Goal: Transaction & Acquisition: Book appointment/travel/reservation

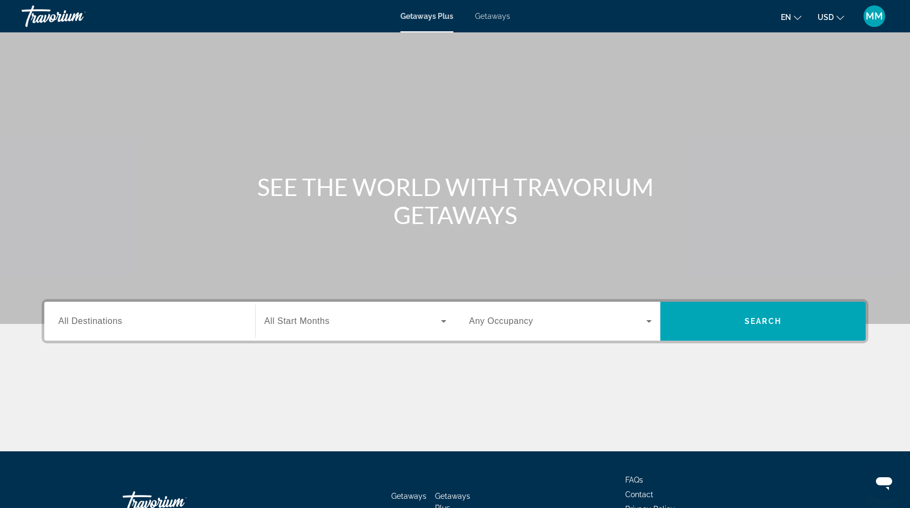
click at [119, 323] on span "All Destinations" at bounding box center [90, 321] width 64 height 9
click at [119, 323] on input "Destination All Destinations" at bounding box center [149, 322] width 183 height 13
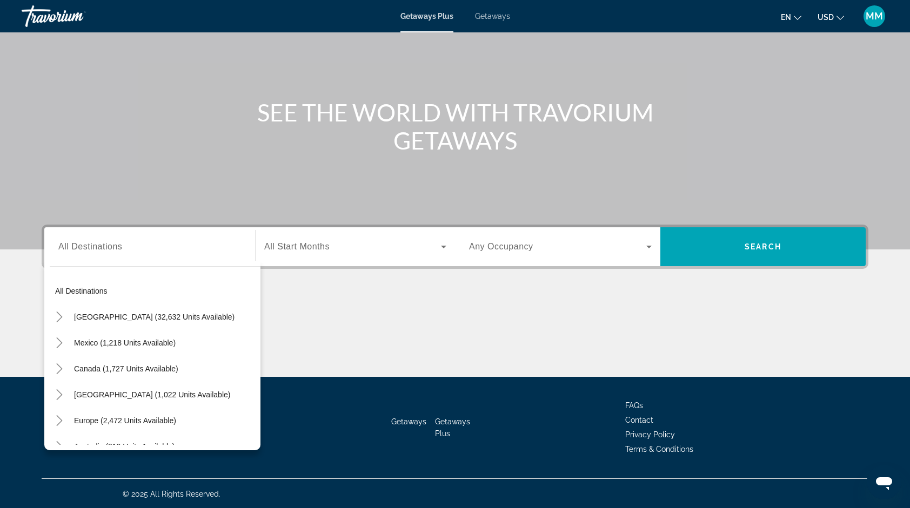
scroll to position [8, 0]
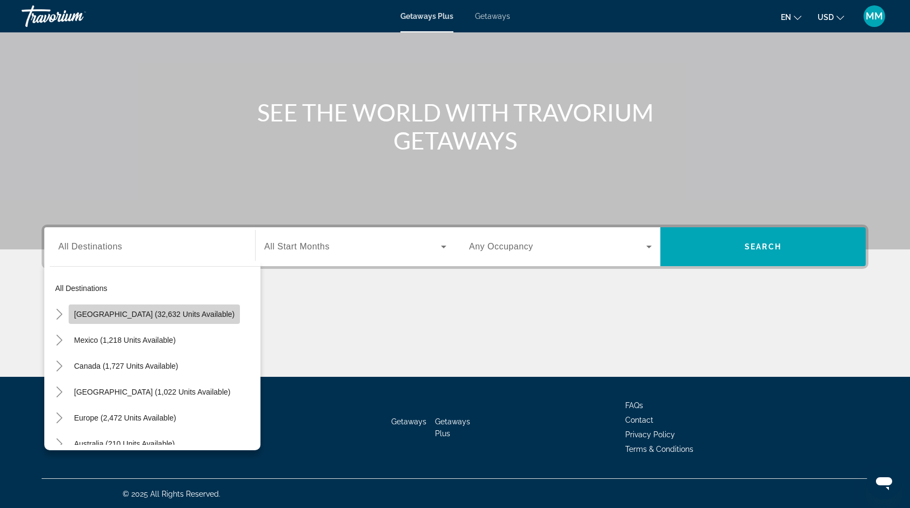
click at [196, 310] on span "[GEOGRAPHIC_DATA] (32,632 units available)" at bounding box center [154, 314] width 160 height 9
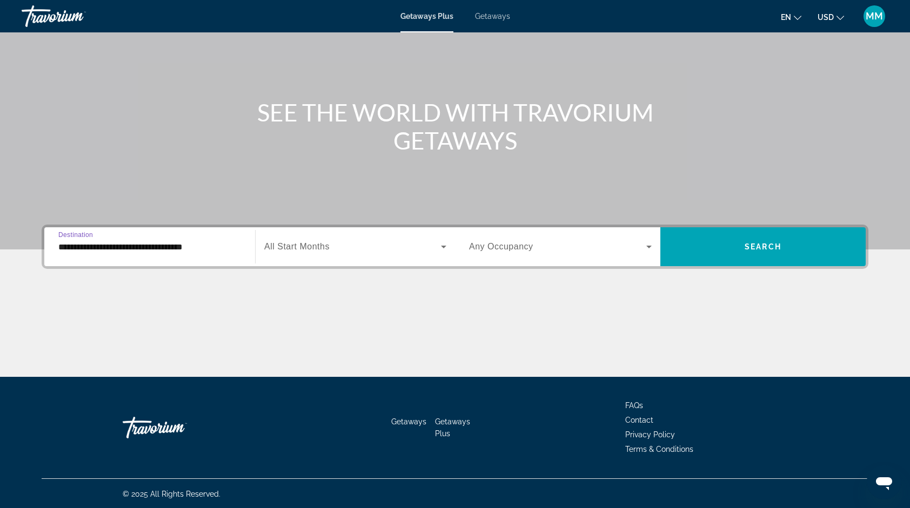
click at [218, 247] on input "**********" at bounding box center [149, 247] width 183 height 13
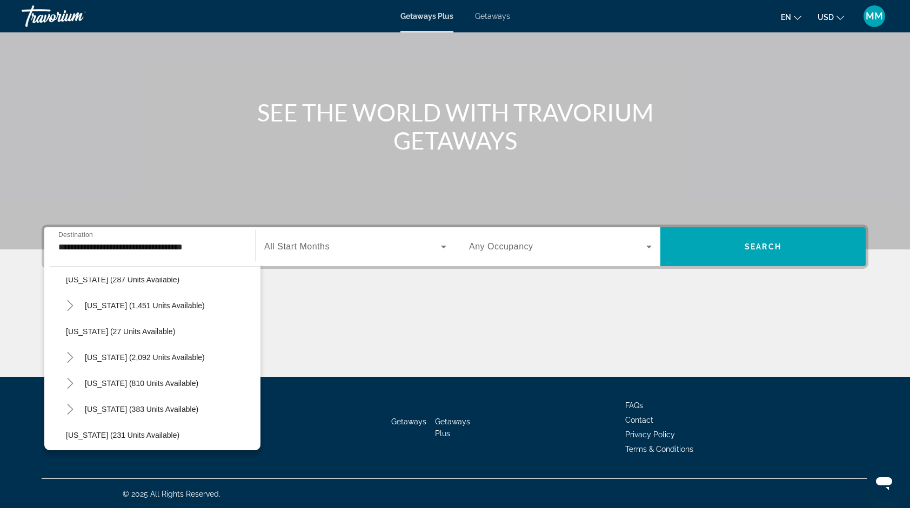
scroll to position [857, 0]
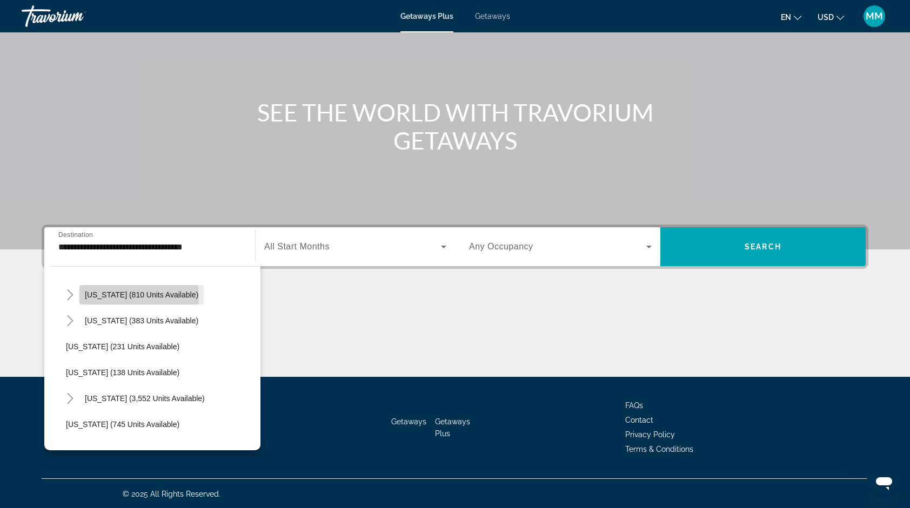
click at [110, 296] on span "[US_STATE] (810 units available)" at bounding box center [141, 295] width 113 height 9
type input "**********"
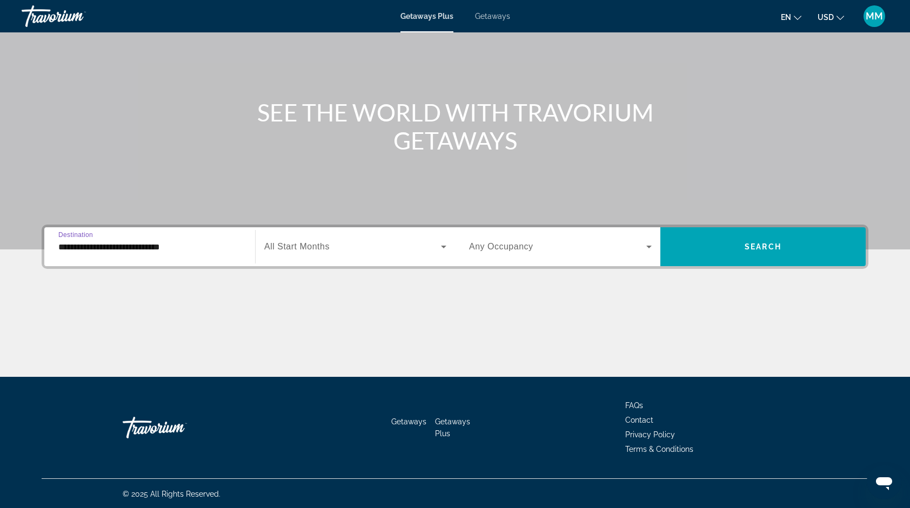
click at [322, 236] on div "Search widget" at bounding box center [355, 247] width 182 height 30
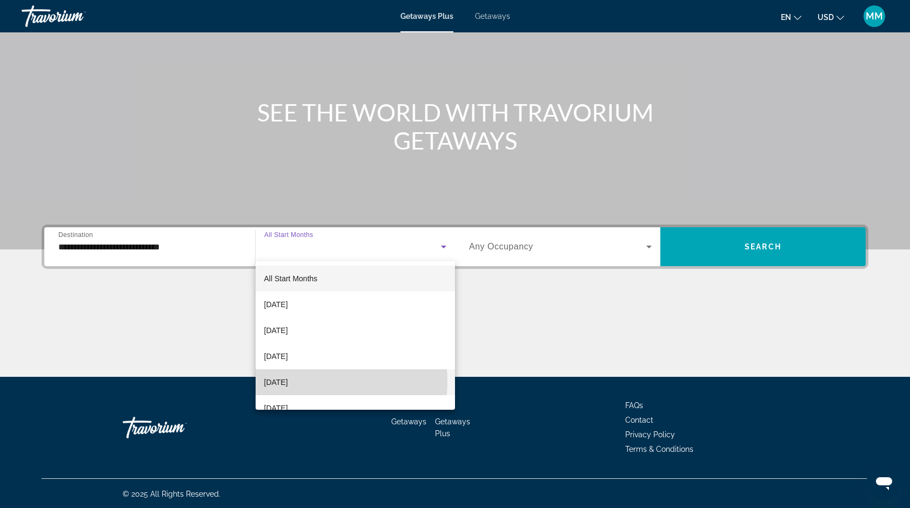
click at [288, 381] on span "[DATE]" at bounding box center [276, 382] width 24 height 13
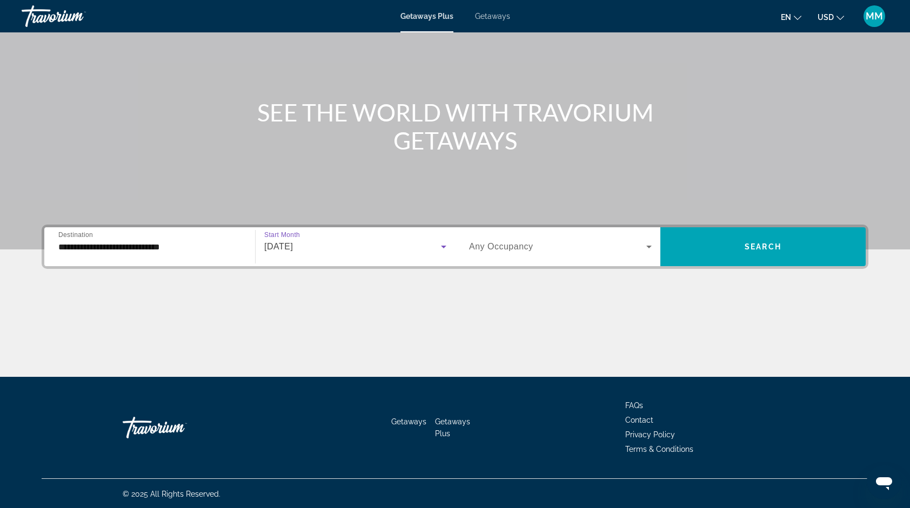
click at [608, 259] on div "Search widget" at bounding box center [560, 247] width 183 height 30
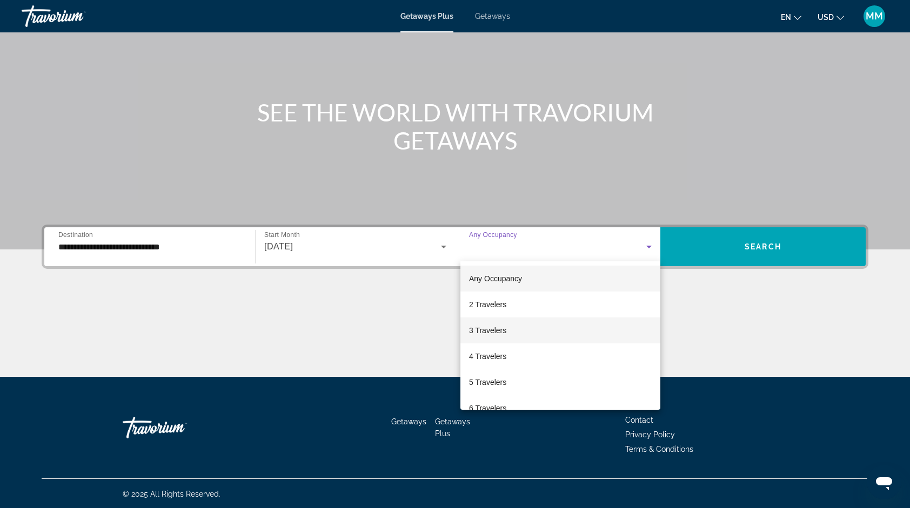
click at [496, 332] on span "3 Travelers" at bounding box center [487, 330] width 37 height 13
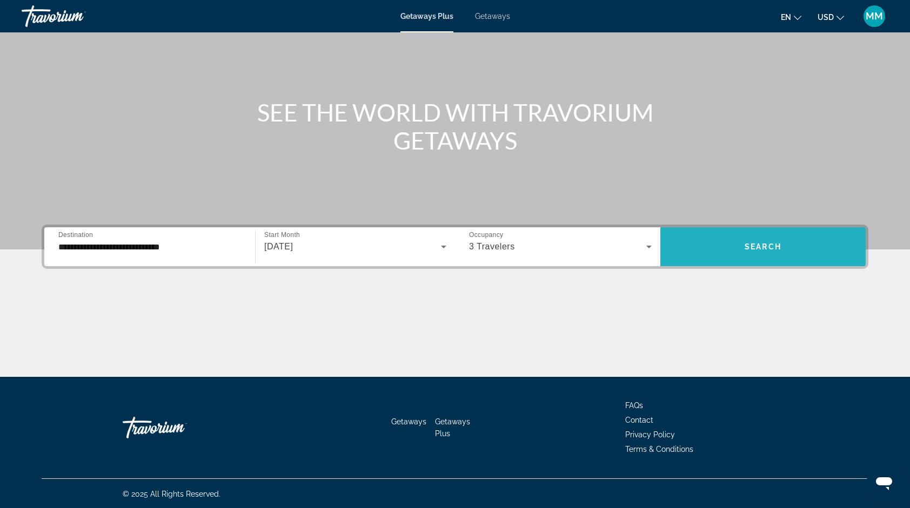
click at [749, 250] on span "Search" at bounding box center [762, 247] width 37 height 9
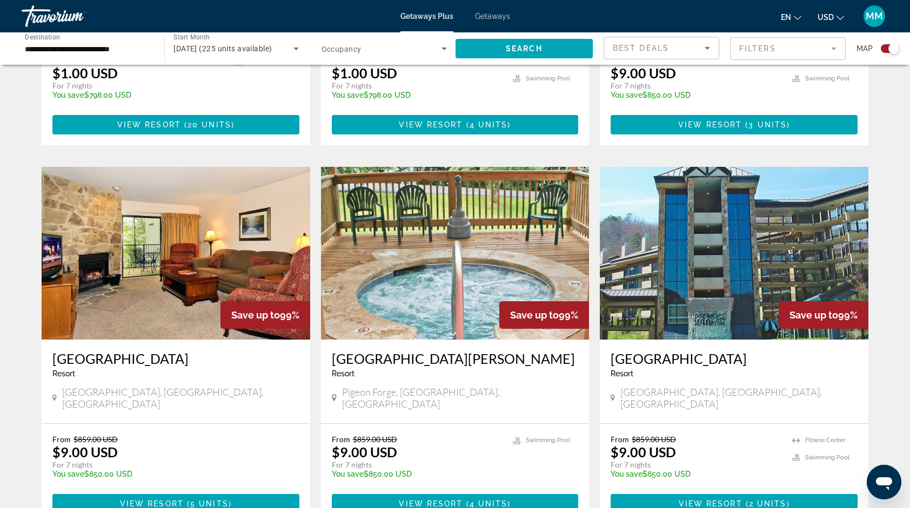
scroll to position [692, 0]
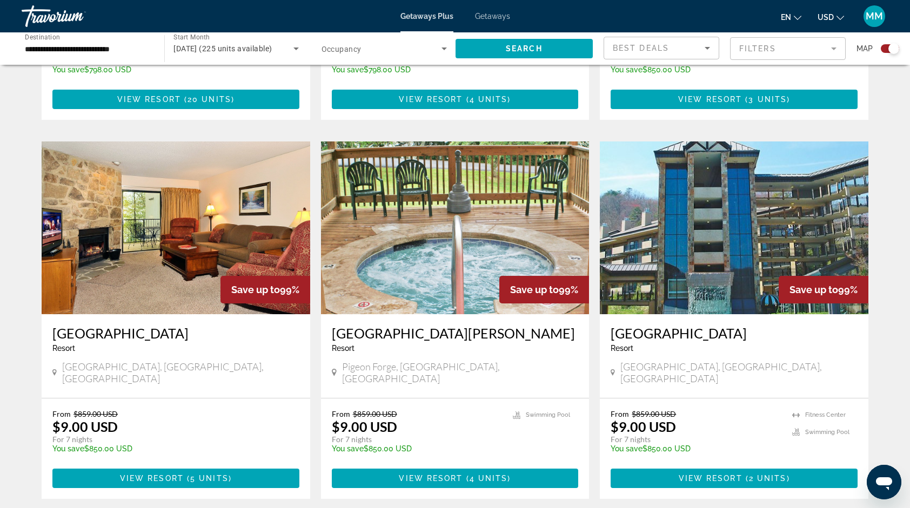
click at [848, 223] on img "Main content" at bounding box center [734, 228] width 269 height 173
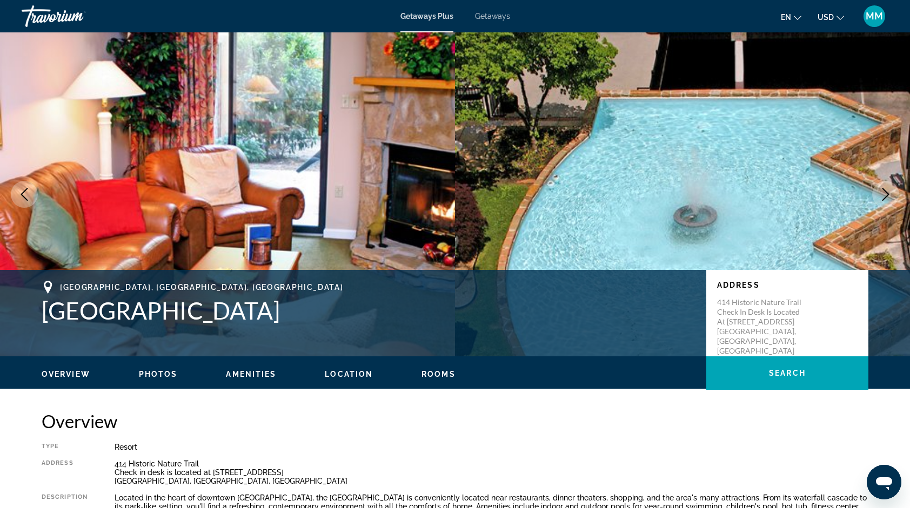
click at [886, 192] on icon "Next image" at bounding box center [885, 194] width 7 height 13
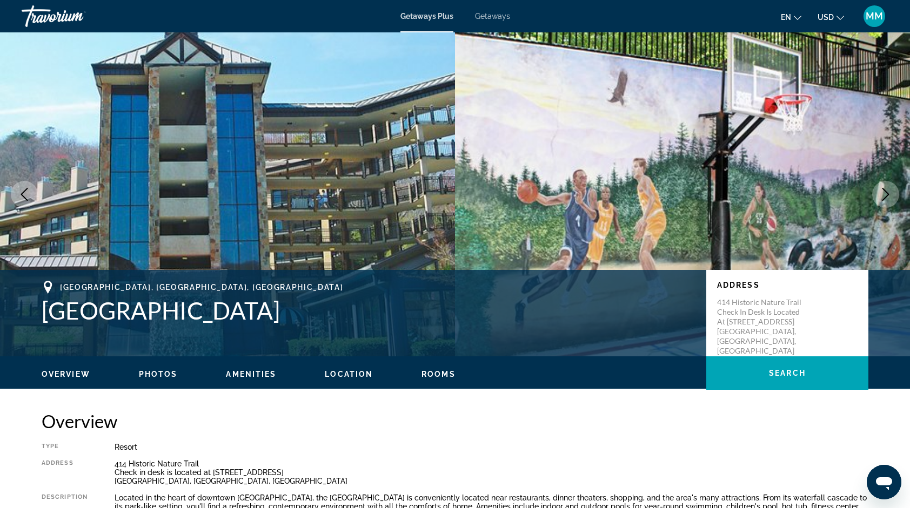
click at [886, 192] on icon "Next image" at bounding box center [885, 194] width 7 height 13
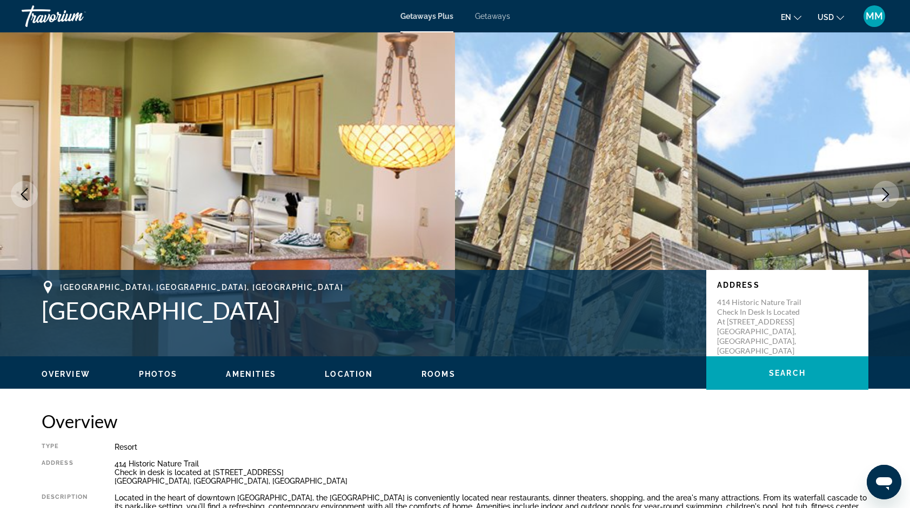
click at [886, 192] on icon "Next image" at bounding box center [885, 194] width 7 height 13
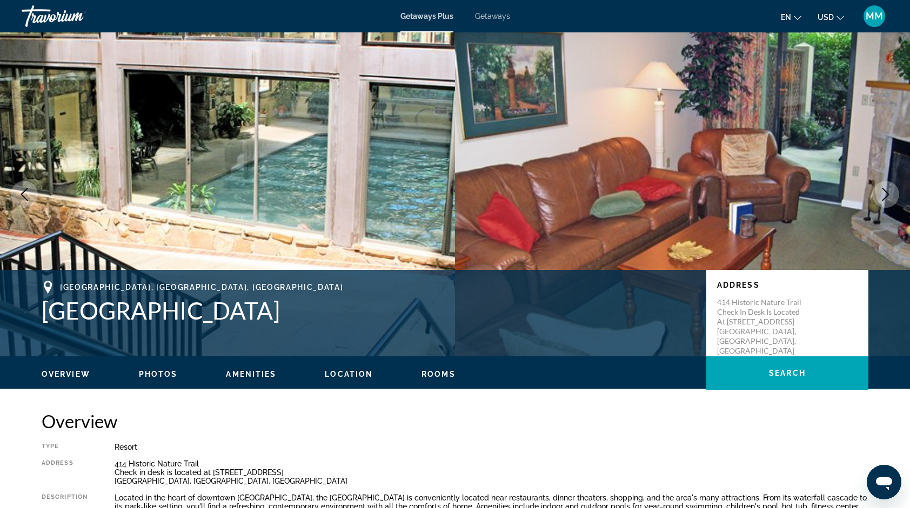
click at [886, 192] on icon "Next image" at bounding box center [885, 194] width 7 height 13
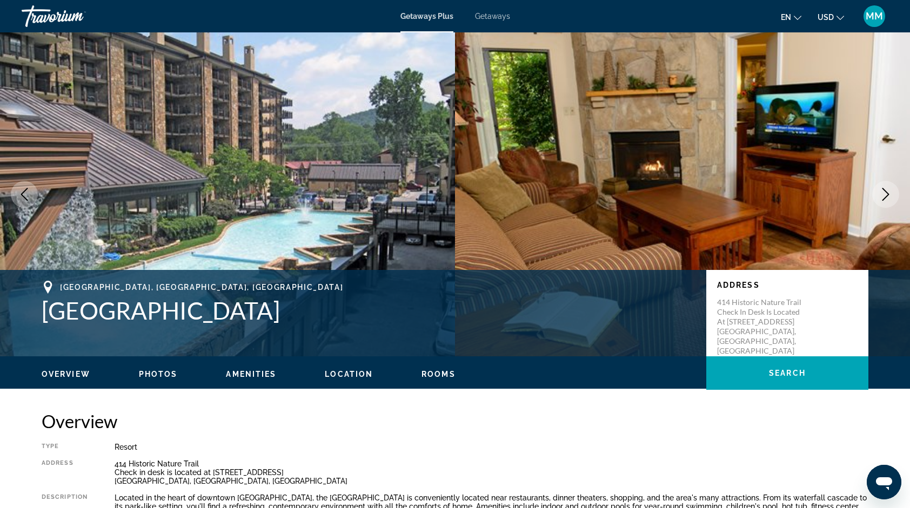
click at [886, 192] on icon "Next image" at bounding box center [885, 194] width 7 height 13
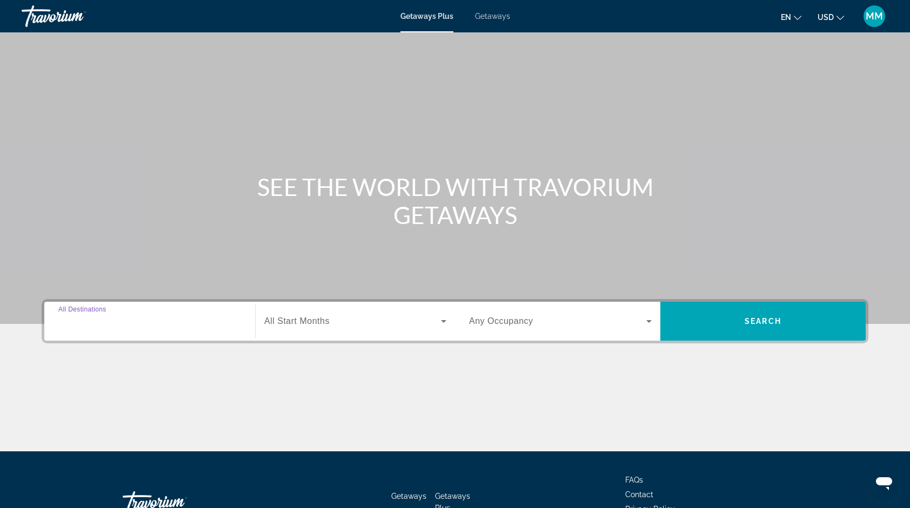
click at [197, 316] on input "Destination All Destinations" at bounding box center [149, 322] width 183 height 13
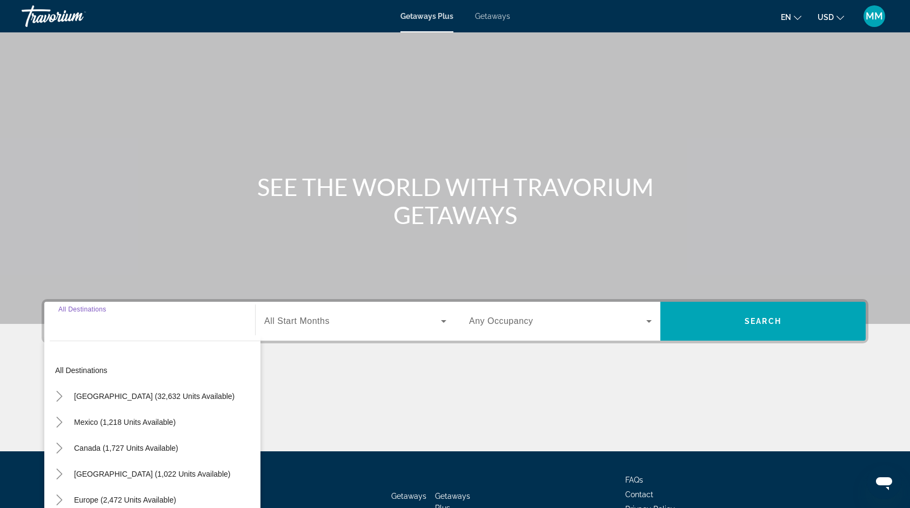
scroll to position [75, 0]
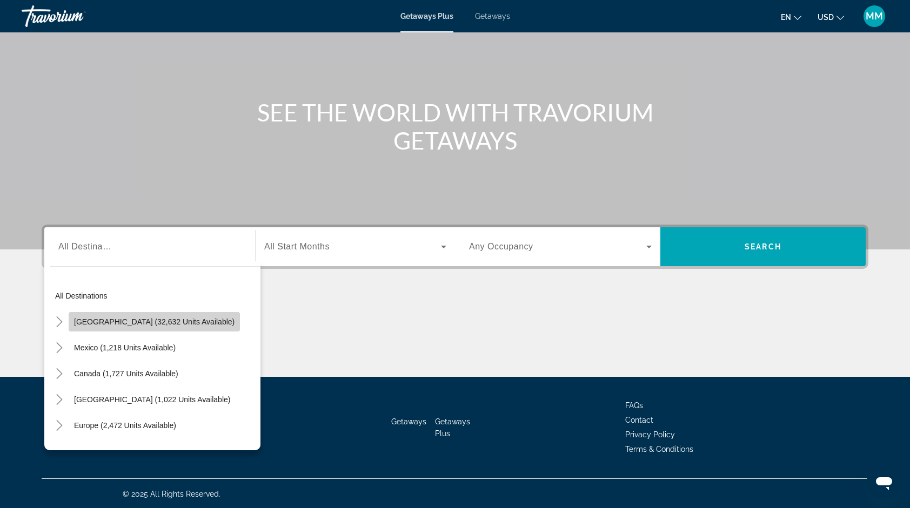
click at [182, 323] on span "[GEOGRAPHIC_DATA] (32,632 units available)" at bounding box center [154, 322] width 160 height 9
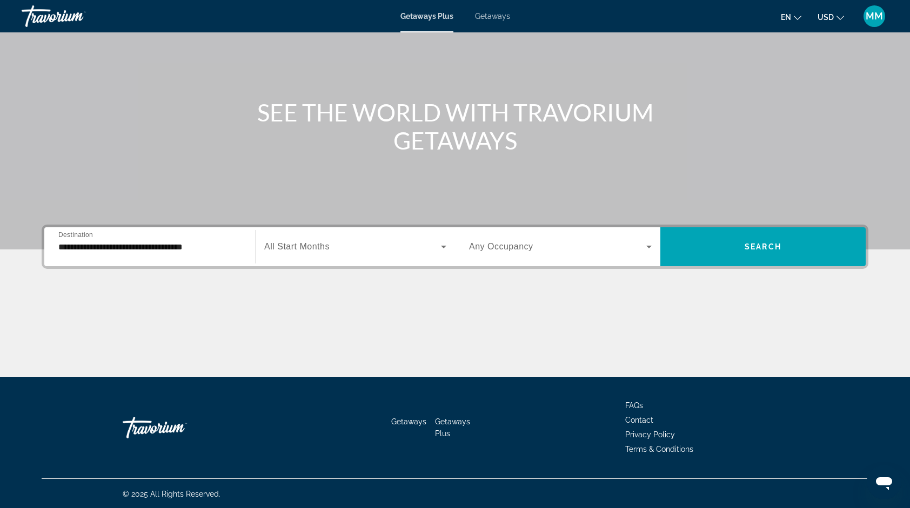
click at [247, 245] on div "**********" at bounding box center [150, 247] width 200 height 31
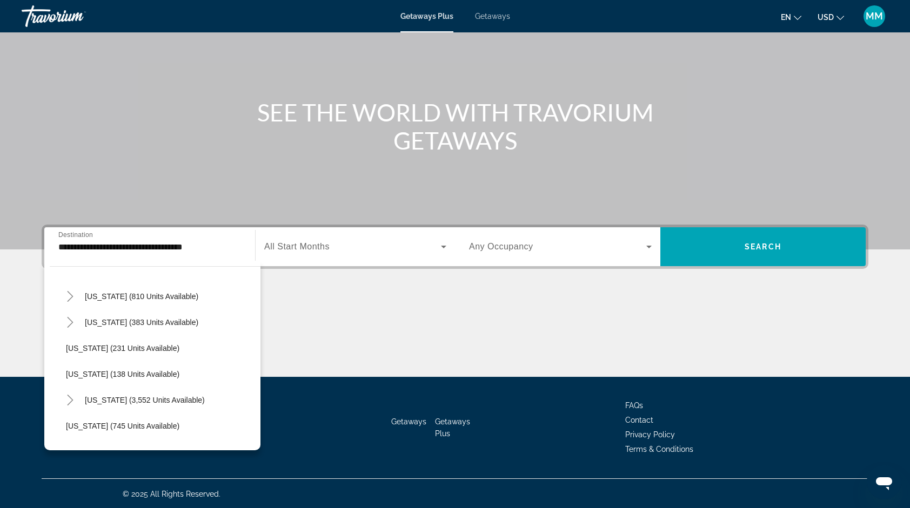
scroll to position [852, 0]
click at [158, 301] on span "[US_STATE] (810 units available)" at bounding box center [141, 300] width 113 height 9
type input "**********"
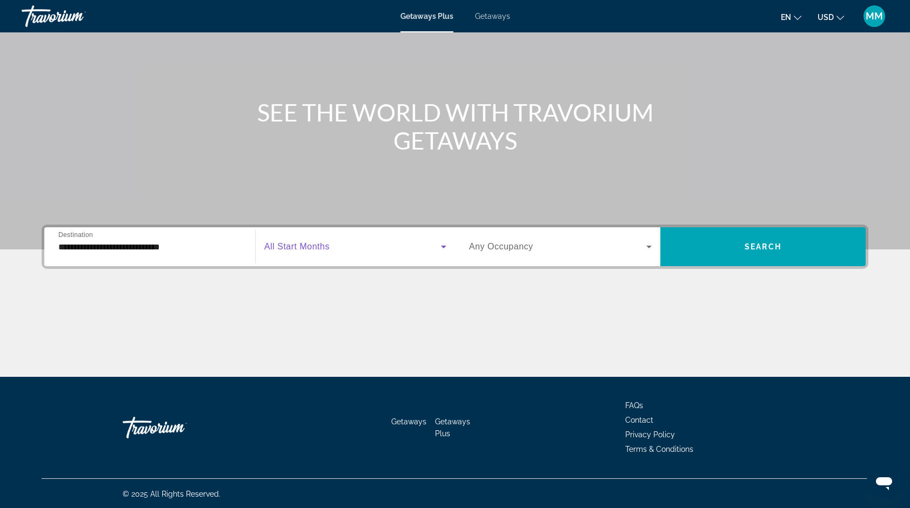
click at [411, 240] on span "Search widget" at bounding box center [352, 246] width 177 height 13
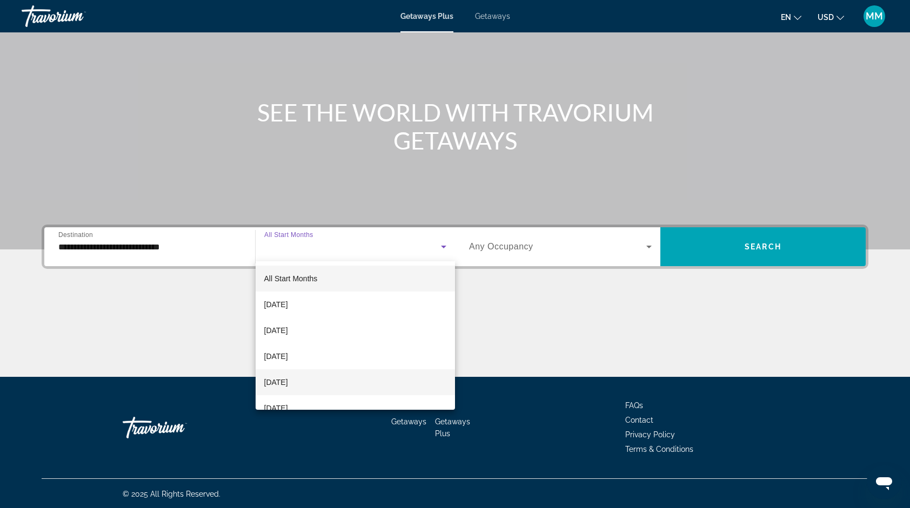
click at [280, 380] on span "[DATE]" at bounding box center [276, 382] width 24 height 13
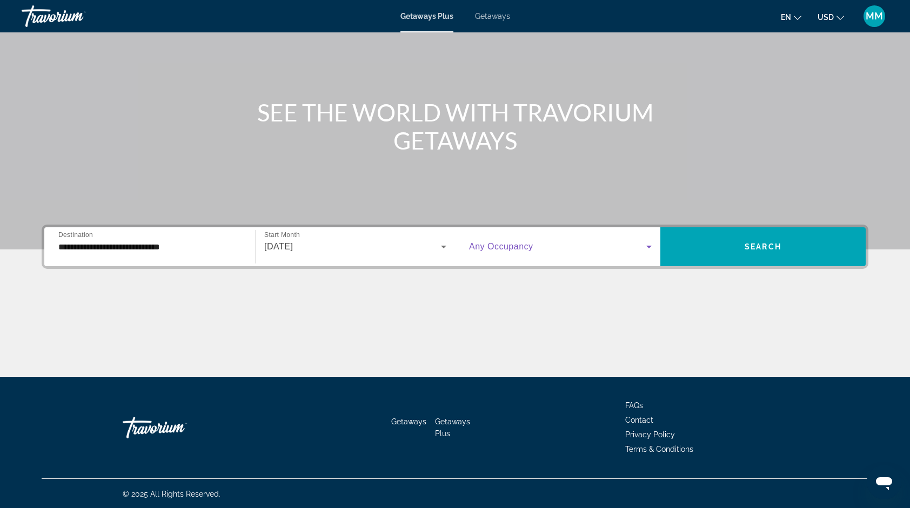
click at [621, 244] on span "Search widget" at bounding box center [557, 246] width 177 height 13
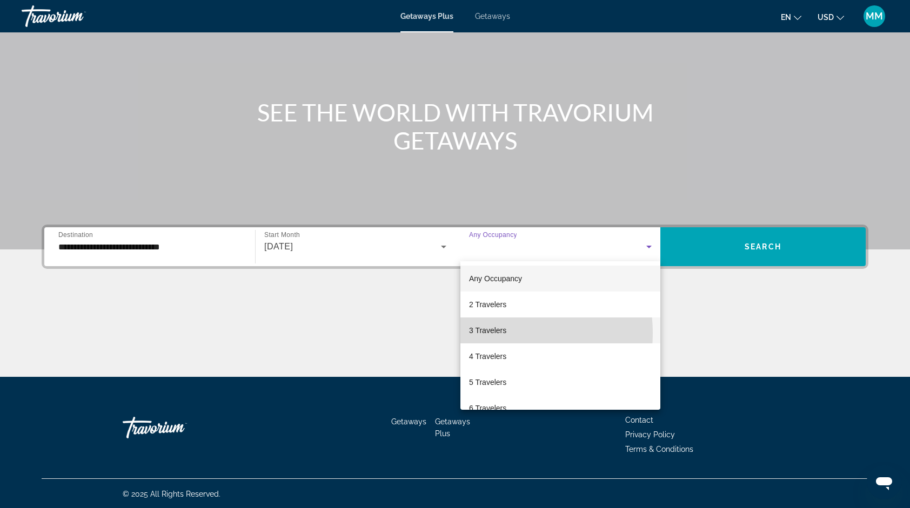
click at [487, 333] on span "3 Travelers" at bounding box center [487, 330] width 37 height 13
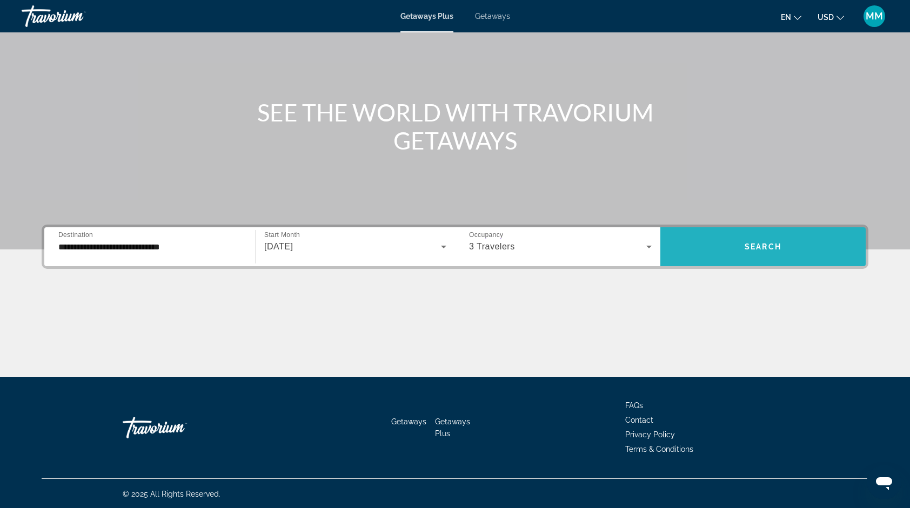
click at [791, 240] on span "Search widget" at bounding box center [762, 247] width 205 height 26
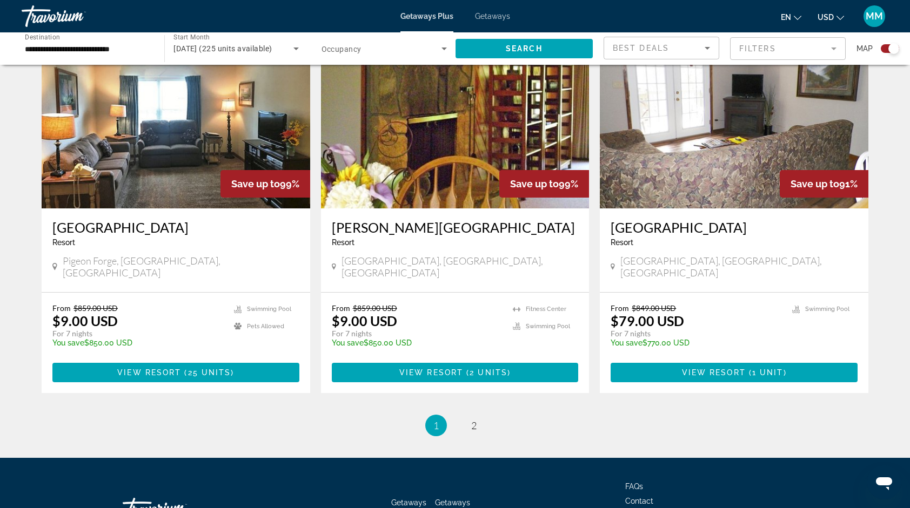
scroll to position [1573, 0]
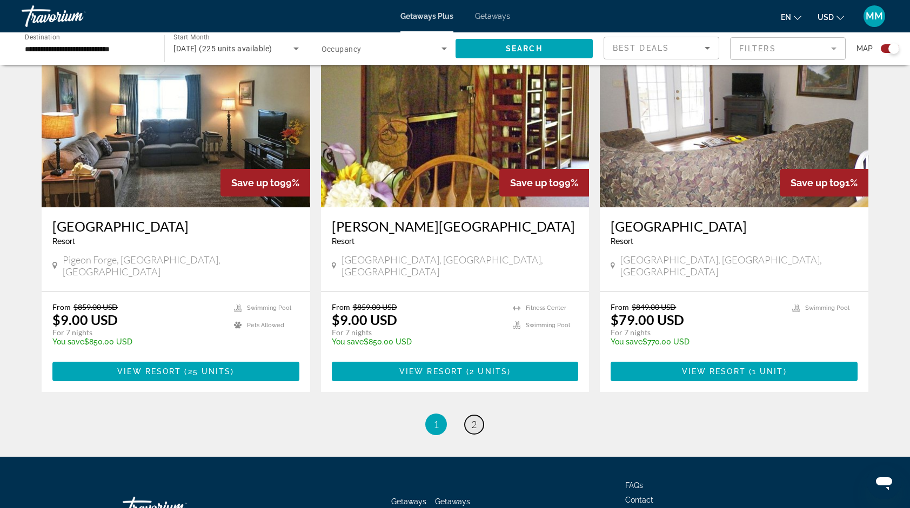
click at [473, 419] on span "2" at bounding box center [473, 425] width 5 height 12
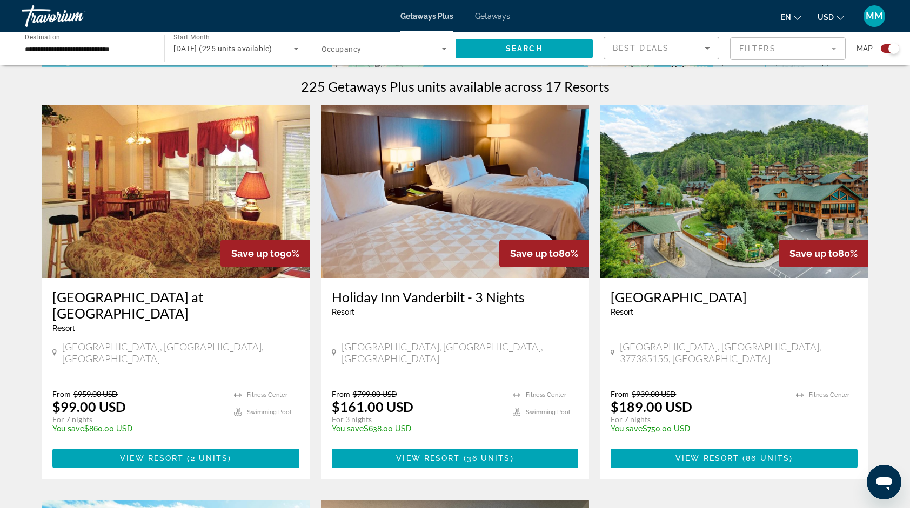
scroll to position [329, 0]
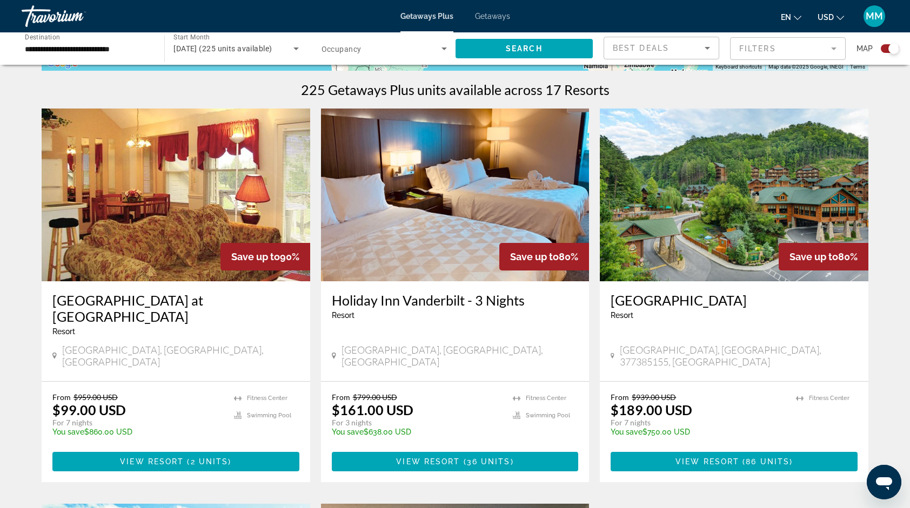
click at [673, 148] on img "Main content" at bounding box center [734, 195] width 269 height 173
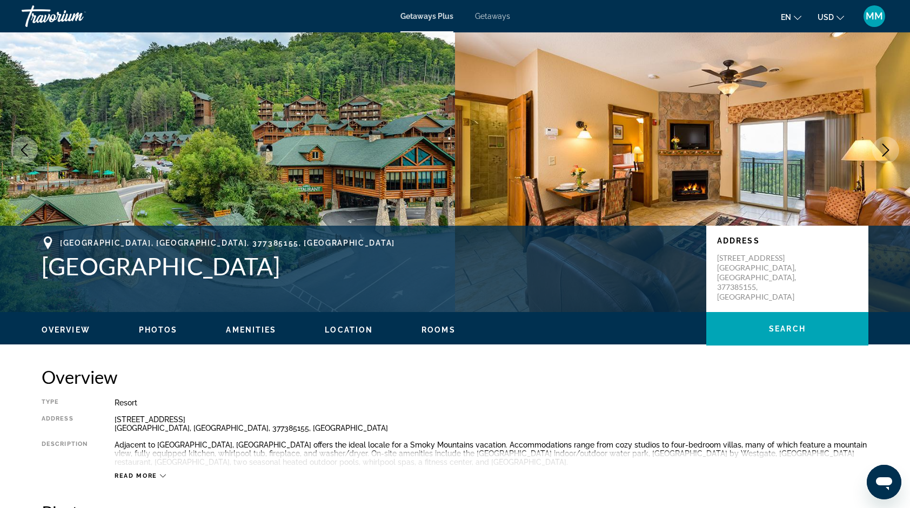
scroll to position [53, 0]
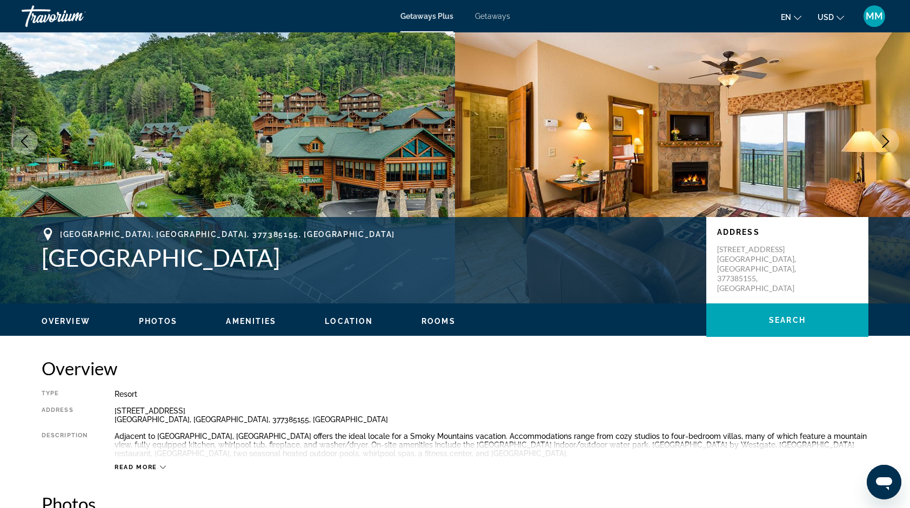
click at [886, 136] on icon "Next image" at bounding box center [885, 141] width 13 height 13
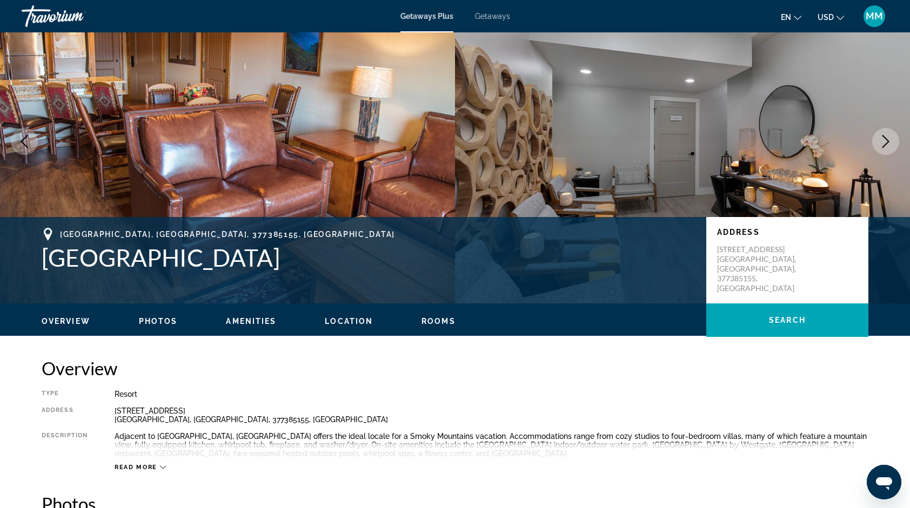
click at [162, 320] on span "Photos" at bounding box center [158, 321] width 39 height 9
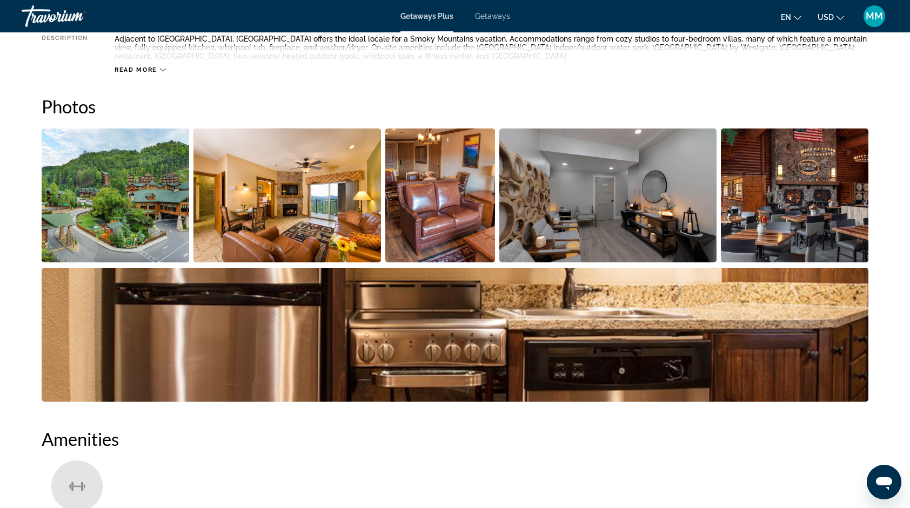
scroll to position [481, 0]
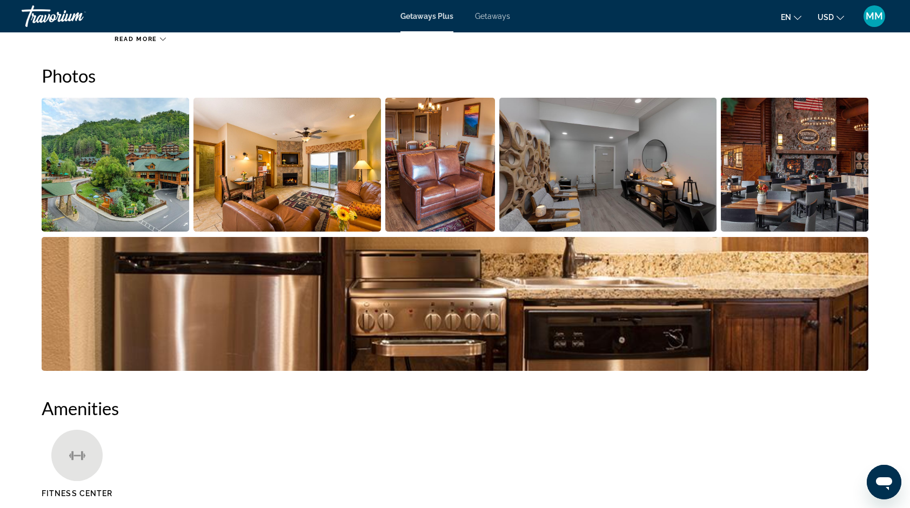
click at [147, 202] on img "Open full-screen image slider" at bounding box center [115, 165] width 147 height 134
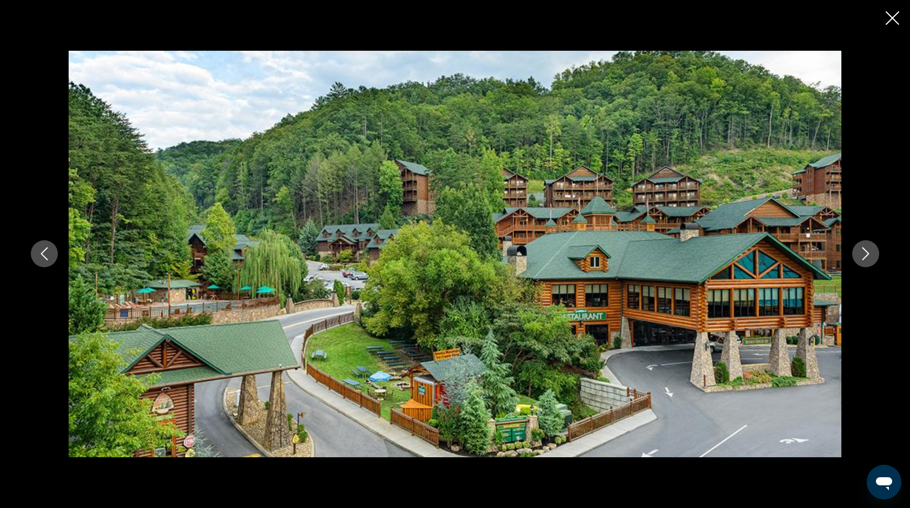
click at [868, 250] on icon "Next image" at bounding box center [865, 253] width 13 height 13
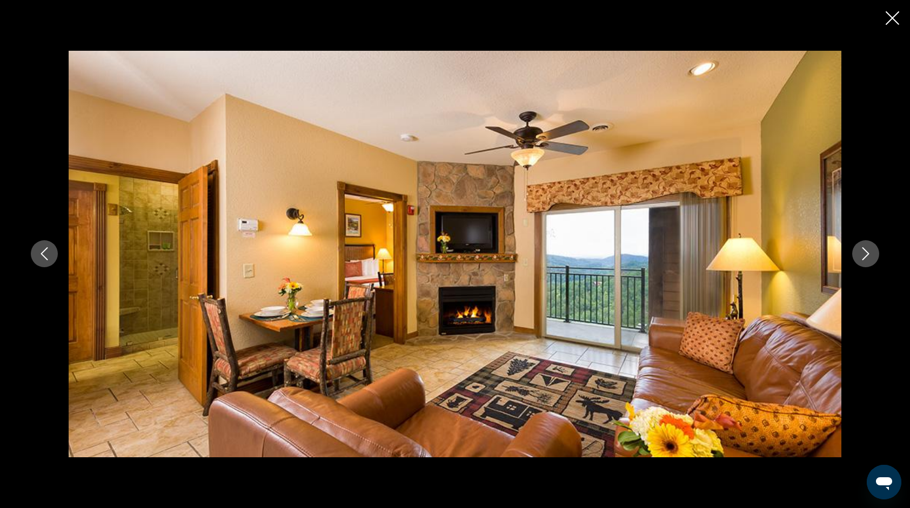
drag, startPoint x: 868, startPoint y: 250, endPoint x: 817, endPoint y: 219, distance: 58.9
click at [817, 219] on img "Main content" at bounding box center [455, 254] width 773 height 407
click at [869, 248] on icon "Next image" at bounding box center [865, 253] width 13 height 13
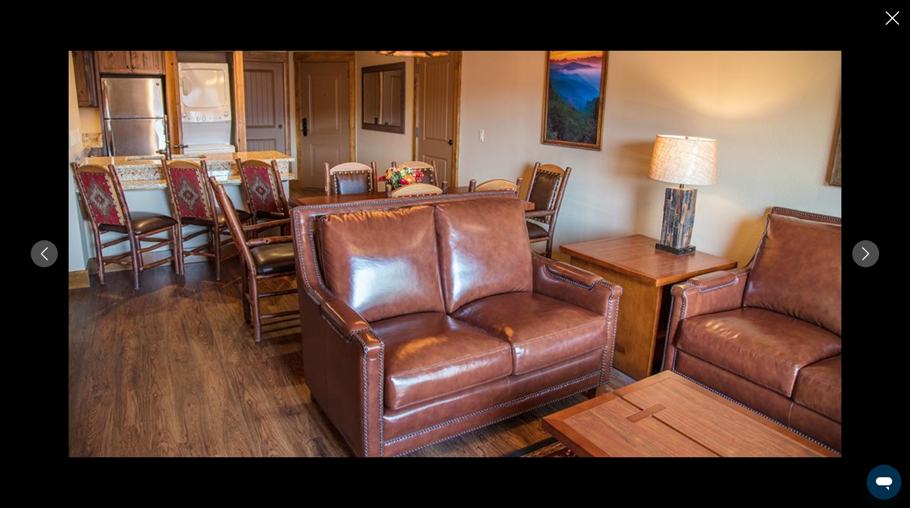
click at [869, 248] on icon "Next image" at bounding box center [865, 253] width 13 height 13
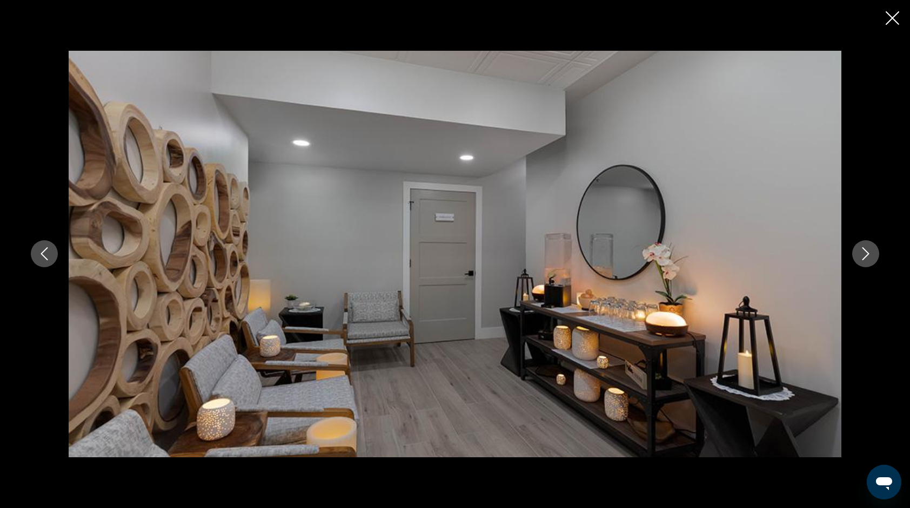
click at [867, 249] on icon "Next image" at bounding box center [865, 253] width 13 height 13
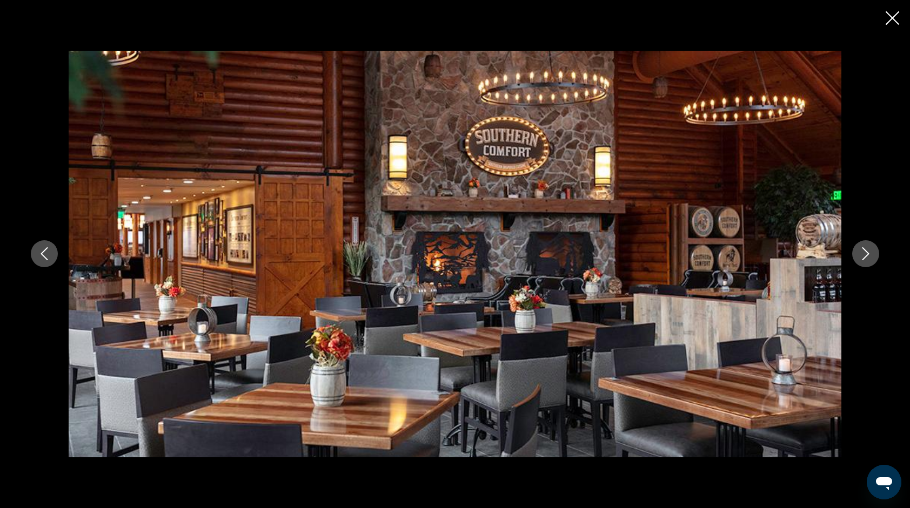
click at [867, 249] on icon "Next image" at bounding box center [865, 253] width 13 height 13
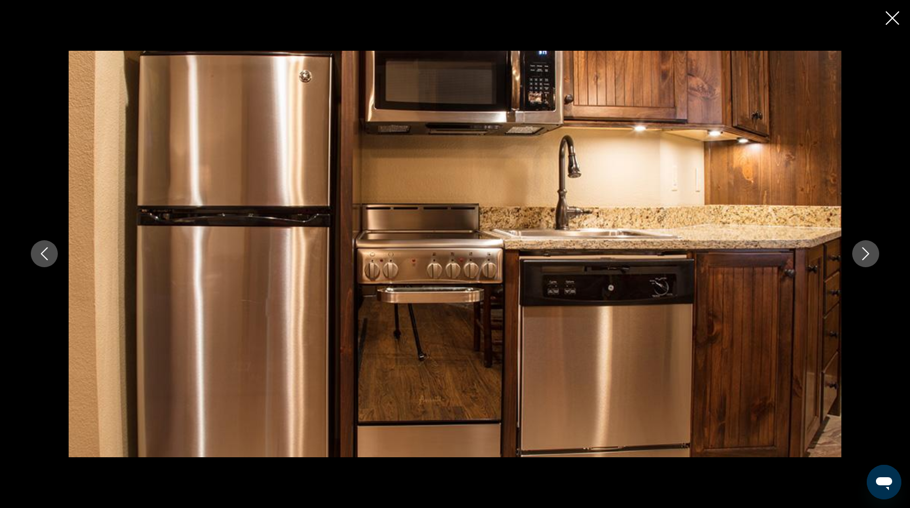
click at [868, 251] on icon "Next image" at bounding box center [865, 253] width 13 height 13
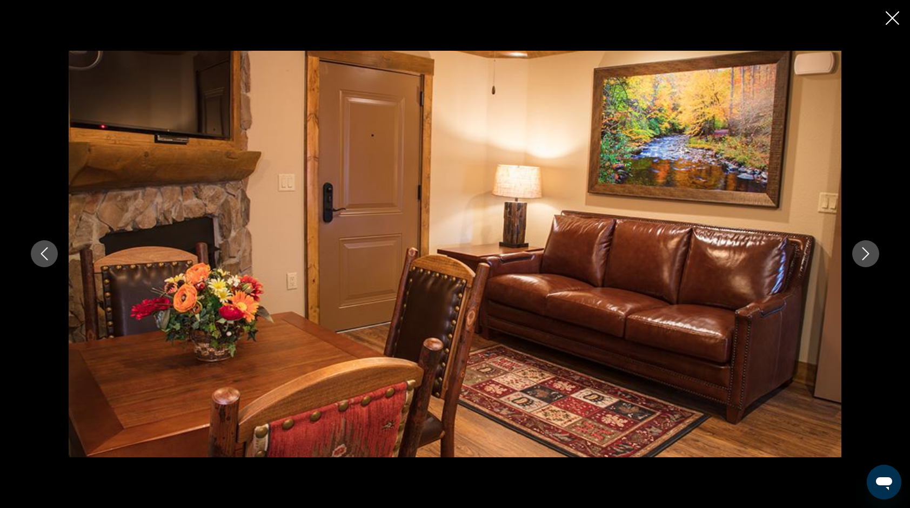
click at [868, 251] on icon "Next image" at bounding box center [865, 253] width 13 height 13
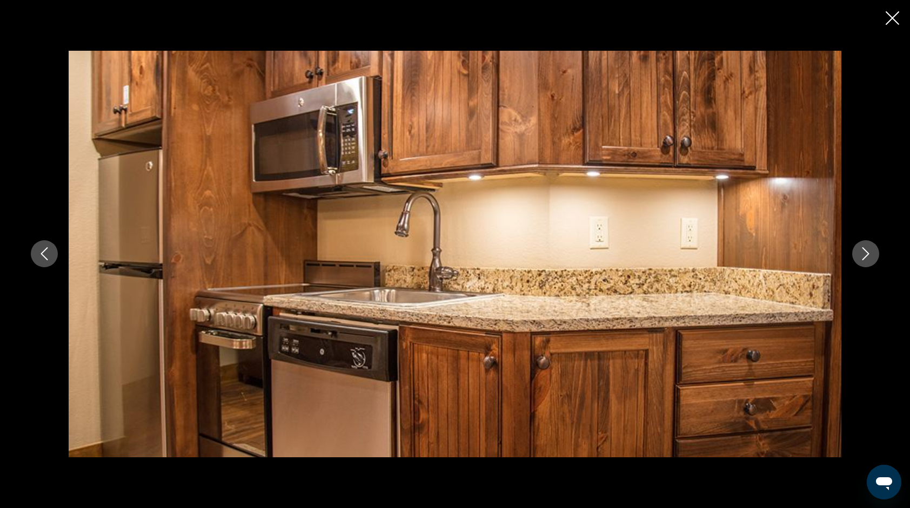
click at [871, 244] on button "Next image" at bounding box center [865, 253] width 27 height 27
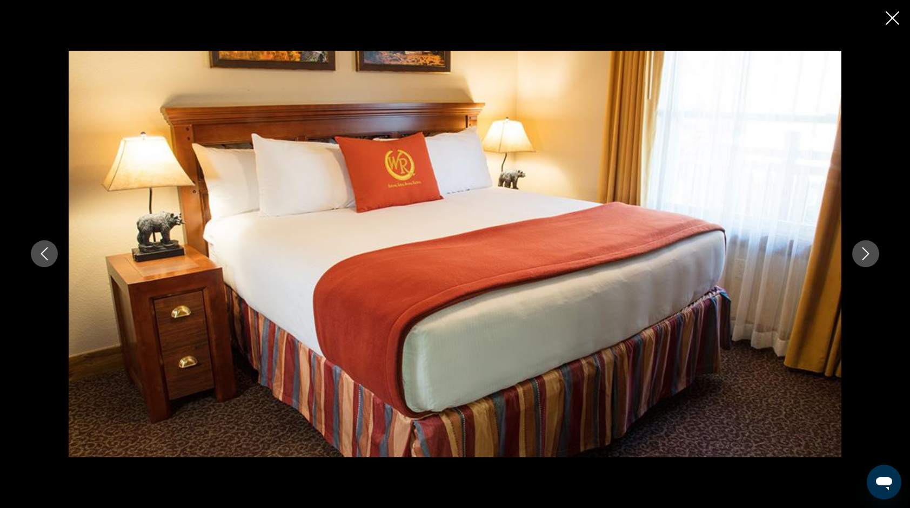
click at [871, 244] on button "Next image" at bounding box center [865, 253] width 27 height 27
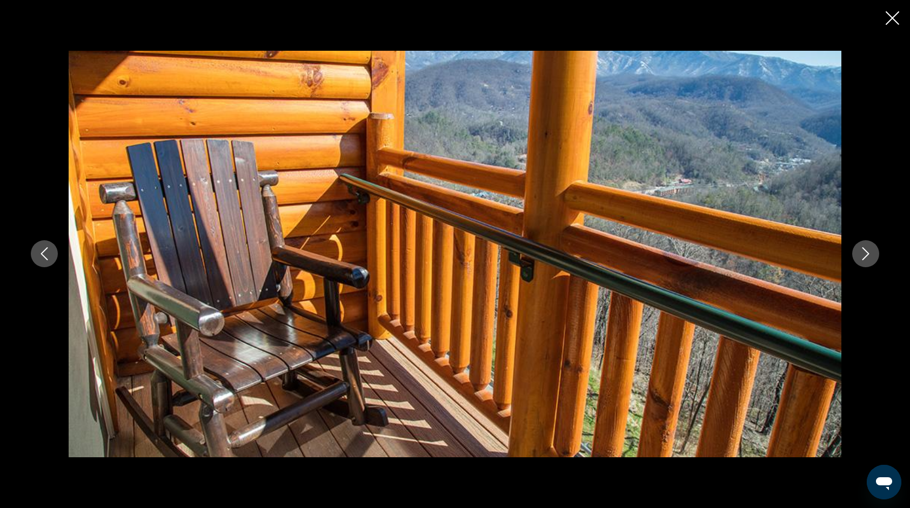
click at [864, 253] on icon "Next image" at bounding box center [865, 253] width 13 height 13
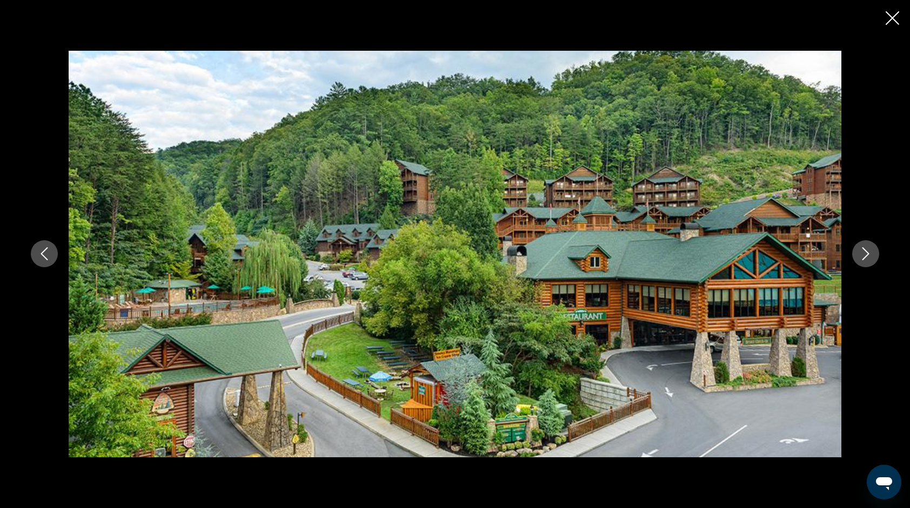
click at [864, 253] on icon "Next image" at bounding box center [865, 253] width 13 height 13
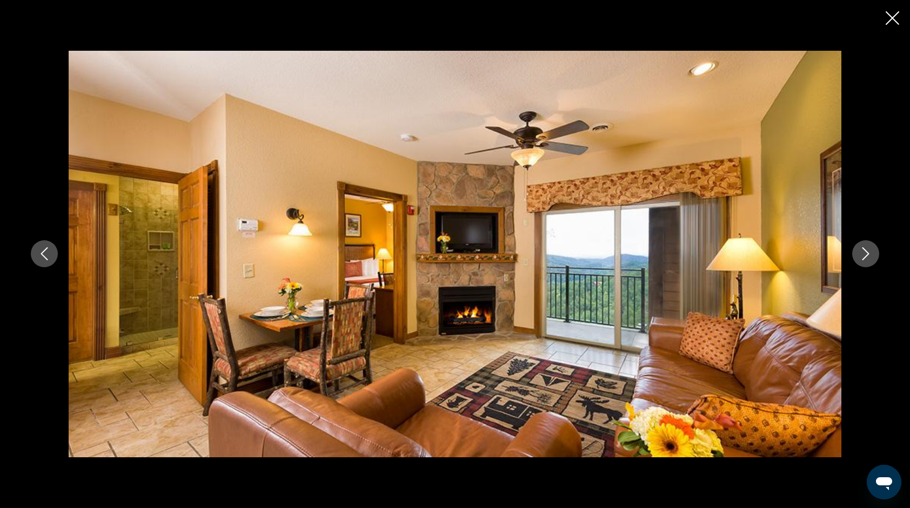
click at [897, 15] on icon "Close slideshow" at bounding box center [892, 18] width 14 height 14
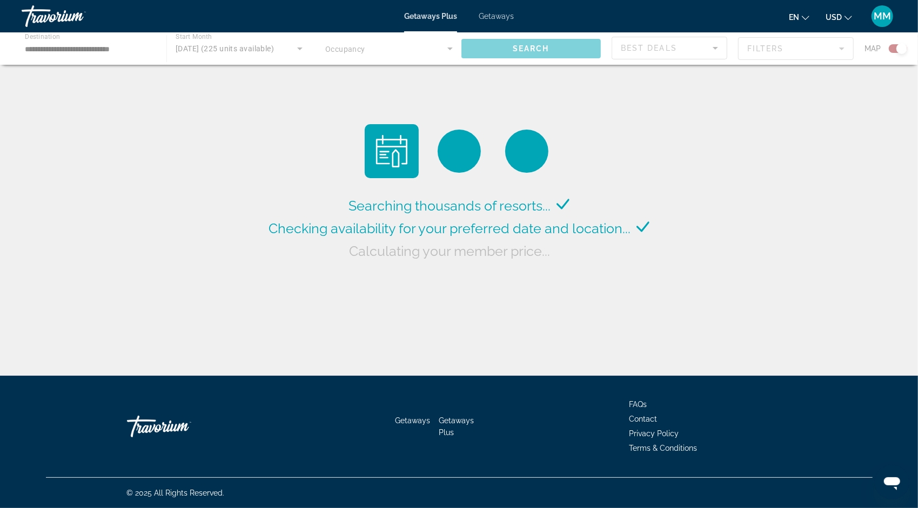
click at [507, 14] on span "Getaways" at bounding box center [496, 16] width 35 height 9
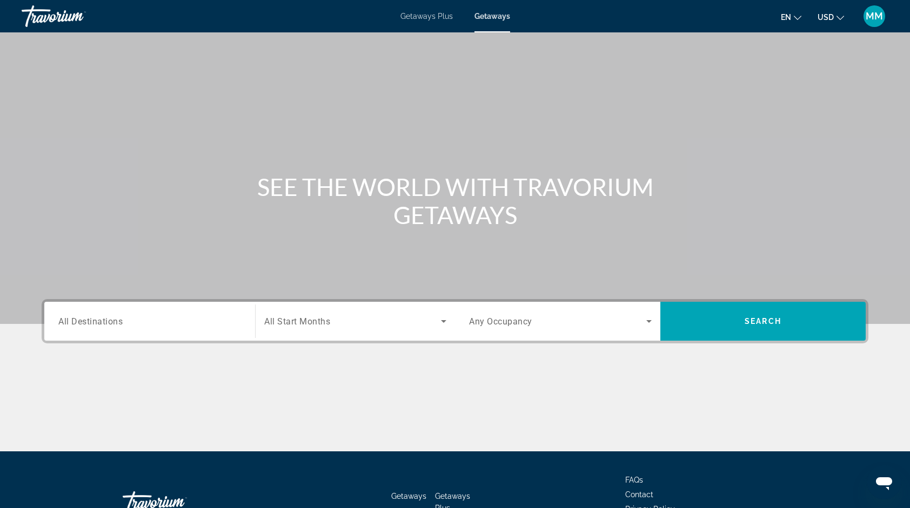
click at [419, 13] on span "Getaways Plus" at bounding box center [426, 16] width 52 height 9
click at [497, 19] on span "Getaways" at bounding box center [492, 16] width 35 height 9
click at [195, 321] on input "Destination All Destinations" at bounding box center [149, 322] width 183 height 13
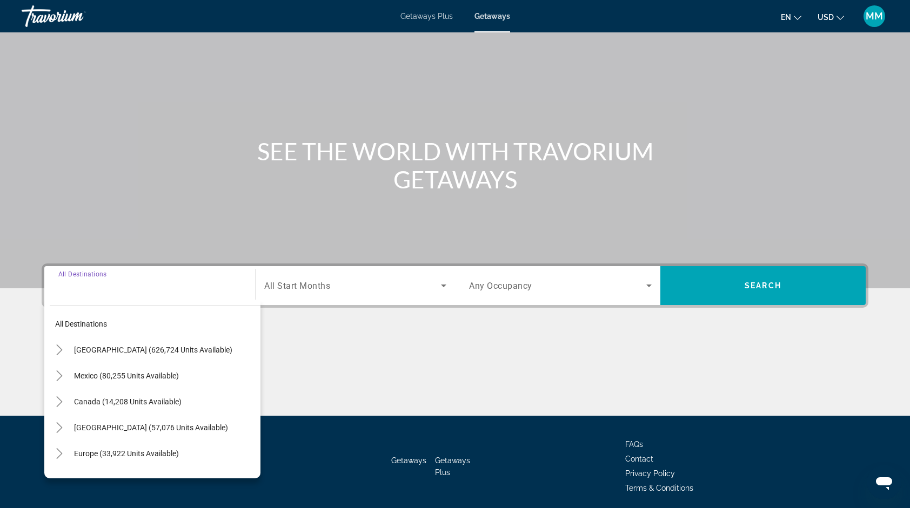
scroll to position [75, 0]
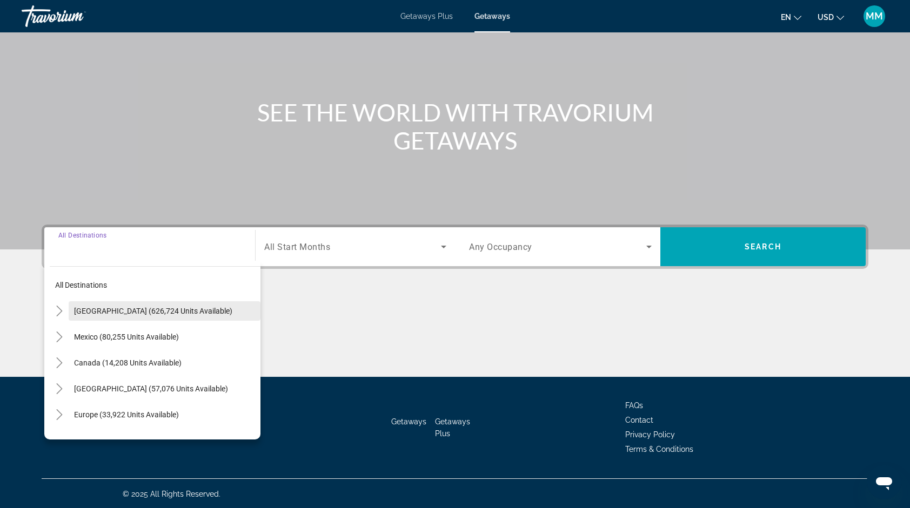
click at [206, 314] on span "Search widget" at bounding box center [165, 311] width 192 height 26
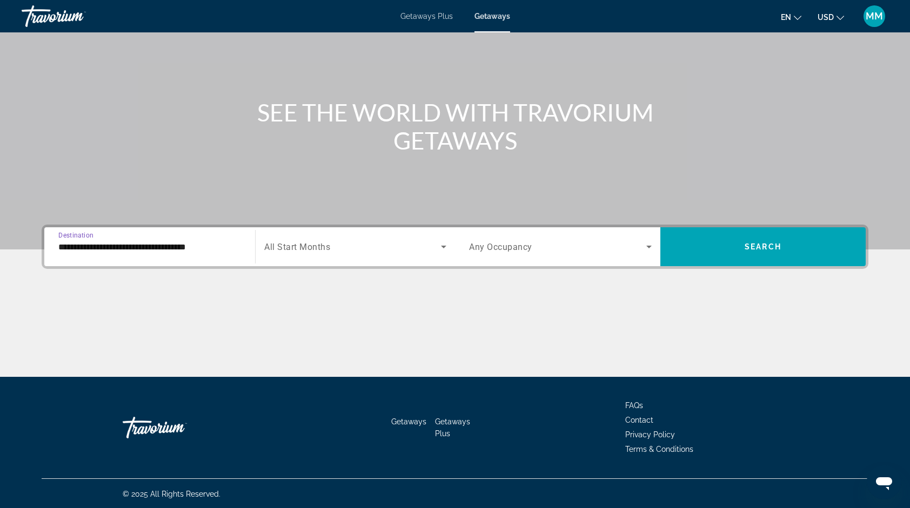
click at [234, 242] on input "**********" at bounding box center [149, 247] width 183 height 13
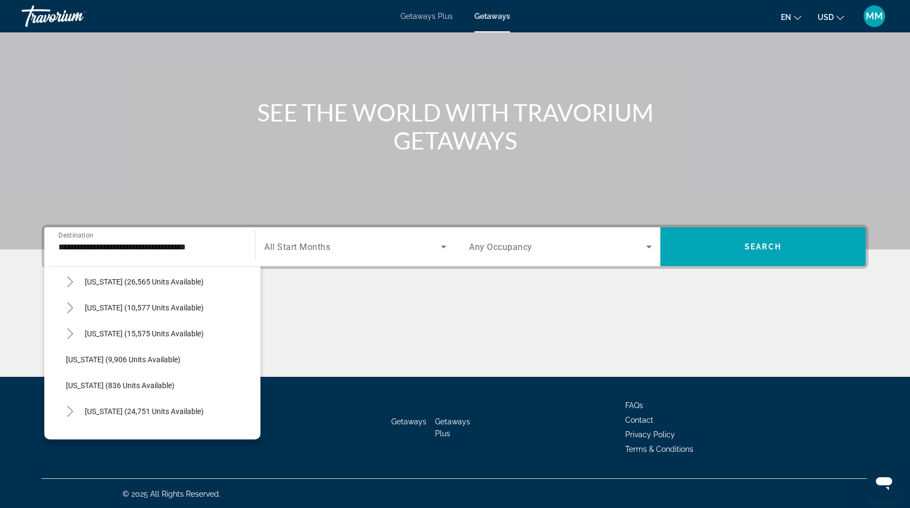
scroll to position [921, 0]
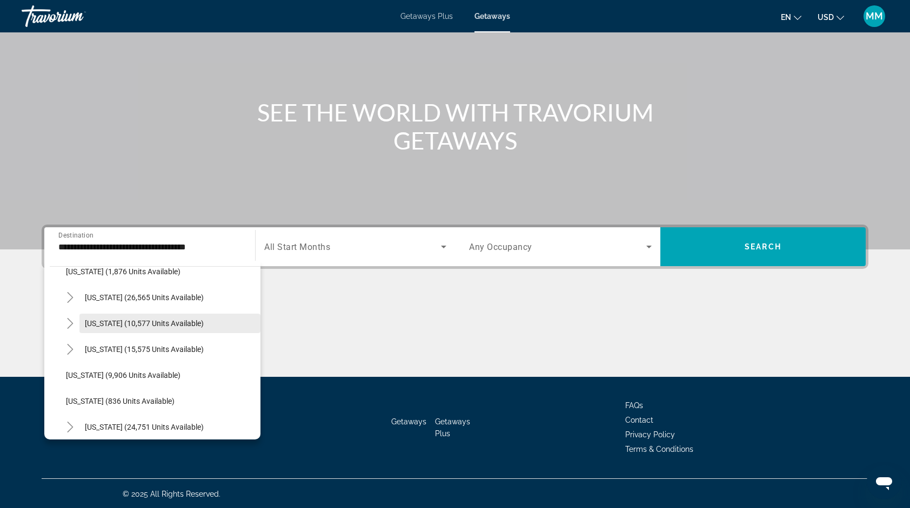
click at [114, 326] on span "[US_STATE] (10,577 units available)" at bounding box center [144, 323] width 119 height 9
type input "**********"
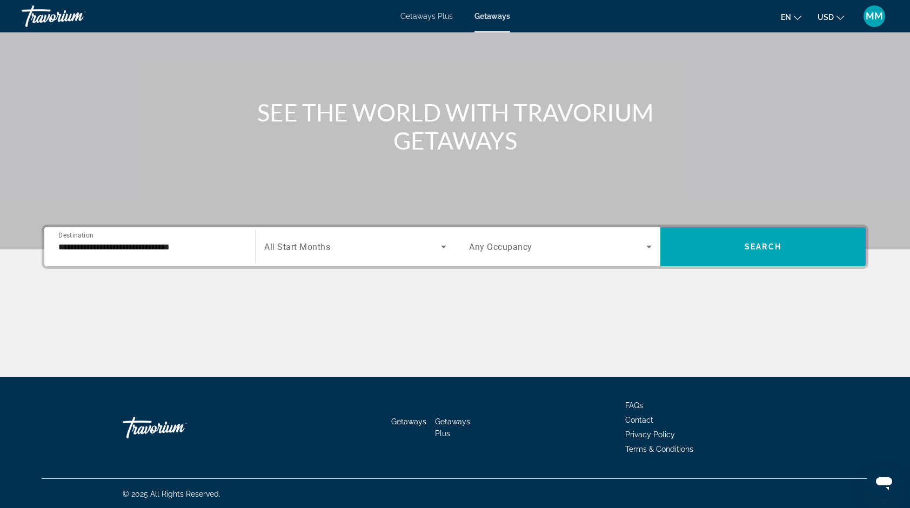
click at [310, 248] on span "All Start Months" at bounding box center [297, 247] width 66 height 10
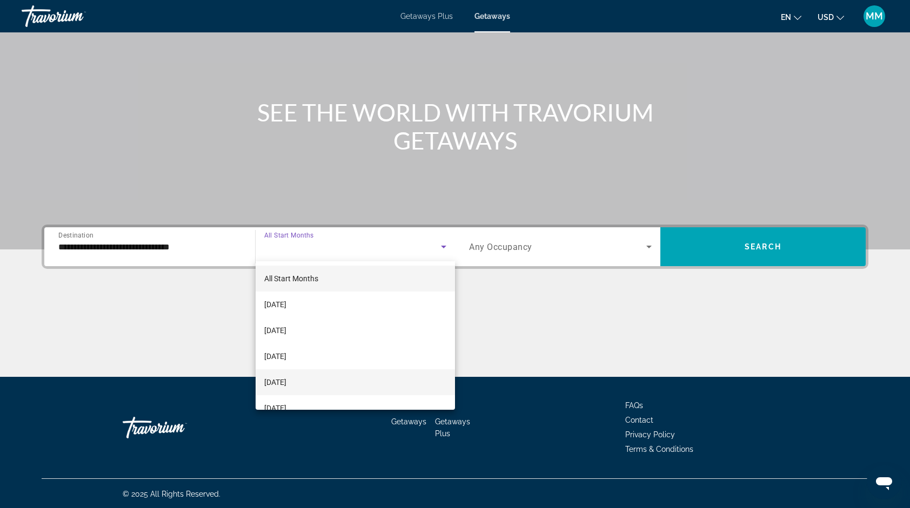
click at [286, 380] on span "[DATE]" at bounding box center [275, 382] width 22 height 13
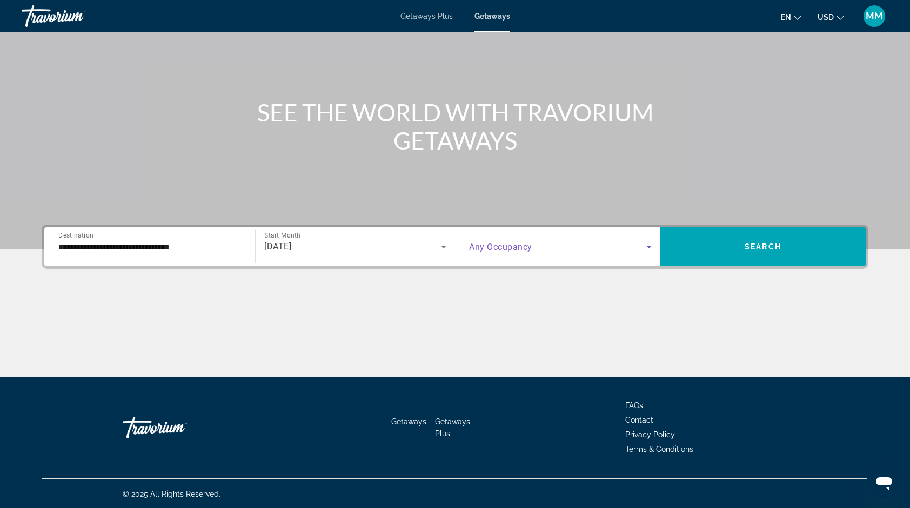
click at [602, 250] on span "Search widget" at bounding box center [557, 246] width 177 height 13
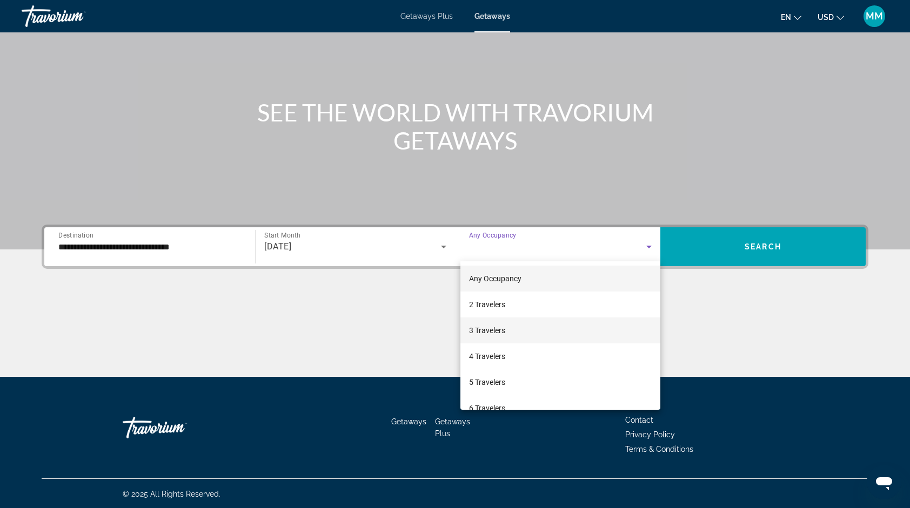
click at [490, 335] on span "3 Travelers" at bounding box center [487, 330] width 36 height 13
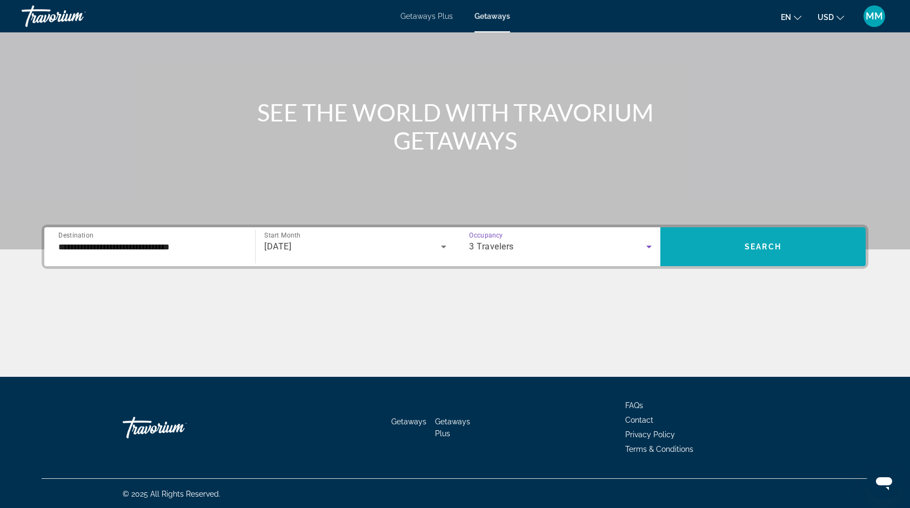
click at [743, 234] on span "Search widget" at bounding box center [762, 247] width 205 height 26
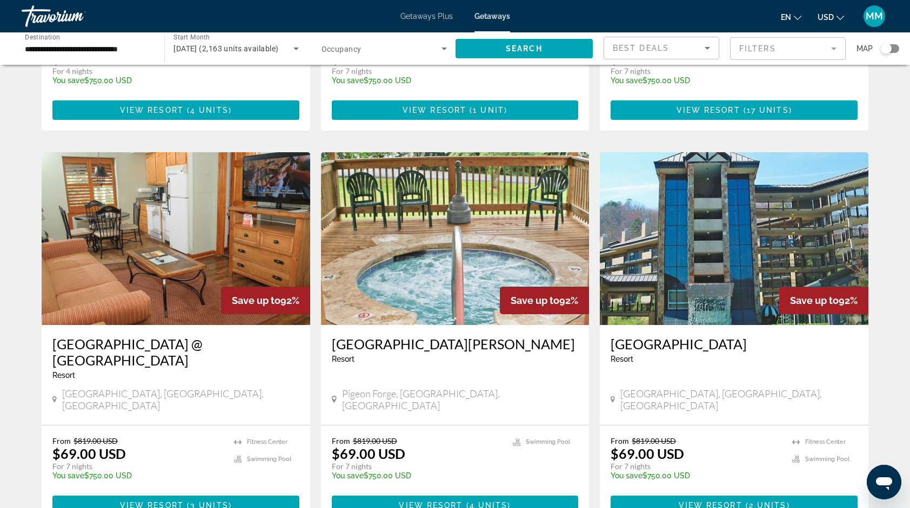
scroll to position [1145, 0]
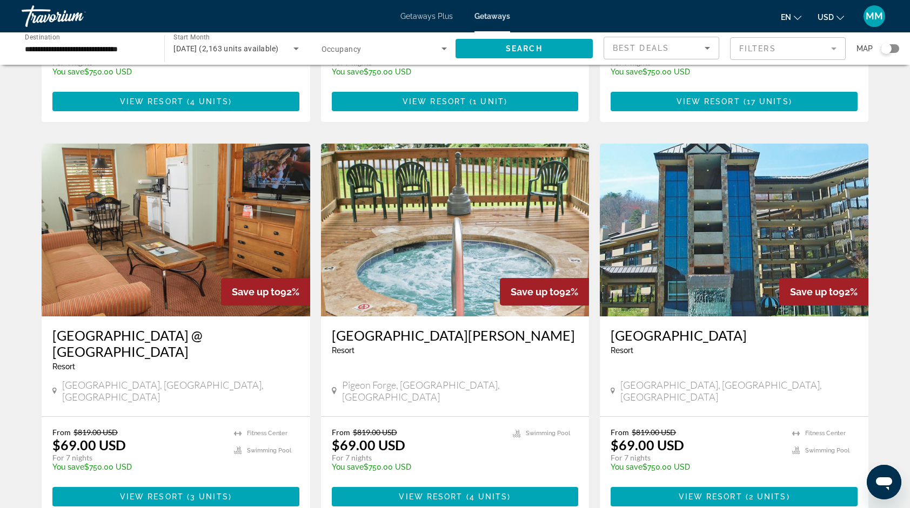
click at [809, 186] on img "Main content" at bounding box center [734, 230] width 269 height 173
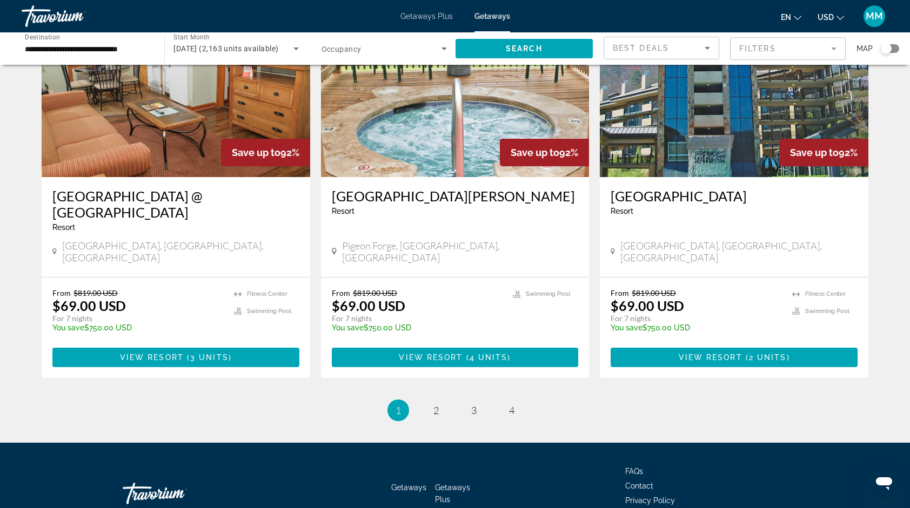
scroll to position [1287, 0]
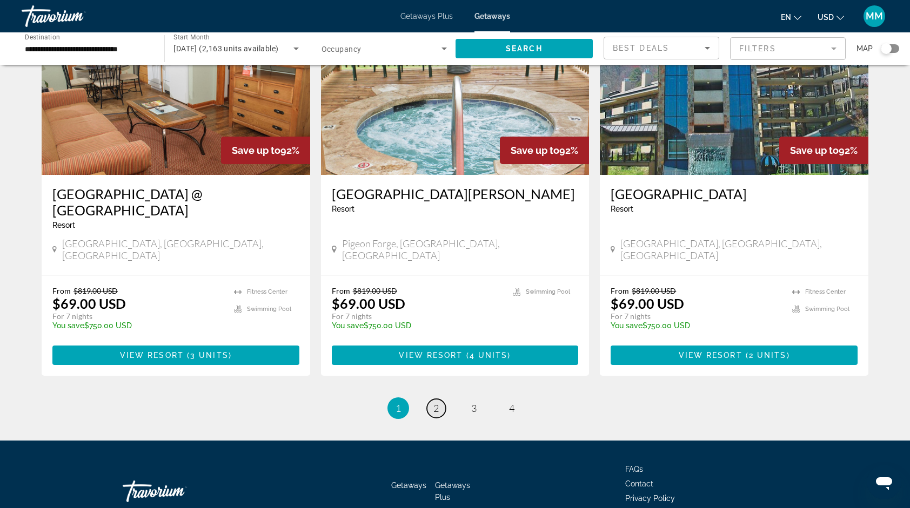
click at [437, 402] on span "2" at bounding box center [435, 408] width 5 height 12
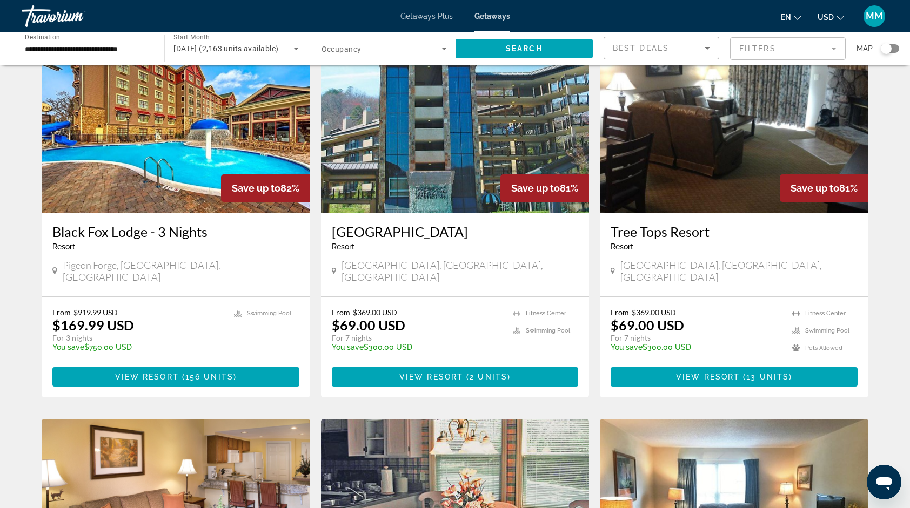
scroll to position [475, 0]
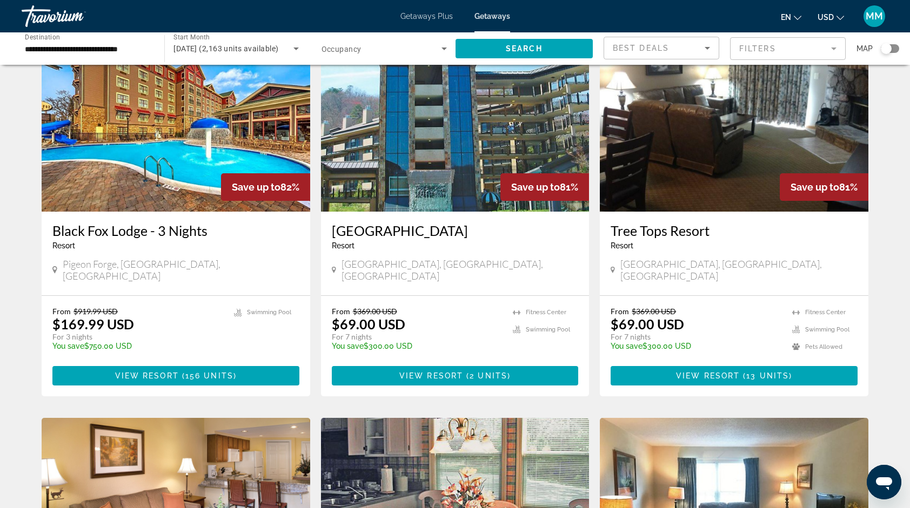
click at [457, 133] on img "Main content" at bounding box center [455, 125] width 269 height 173
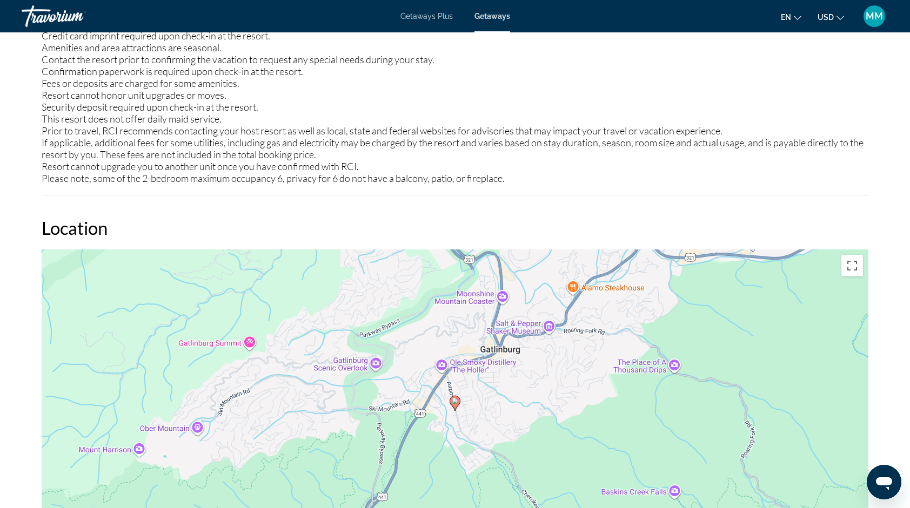
scroll to position [1405, 0]
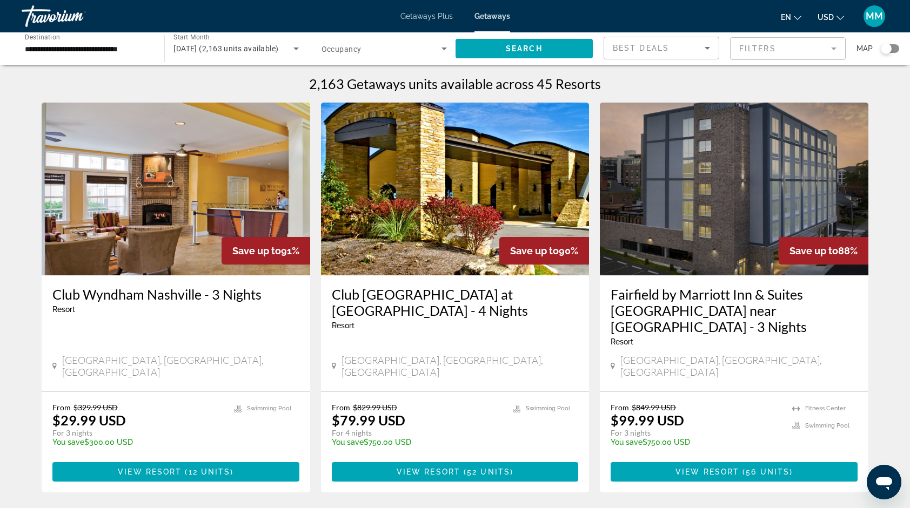
drag, startPoint x: 906, startPoint y: 33, endPoint x: 909, endPoint y: 58, distance: 25.0
click at [909, 58] on div "**********" at bounding box center [455, 48] width 910 height 32
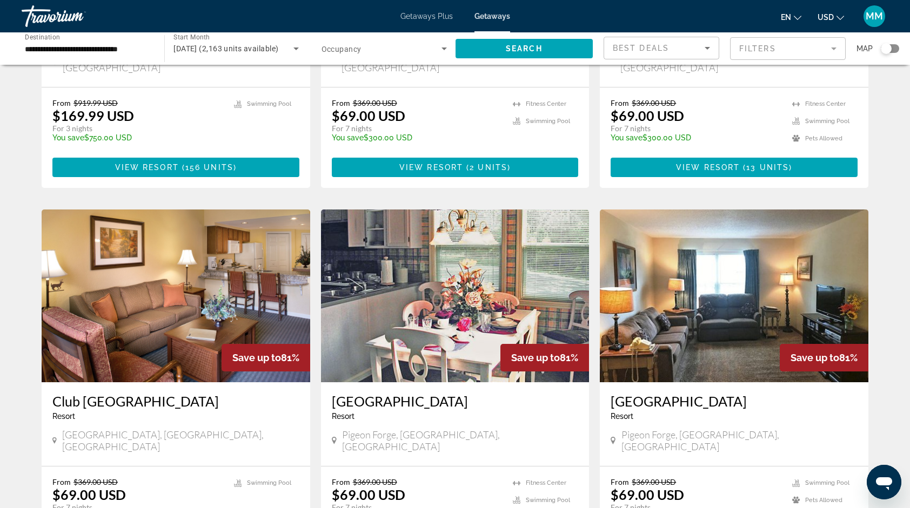
scroll to position [686, 0]
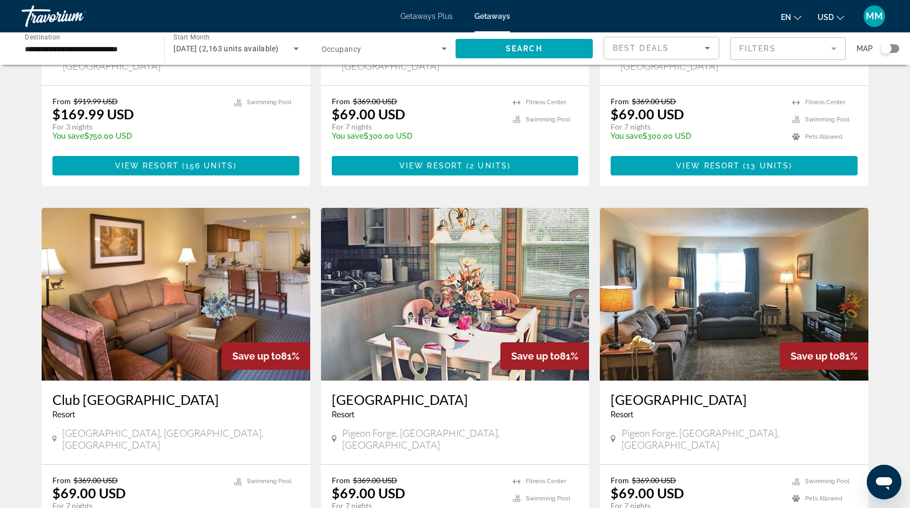
click at [225, 263] on img "Main content" at bounding box center [176, 294] width 269 height 173
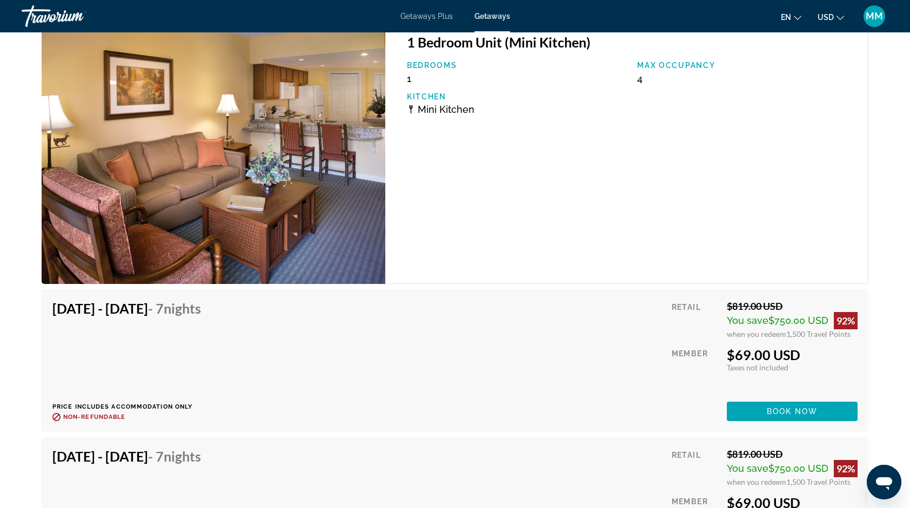
scroll to position [2155, 0]
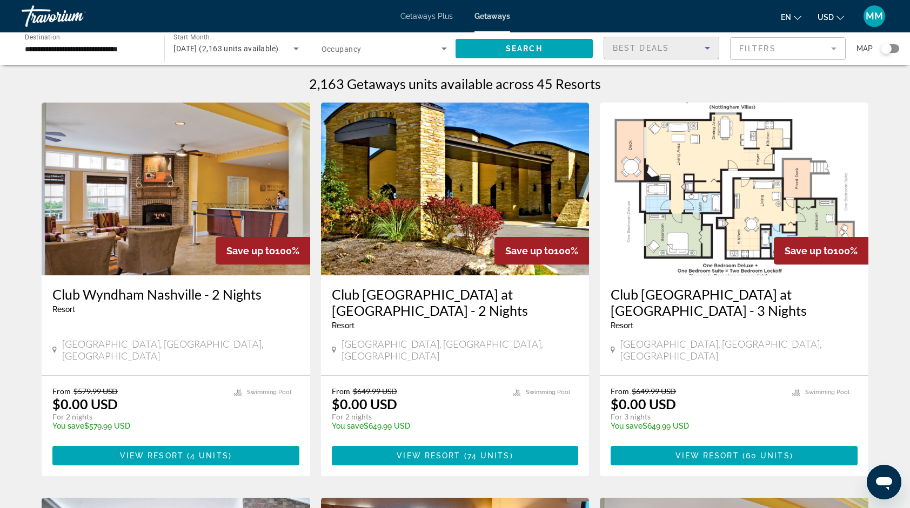
click at [679, 52] on div "Best Deals" at bounding box center [659, 48] width 92 height 13
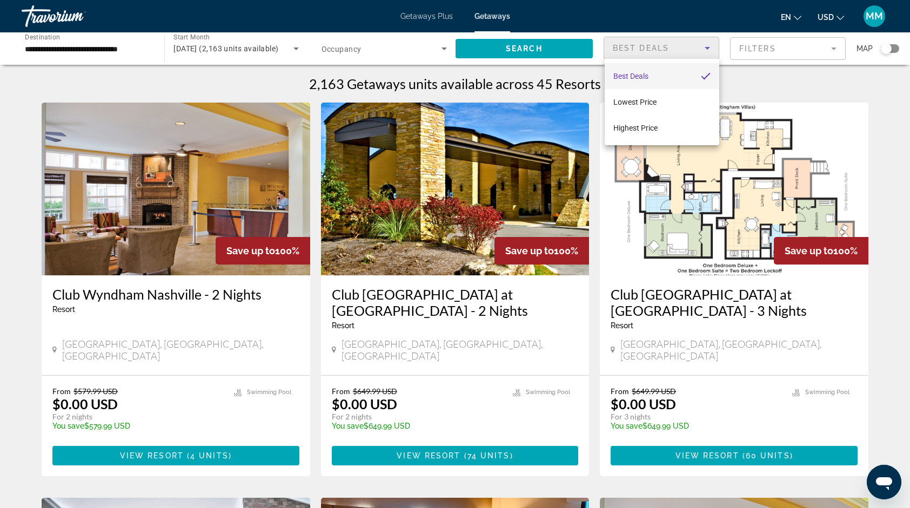
click at [752, 42] on div at bounding box center [455, 254] width 910 height 508
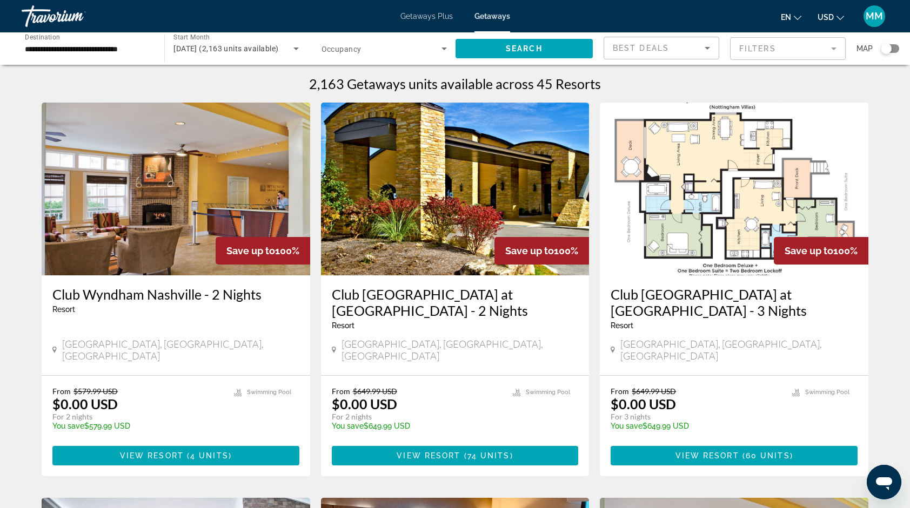
click at [752, 49] on mat-form-field "Filters" at bounding box center [788, 48] width 116 height 23
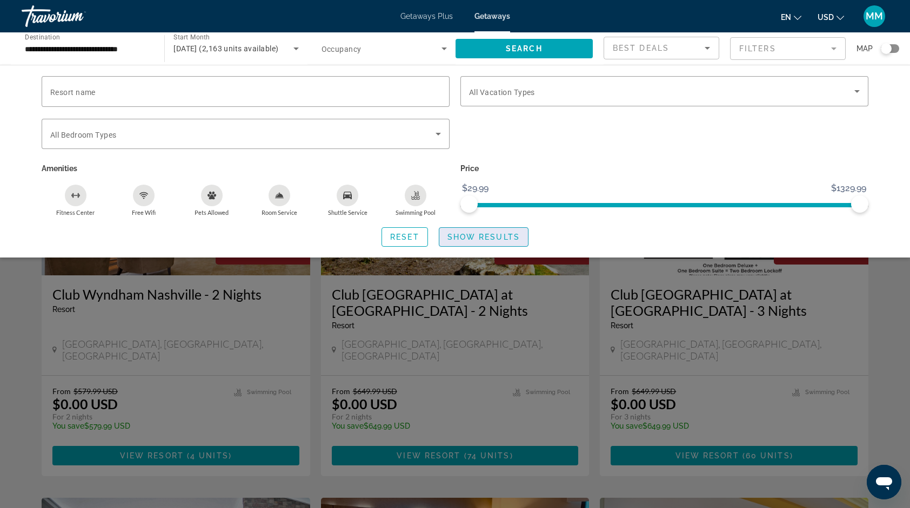
click at [481, 240] on span "Show Results" at bounding box center [483, 237] width 72 height 9
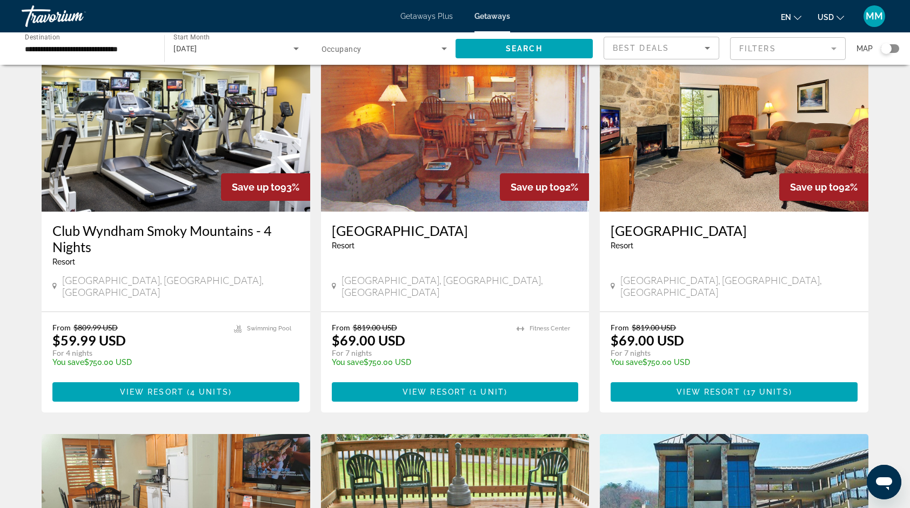
scroll to position [857, 0]
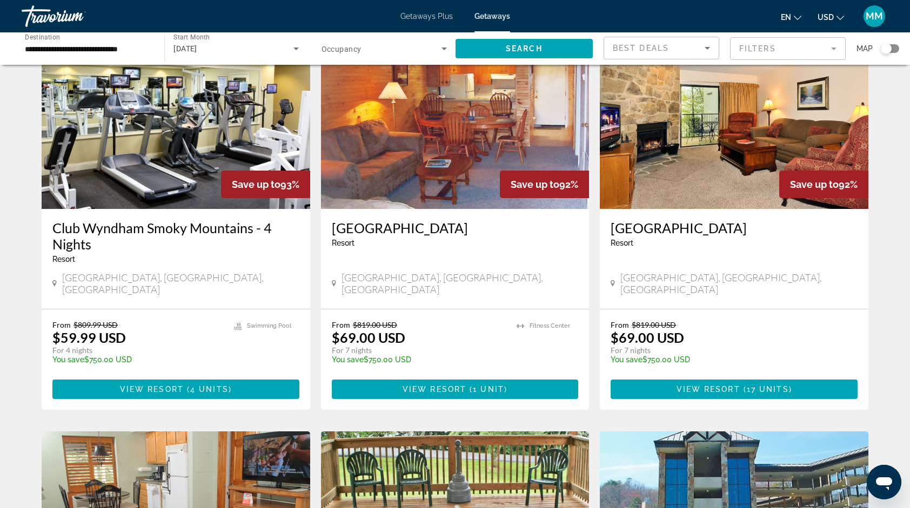
click at [746, 220] on h3 "[GEOGRAPHIC_DATA]" at bounding box center [733, 228] width 247 height 16
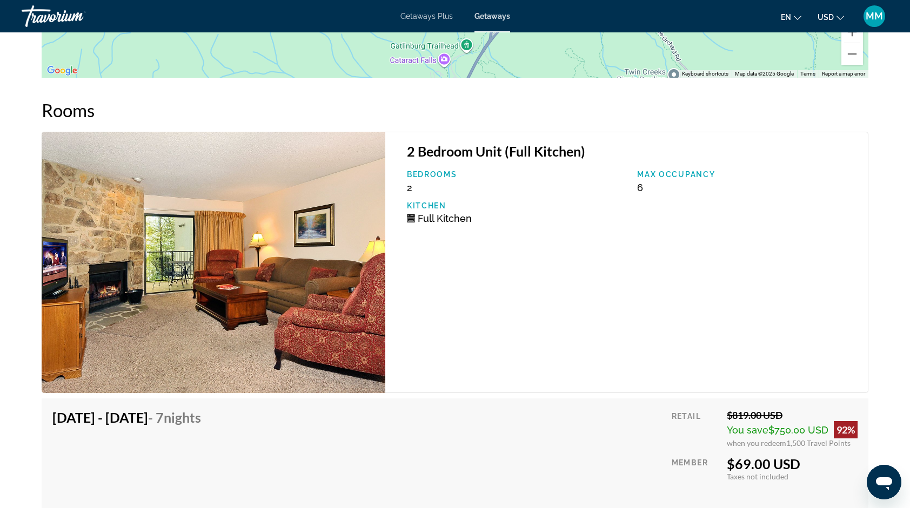
scroll to position [1664, 0]
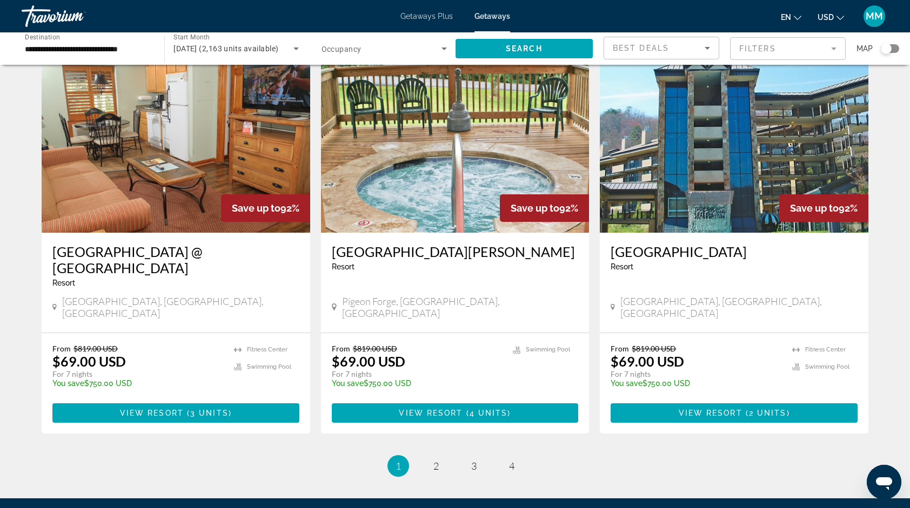
scroll to position [1232, 0]
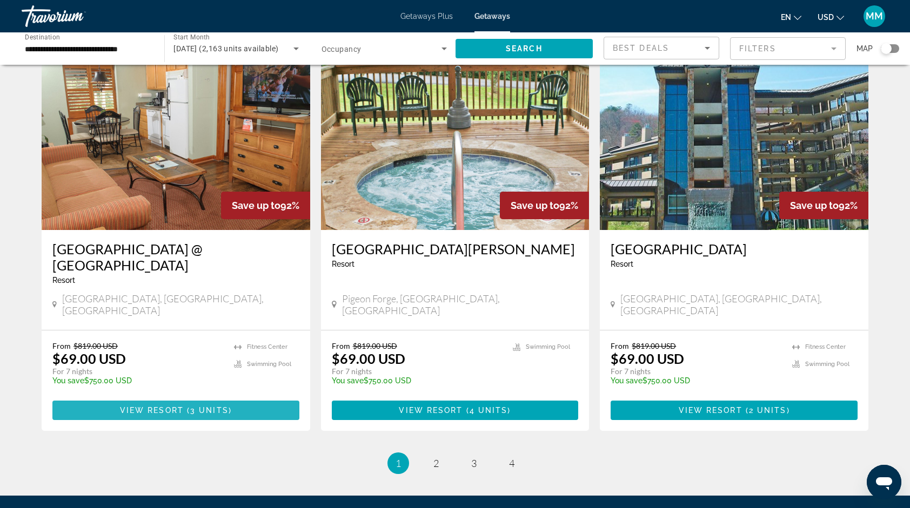
click at [200, 406] on span "3 units" at bounding box center [209, 410] width 38 height 9
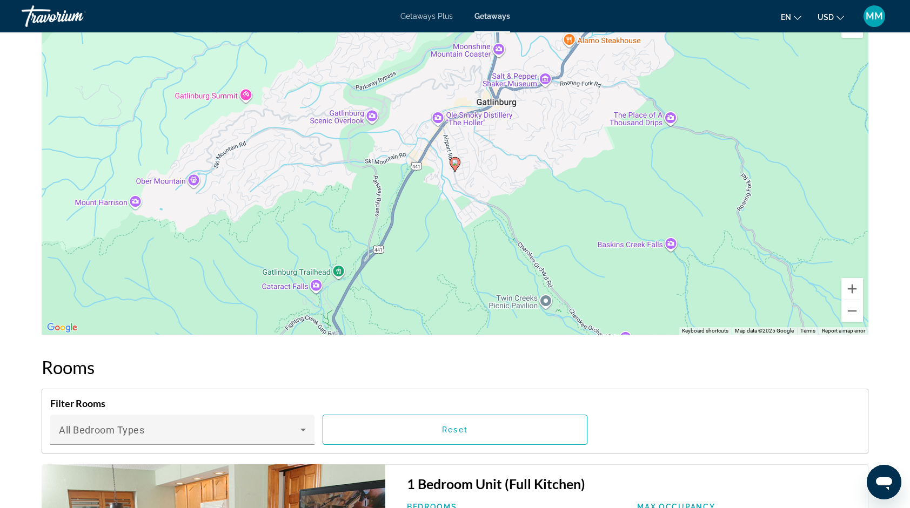
scroll to position [1572, 0]
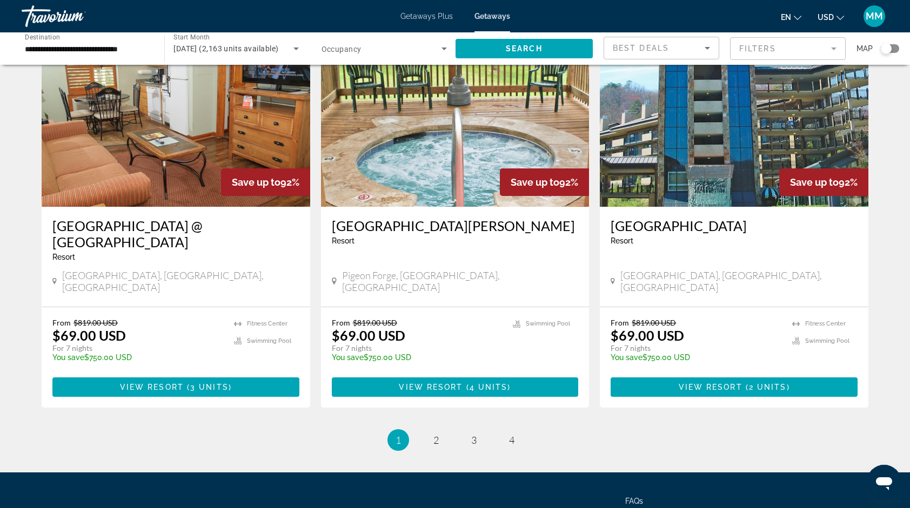
scroll to position [1287, 0]
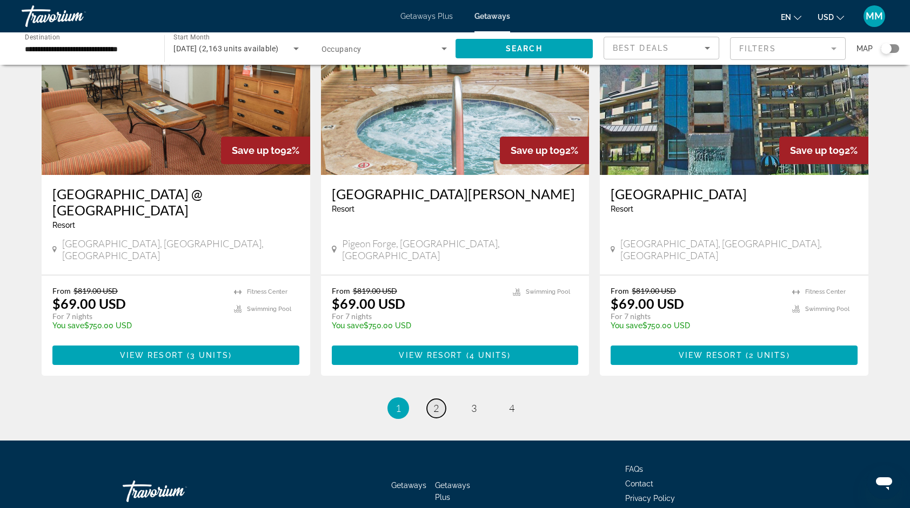
click at [434, 402] on span "2" at bounding box center [435, 408] width 5 height 12
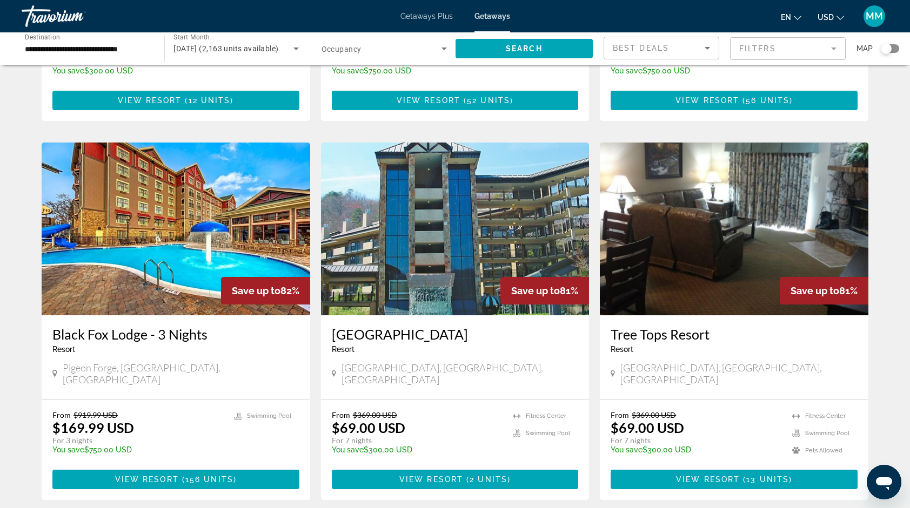
scroll to position [389, 0]
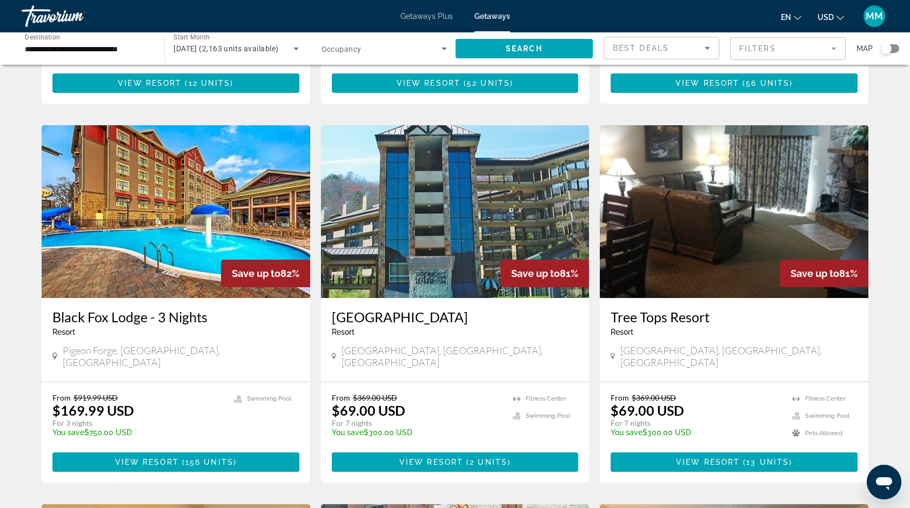
click at [192, 240] on img "Main content" at bounding box center [176, 211] width 269 height 173
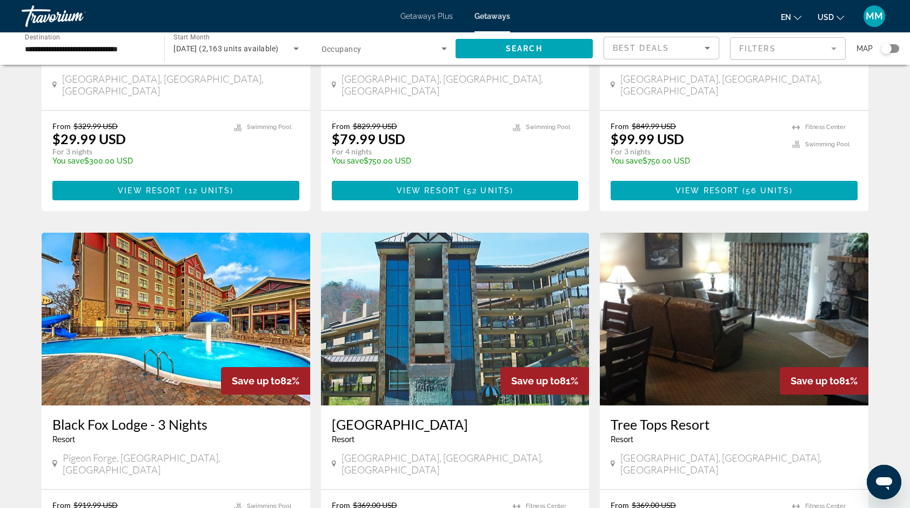
scroll to position [281, 0]
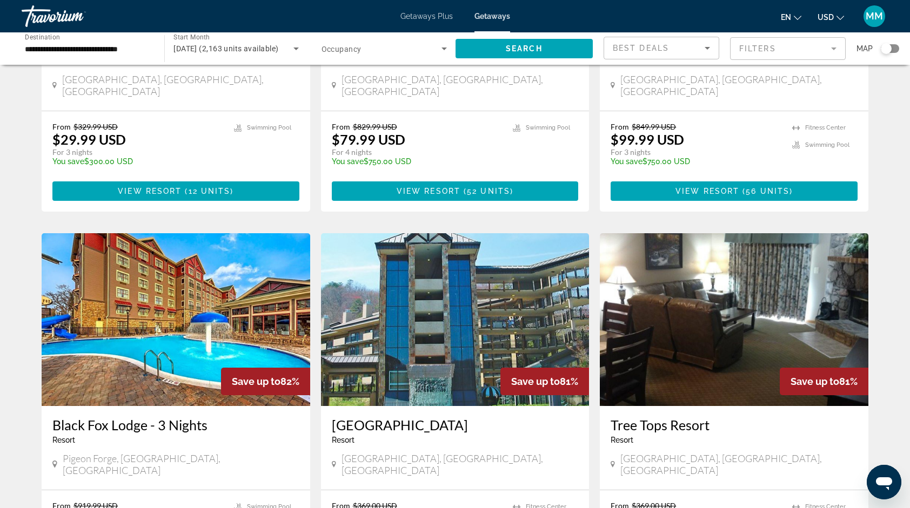
click at [692, 285] on img "Main content" at bounding box center [734, 319] width 269 height 173
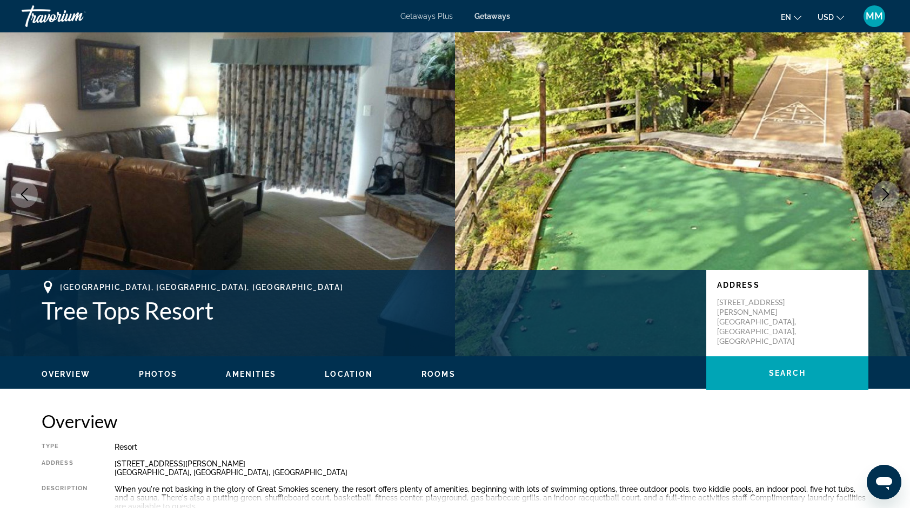
click at [895, 187] on button "Next image" at bounding box center [885, 194] width 27 height 27
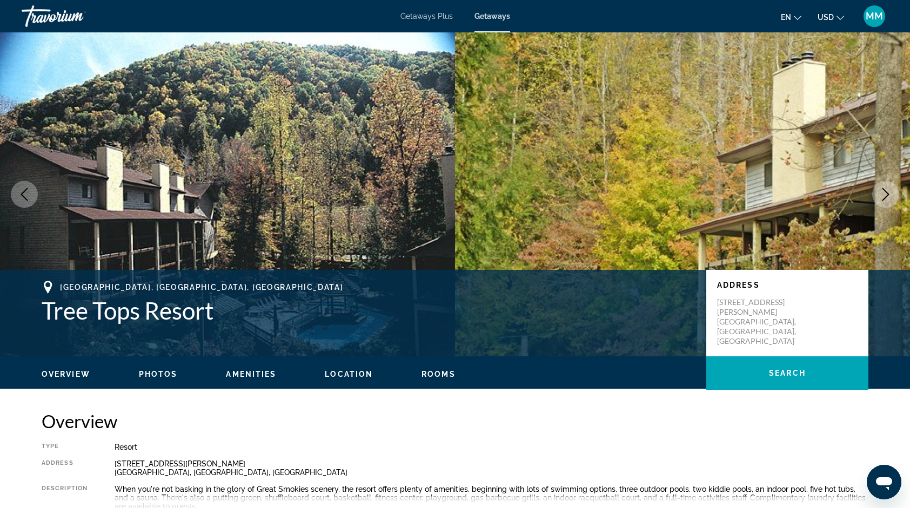
click at [895, 187] on button "Next image" at bounding box center [885, 194] width 27 height 27
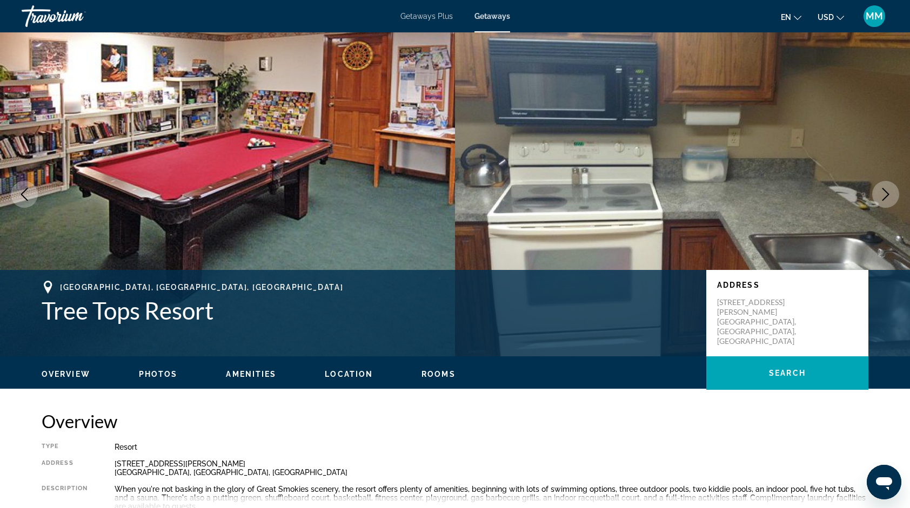
click at [895, 187] on button "Next image" at bounding box center [885, 194] width 27 height 27
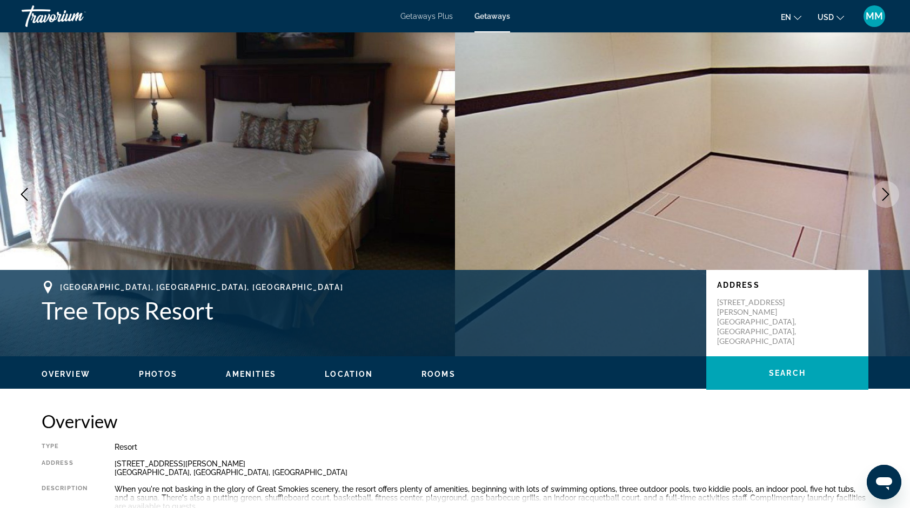
click at [895, 187] on button "Next image" at bounding box center [885, 194] width 27 height 27
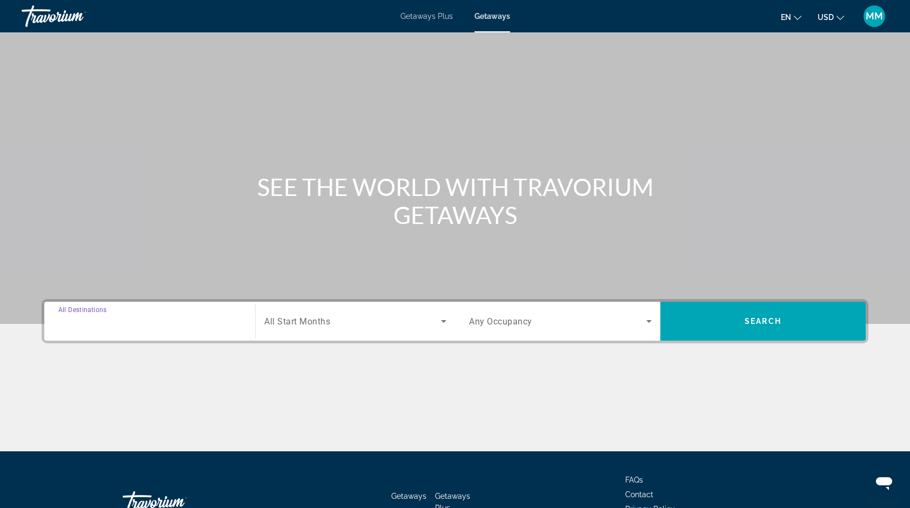
click at [149, 323] on input "Destination All Destinations" at bounding box center [149, 322] width 183 height 13
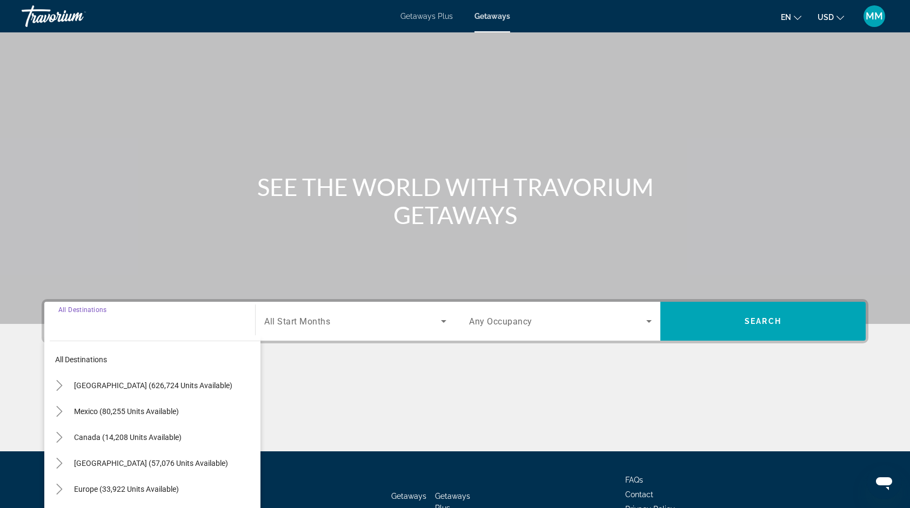
scroll to position [75, 0]
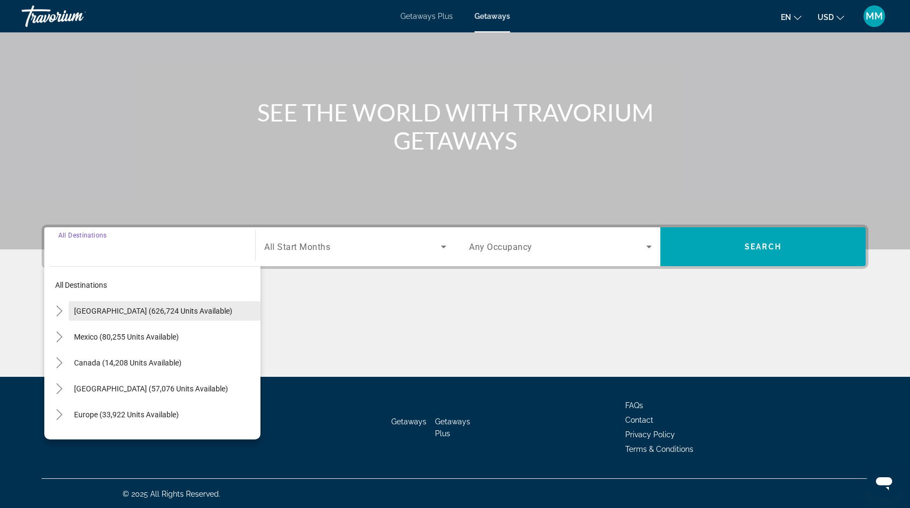
click at [193, 311] on span "[GEOGRAPHIC_DATA] (626,724 units available)" at bounding box center [153, 311] width 158 height 9
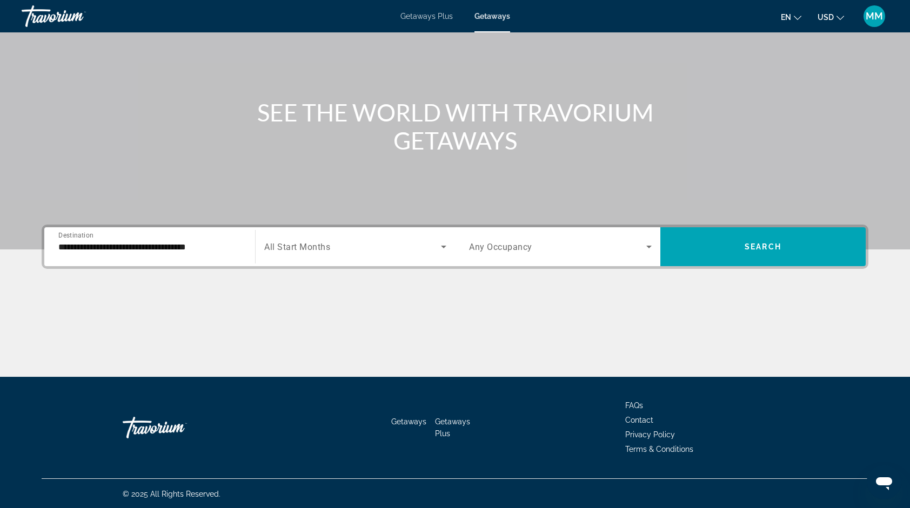
click at [241, 241] on div "**********" at bounding box center [150, 247] width 200 height 31
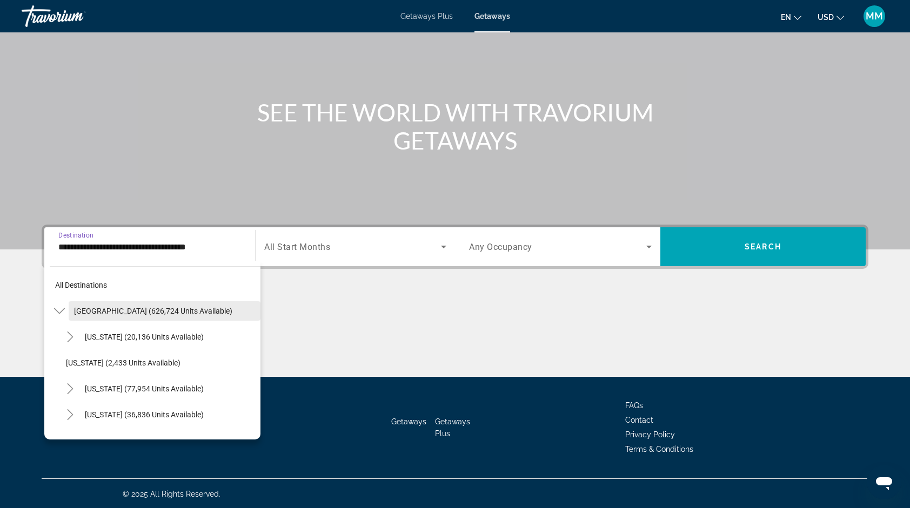
click at [193, 311] on span "[GEOGRAPHIC_DATA] (626,724 units available)" at bounding box center [153, 311] width 158 height 9
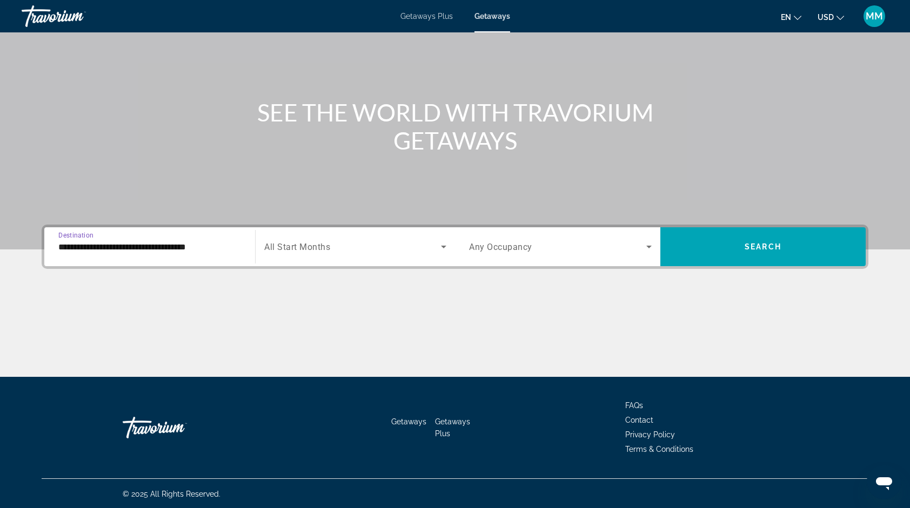
click at [224, 245] on input "**********" at bounding box center [149, 247] width 183 height 13
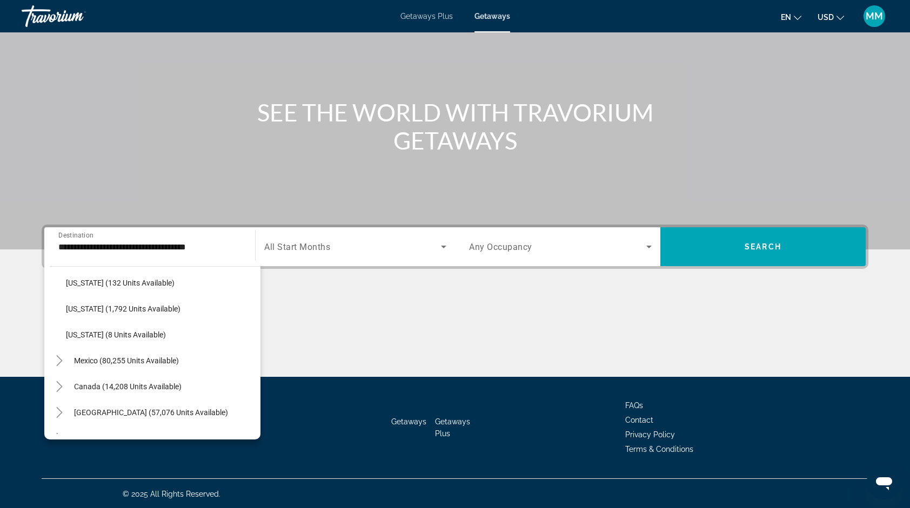
scroll to position [1147, 0]
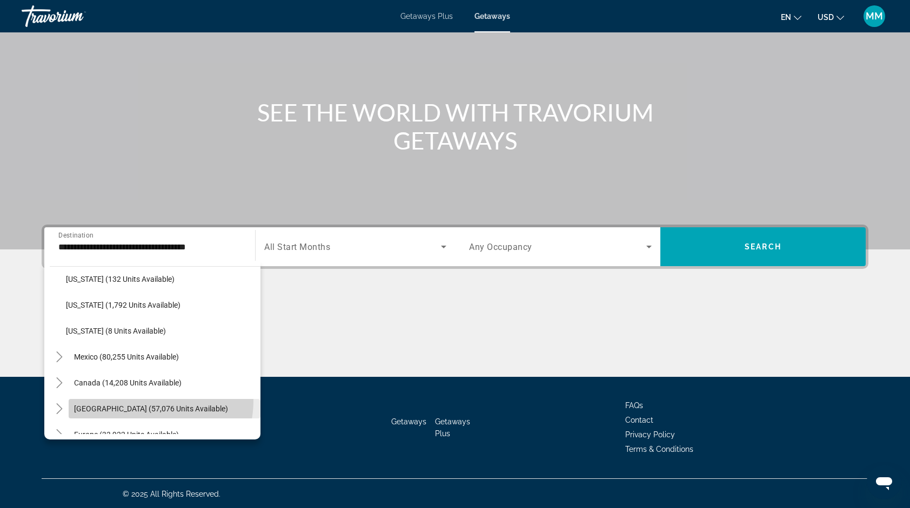
click at [146, 405] on span "[GEOGRAPHIC_DATA] (57,076 units available)" at bounding box center [151, 409] width 154 height 9
type input "**********"
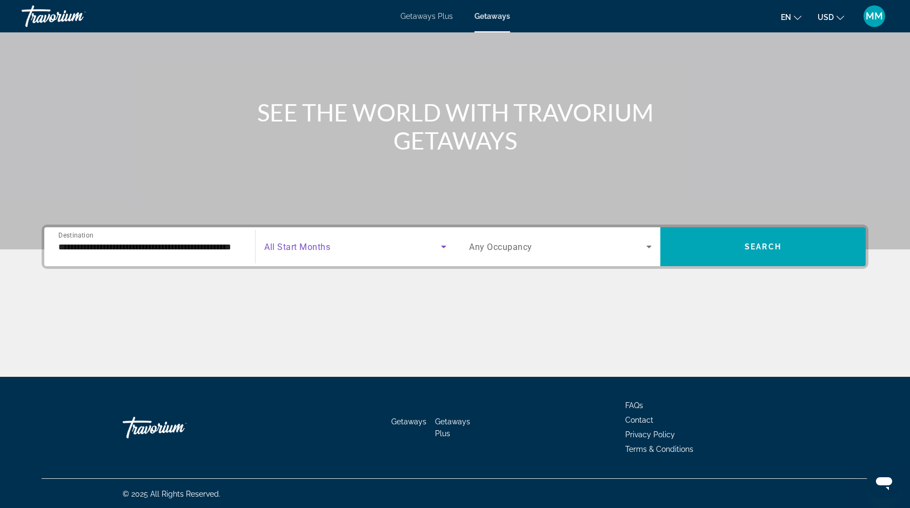
click at [335, 244] on span "Search widget" at bounding box center [352, 246] width 177 height 13
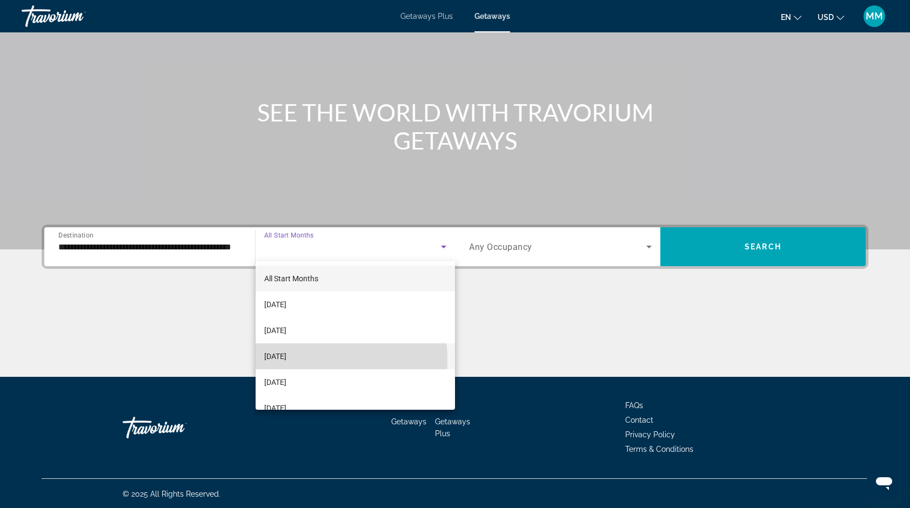
click at [286, 360] on span "[DATE]" at bounding box center [275, 356] width 22 height 13
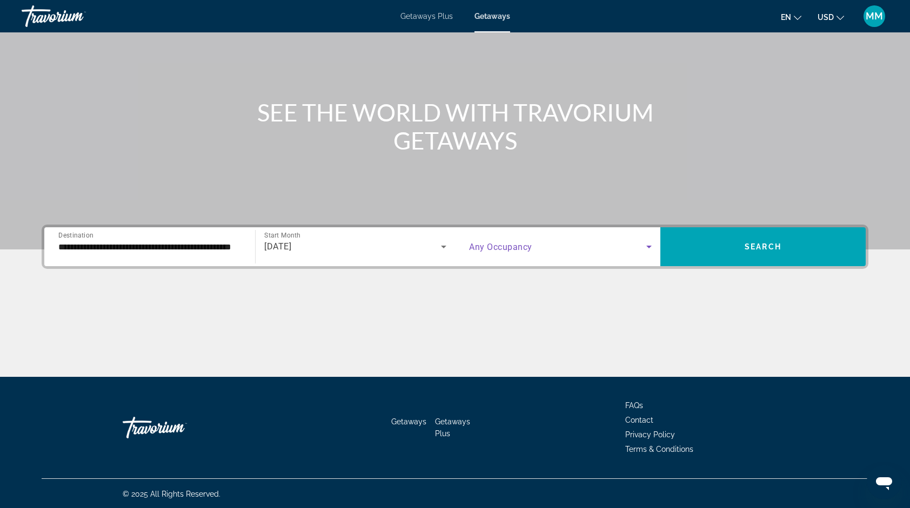
click at [523, 252] on span "Search widget" at bounding box center [557, 246] width 177 height 13
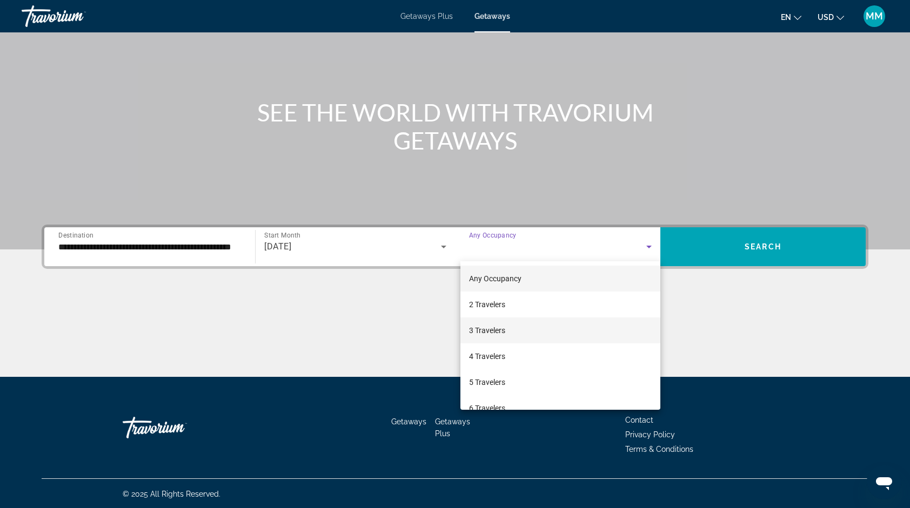
click at [495, 335] on span "3 Travelers" at bounding box center [487, 330] width 36 height 13
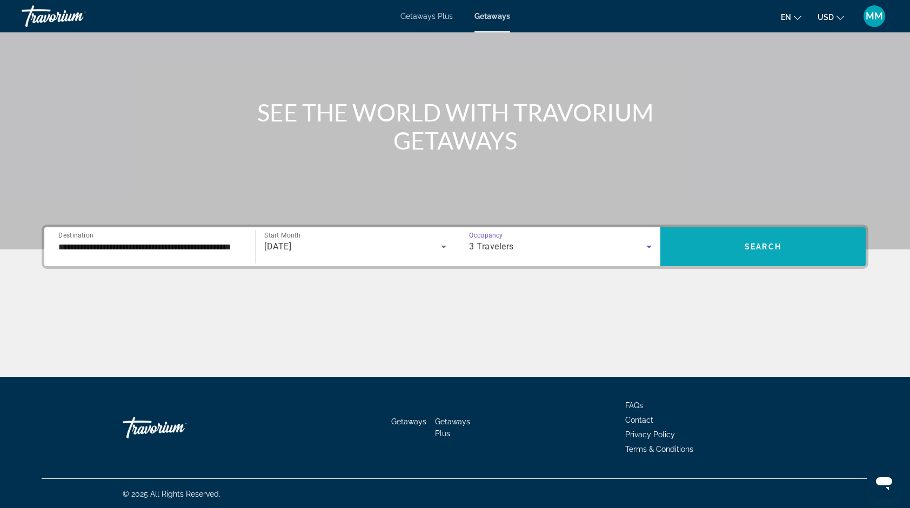
click at [824, 246] on span "Search widget" at bounding box center [762, 247] width 205 height 26
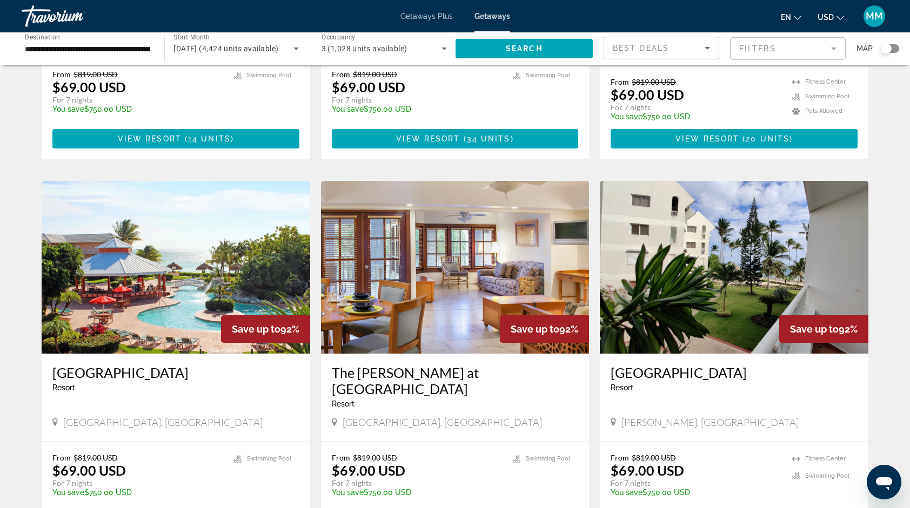
scroll to position [670, 0]
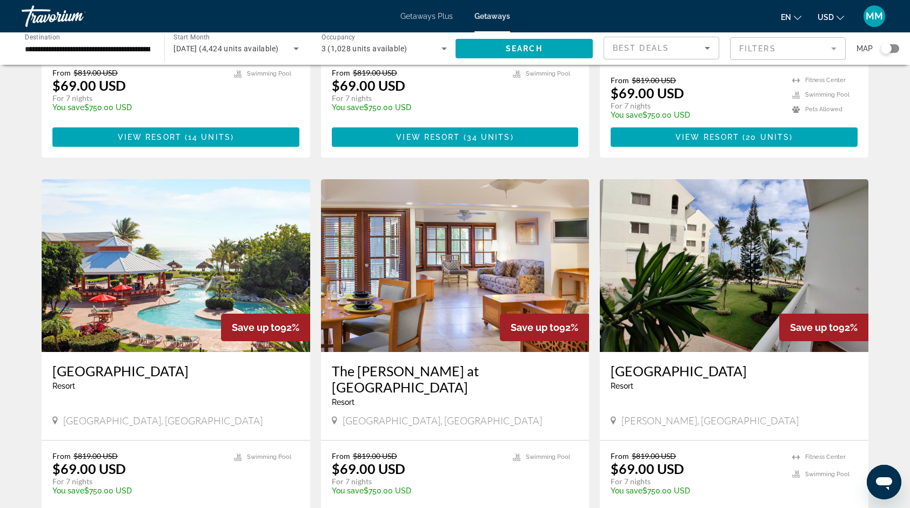
click at [220, 250] on img "Main content" at bounding box center [176, 265] width 269 height 173
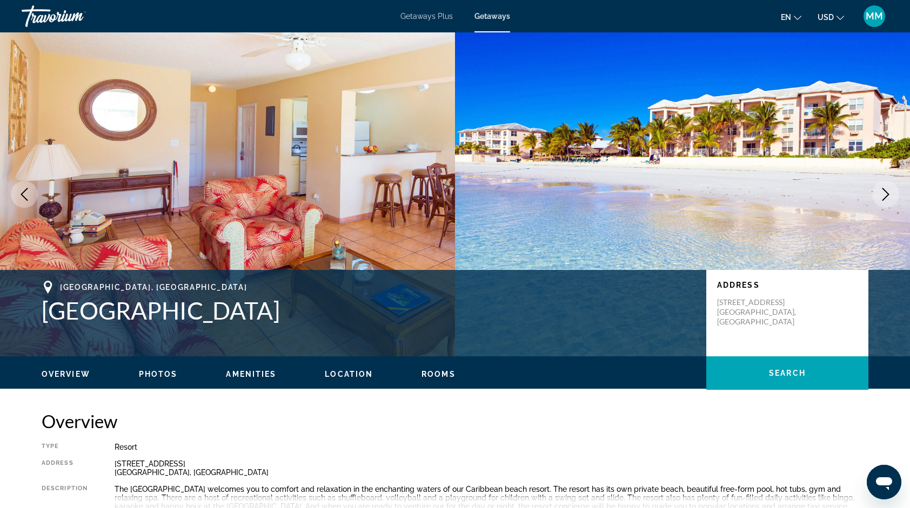
click at [884, 191] on icon "Next image" at bounding box center [885, 194] width 13 height 13
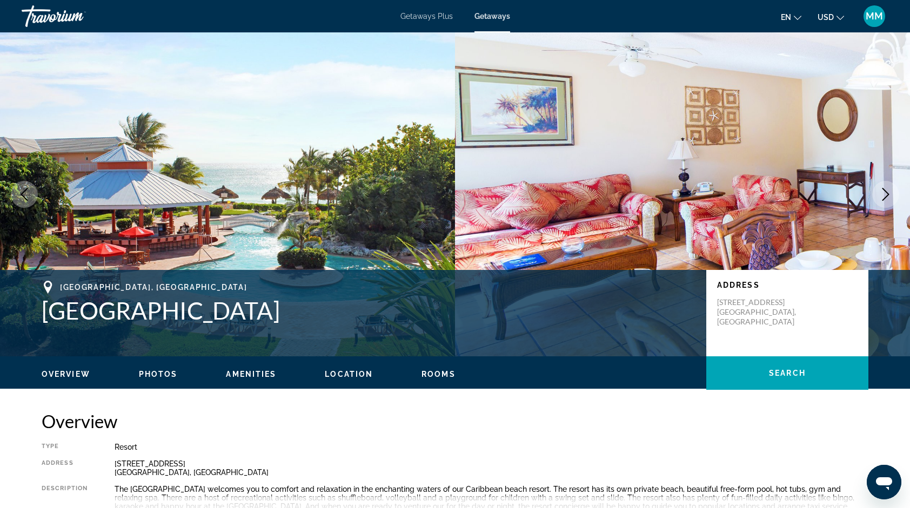
click at [884, 193] on icon "Next image" at bounding box center [885, 194] width 13 height 13
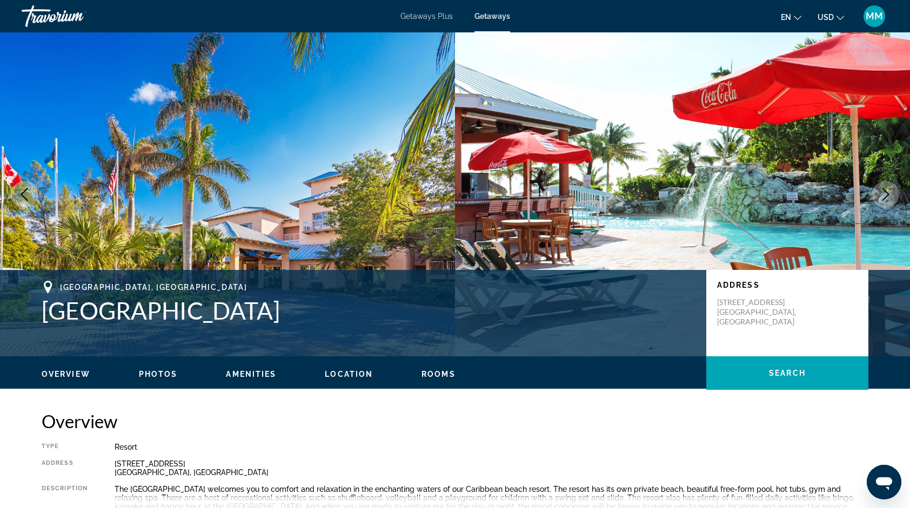
click at [884, 193] on icon "Next image" at bounding box center [885, 194] width 13 height 13
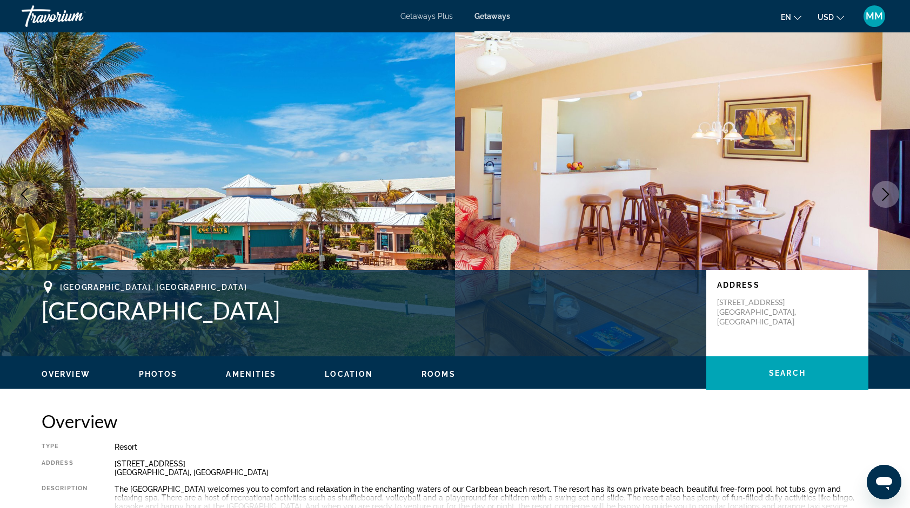
click at [884, 194] on icon "Next image" at bounding box center [885, 194] width 13 height 13
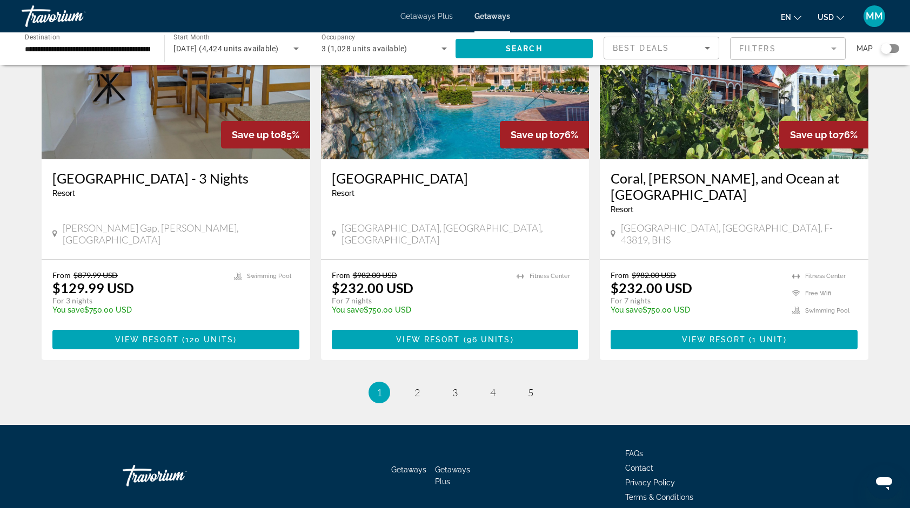
scroll to position [1254, 0]
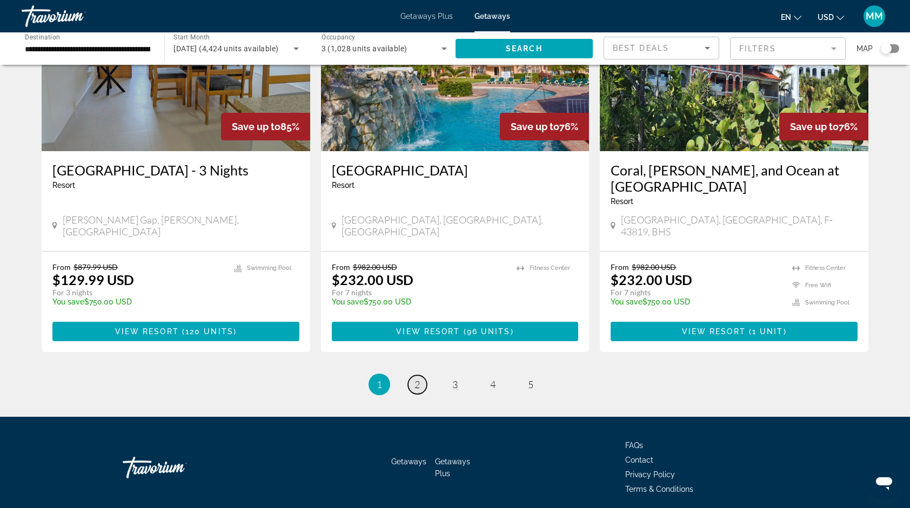
click at [420, 375] on link "page 2" at bounding box center [417, 384] width 19 height 19
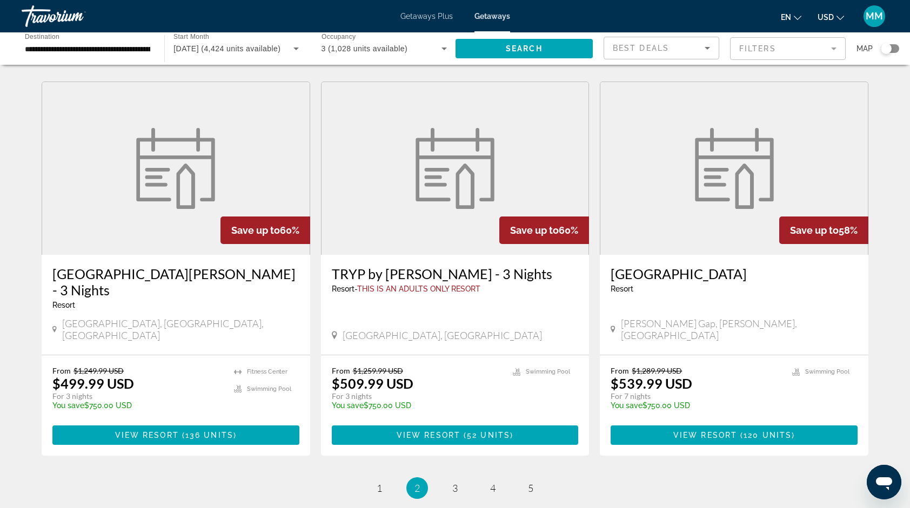
scroll to position [1256, 0]
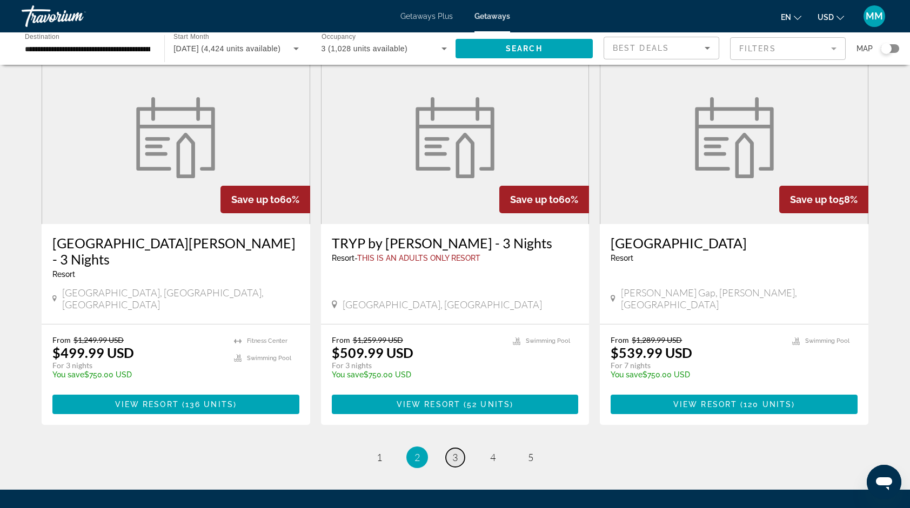
click at [457, 452] on span "3" at bounding box center [454, 458] width 5 height 12
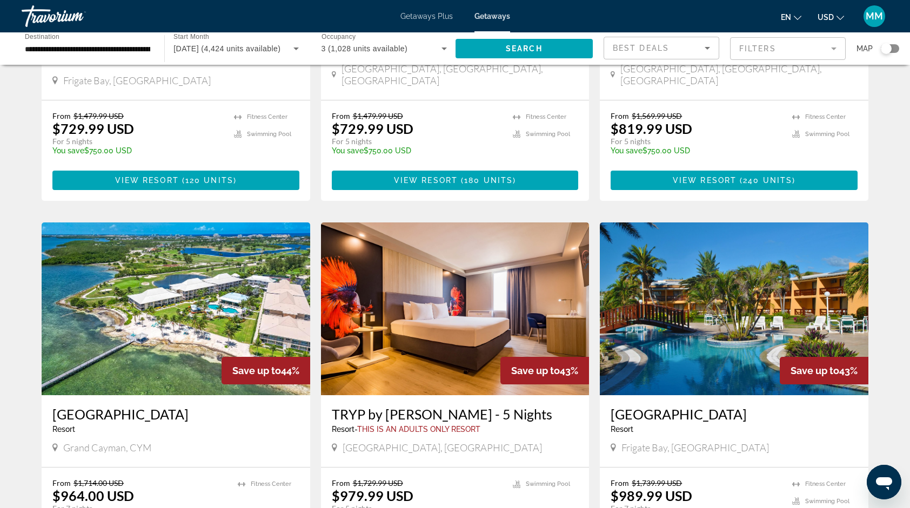
scroll to position [670, 0]
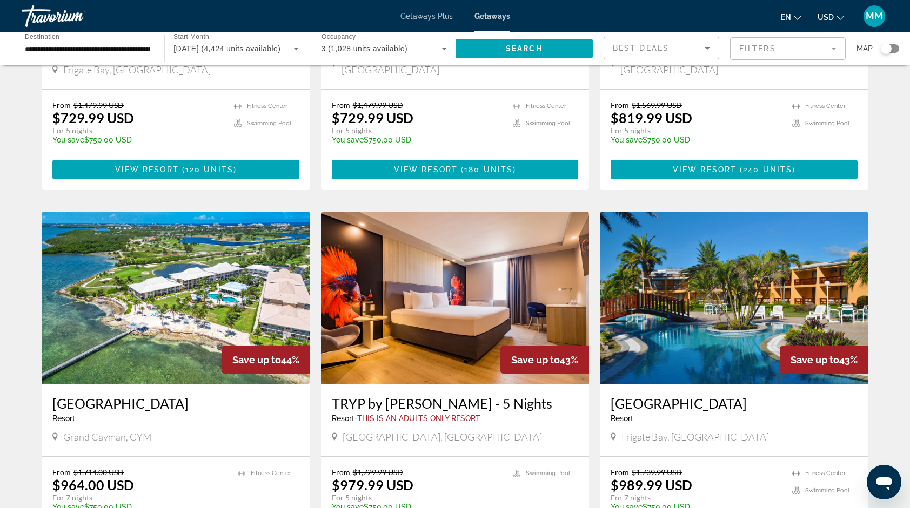
click at [506, 288] on img "Main content" at bounding box center [455, 298] width 269 height 173
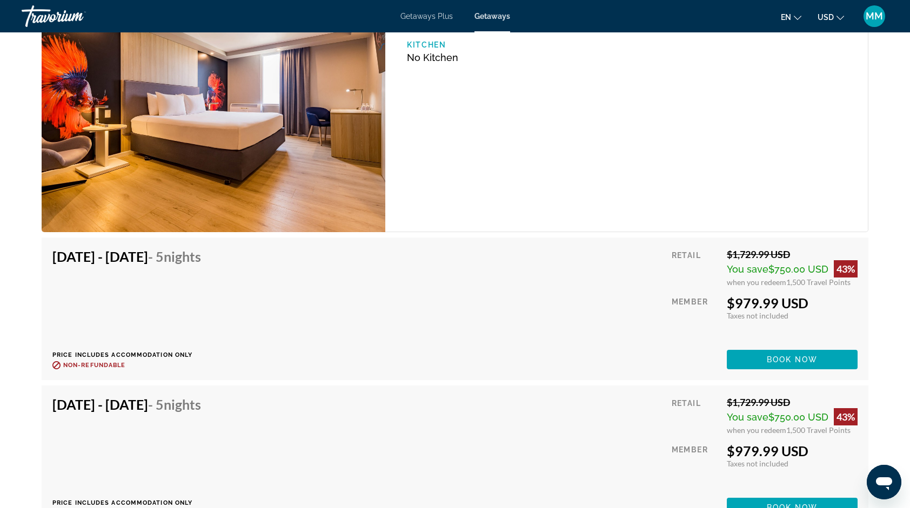
scroll to position [1608, 0]
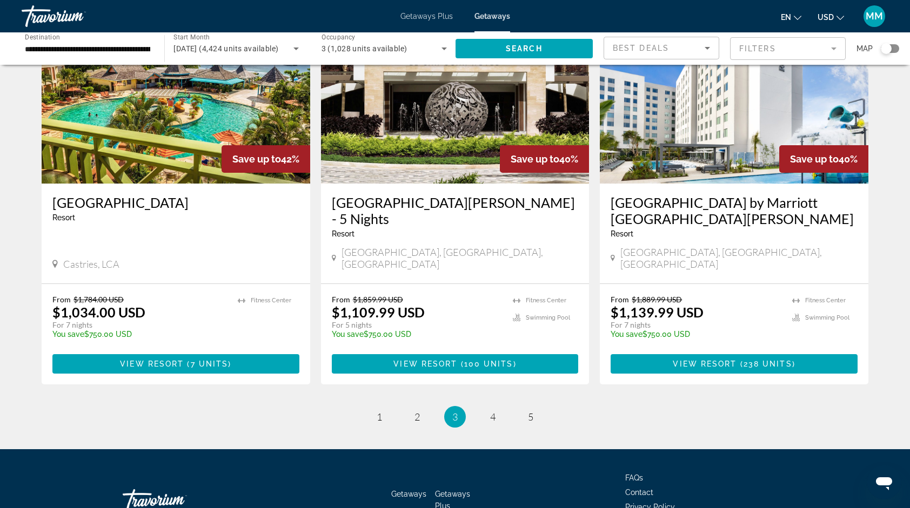
scroll to position [1253, 0]
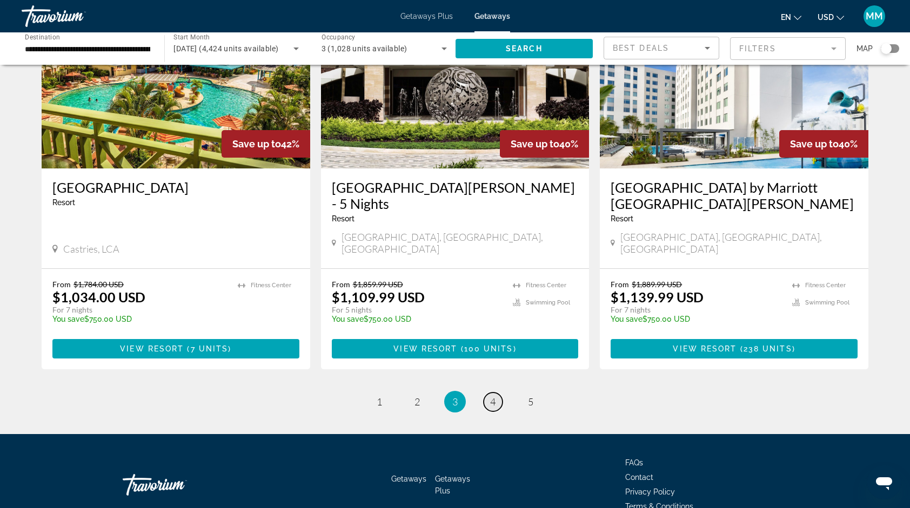
click at [497, 393] on link "page 4" at bounding box center [493, 402] width 19 height 19
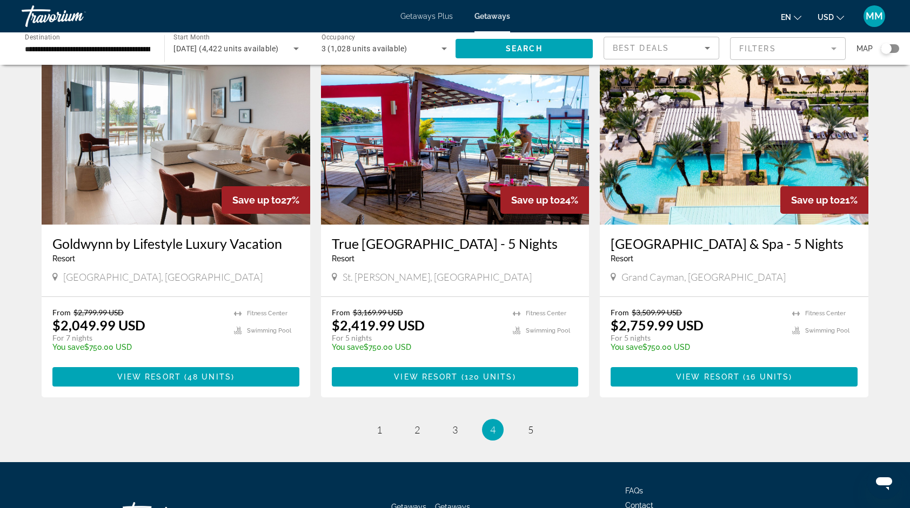
scroll to position [1210, 0]
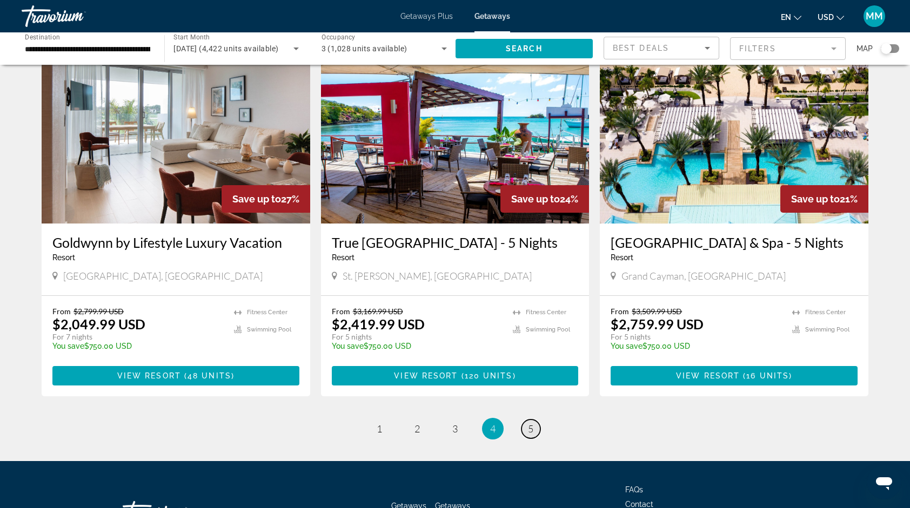
click at [528, 423] on span "5" at bounding box center [530, 429] width 5 height 12
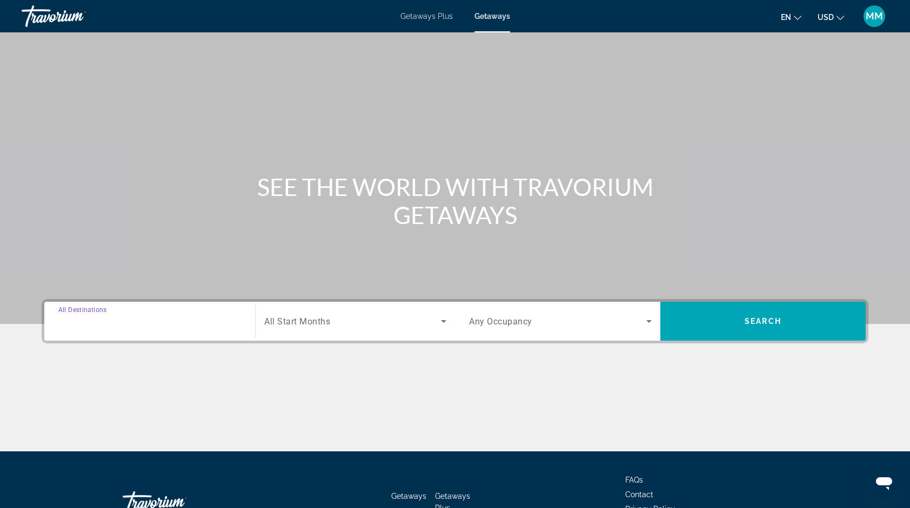
click at [133, 325] on input "Destination All Destinations" at bounding box center [149, 322] width 183 height 13
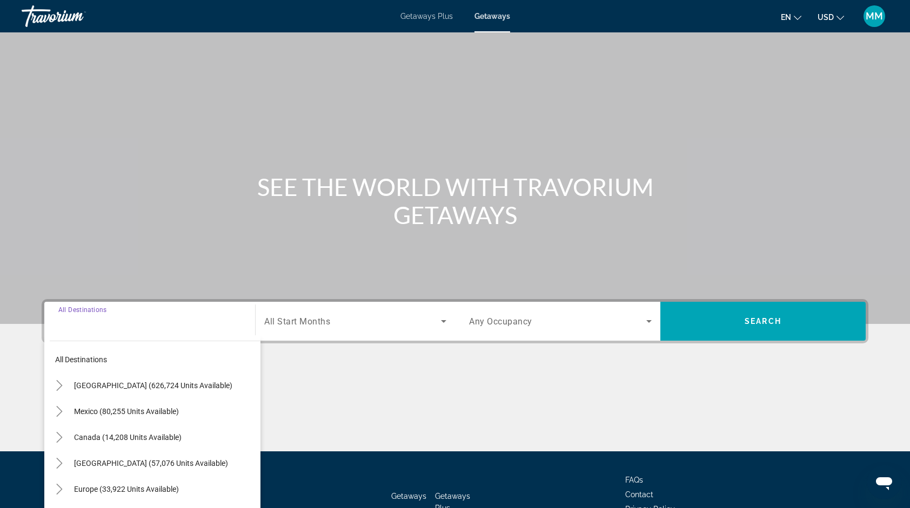
scroll to position [75, 0]
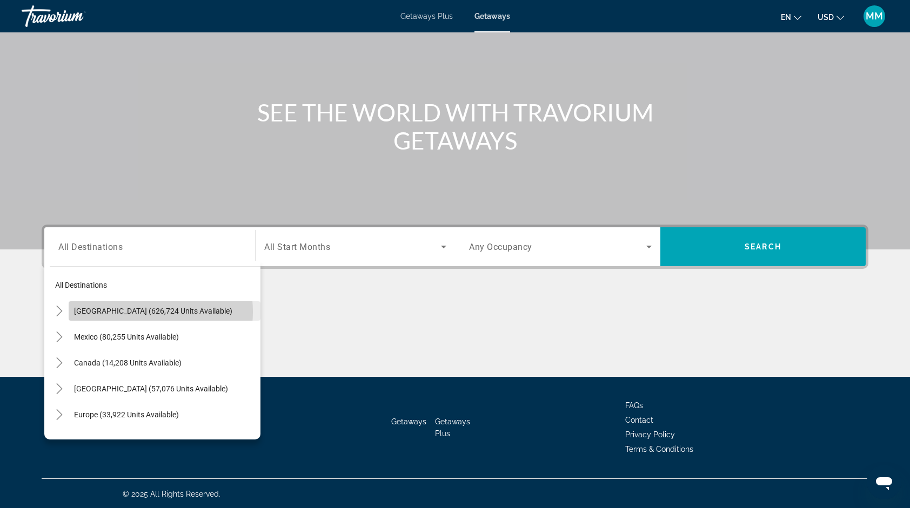
click at [134, 311] on span "[GEOGRAPHIC_DATA] (626,724 units available)" at bounding box center [153, 311] width 158 height 9
type input "**********"
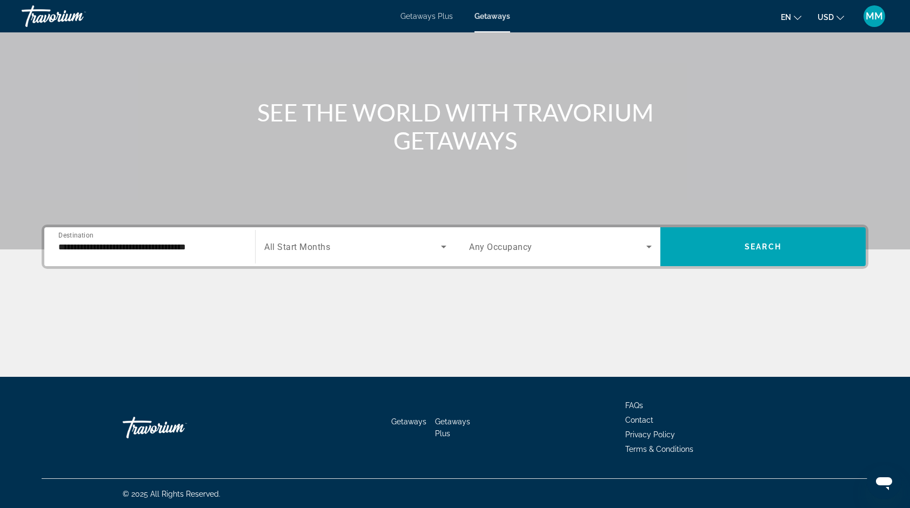
click at [230, 238] on div "**********" at bounding box center [149, 247] width 183 height 31
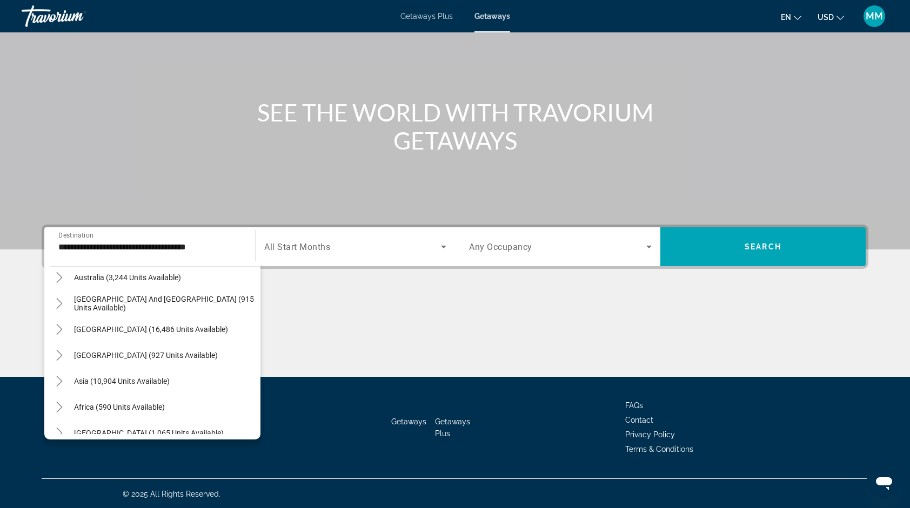
scroll to position [1342, 0]
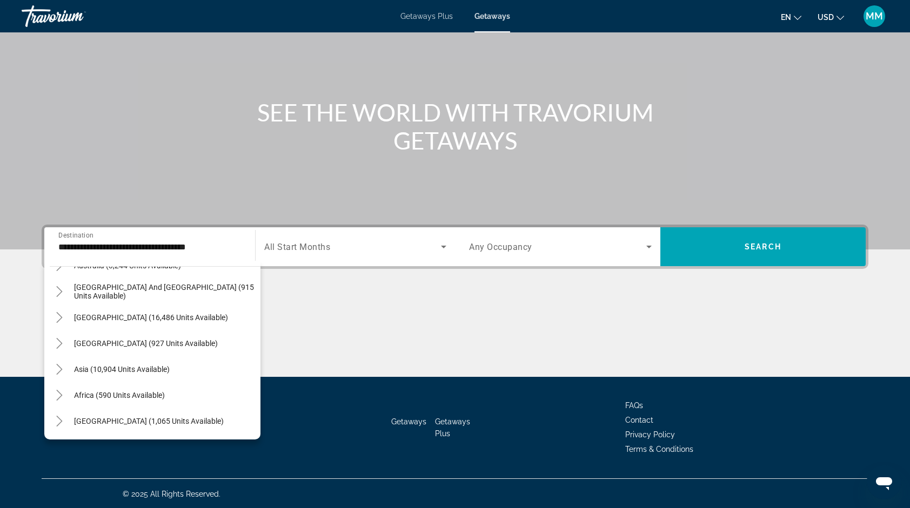
click at [278, 340] on div "Main content" at bounding box center [455, 336] width 827 height 81
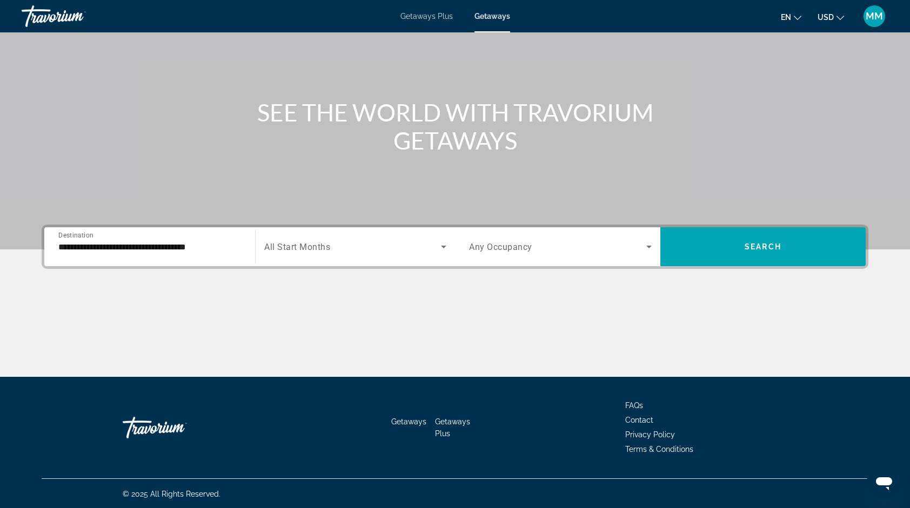
click at [205, 256] on div "**********" at bounding box center [149, 247] width 183 height 31
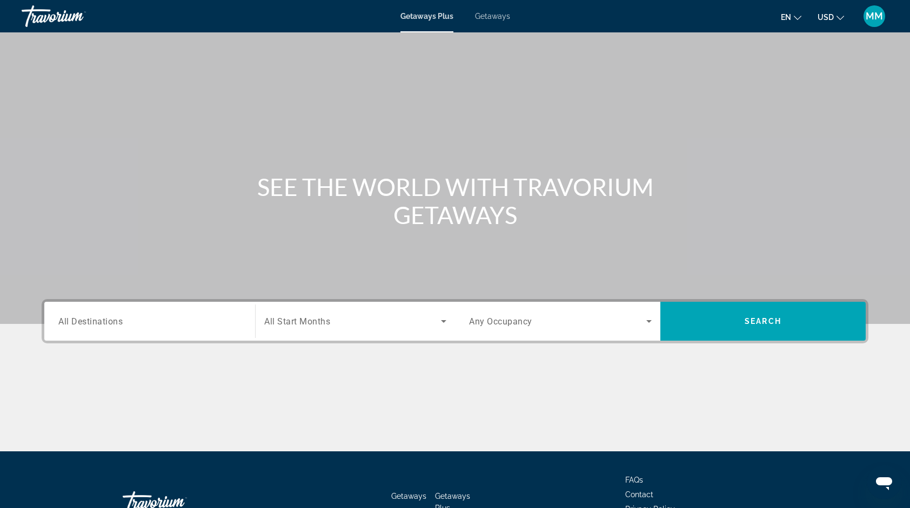
click at [491, 19] on span "Getaways" at bounding box center [492, 16] width 35 height 9
click at [175, 323] on input "Destination All Destinations" at bounding box center [149, 322] width 183 height 13
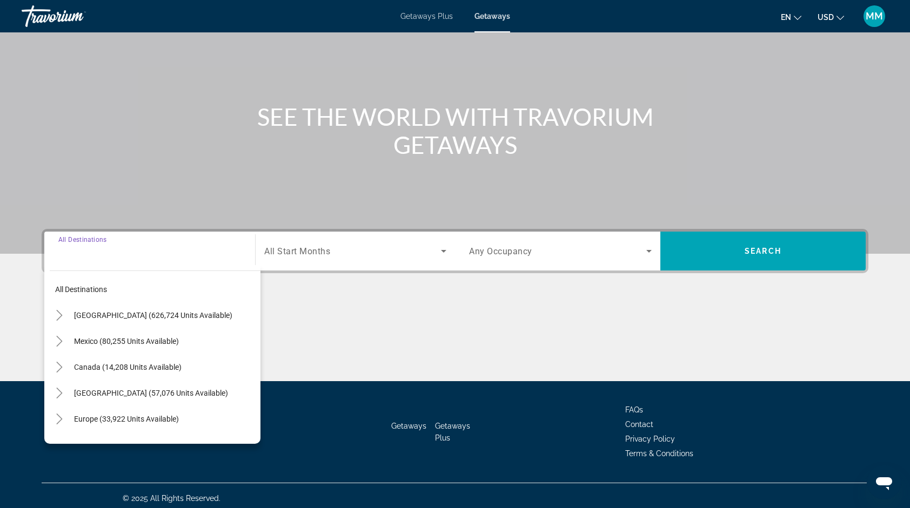
scroll to position [75, 0]
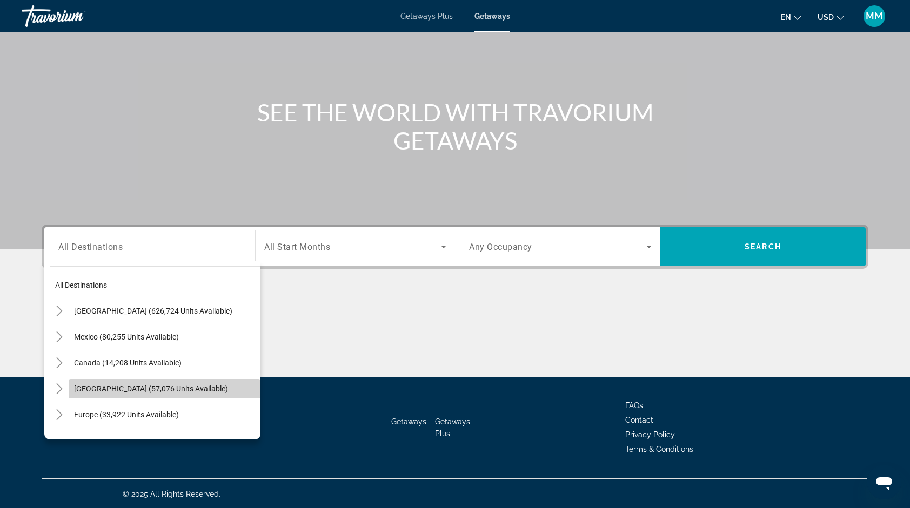
click at [175, 385] on span "[GEOGRAPHIC_DATA] (57,076 units available)" at bounding box center [151, 389] width 154 height 9
type input "**********"
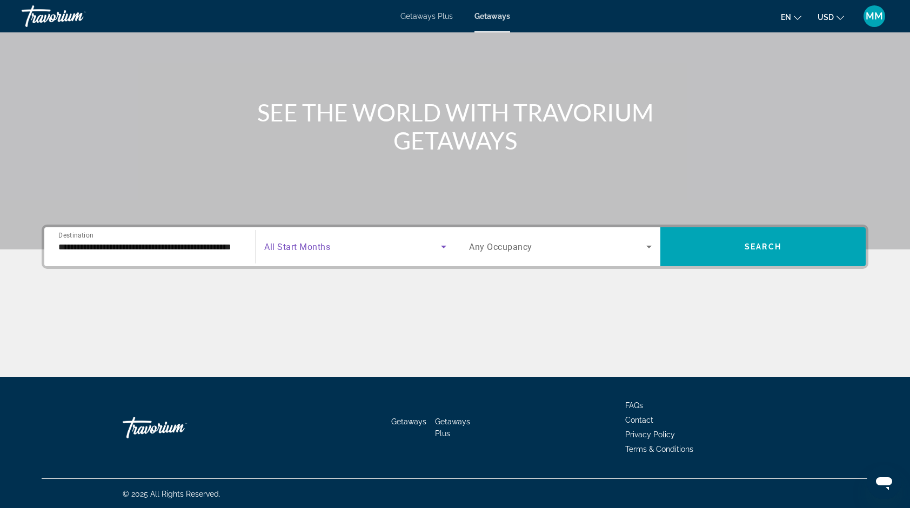
click at [335, 244] on span "Search widget" at bounding box center [352, 246] width 177 height 13
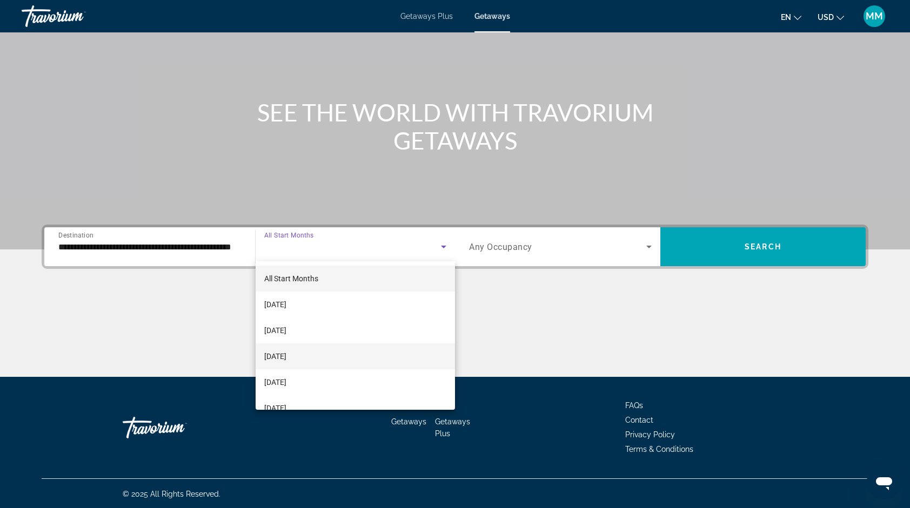
click at [286, 350] on span "[DATE]" at bounding box center [275, 356] width 22 height 13
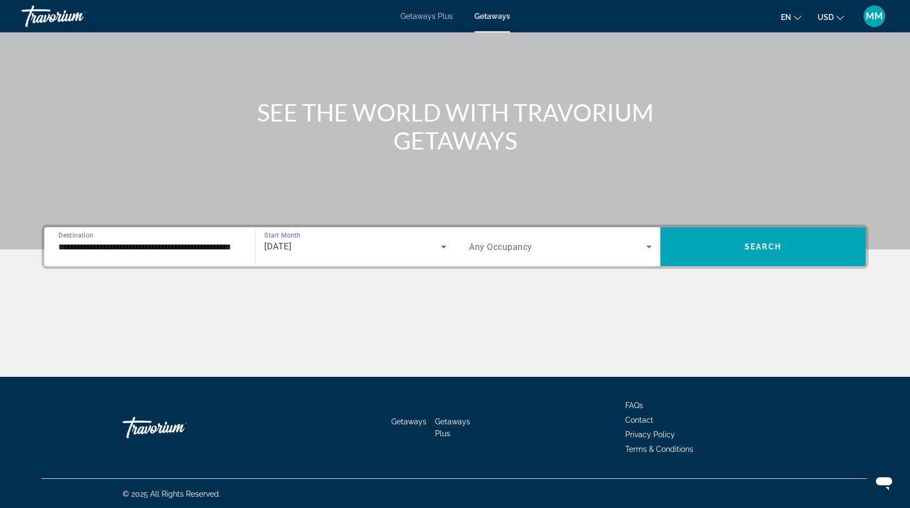
click at [641, 254] on div "Search widget" at bounding box center [560, 247] width 183 height 30
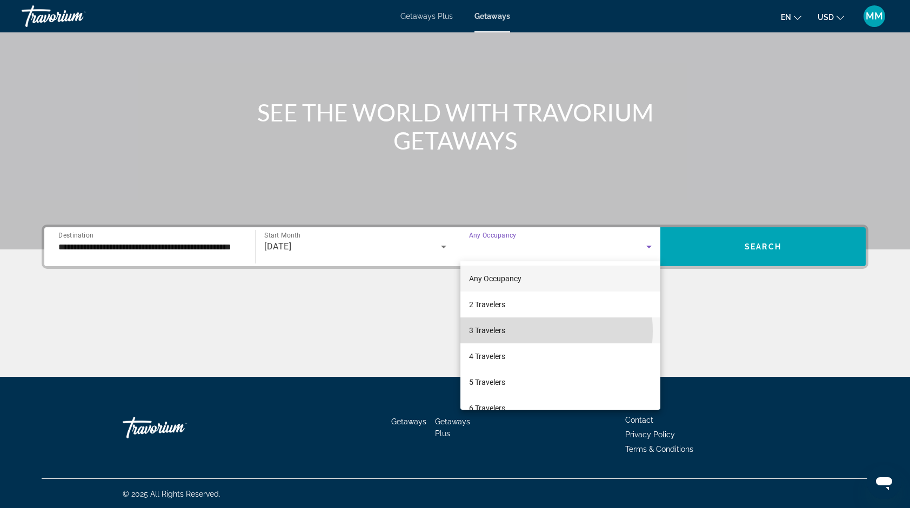
click at [524, 331] on mat-option "3 Travelers" at bounding box center [560, 331] width 200 height 26
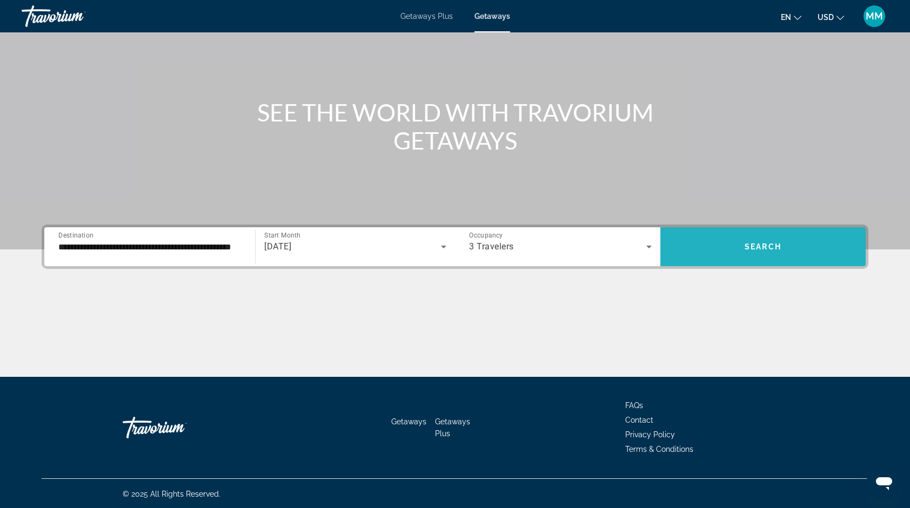
click at [760, 244] on span "Search" at bounding box center [762, 247] width 37 height 9
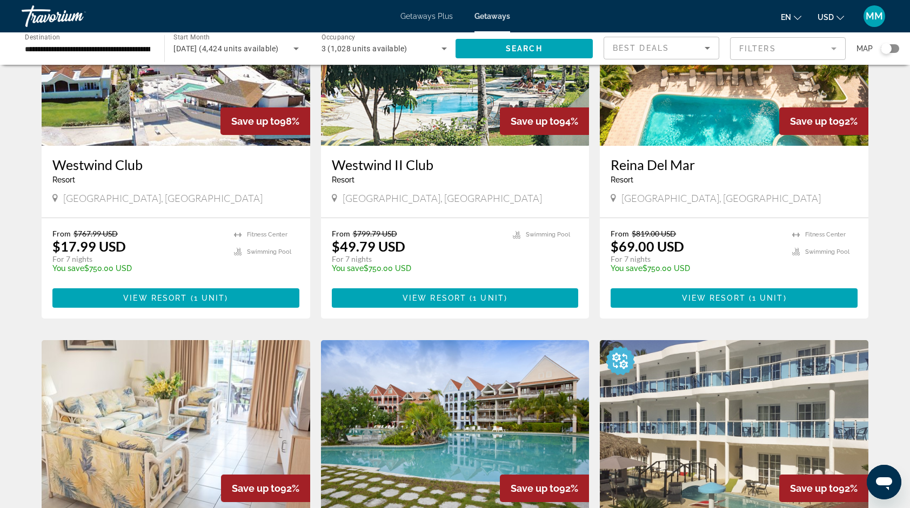
scroll to position [238, 0]
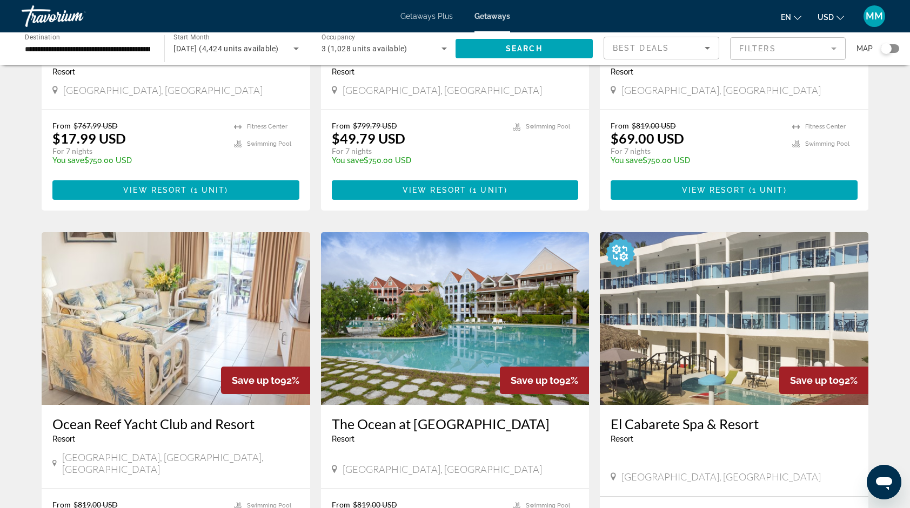
click at [751, 48] on mat-form-field "Filters" at bounding box center [788, 48] width 116 height 23
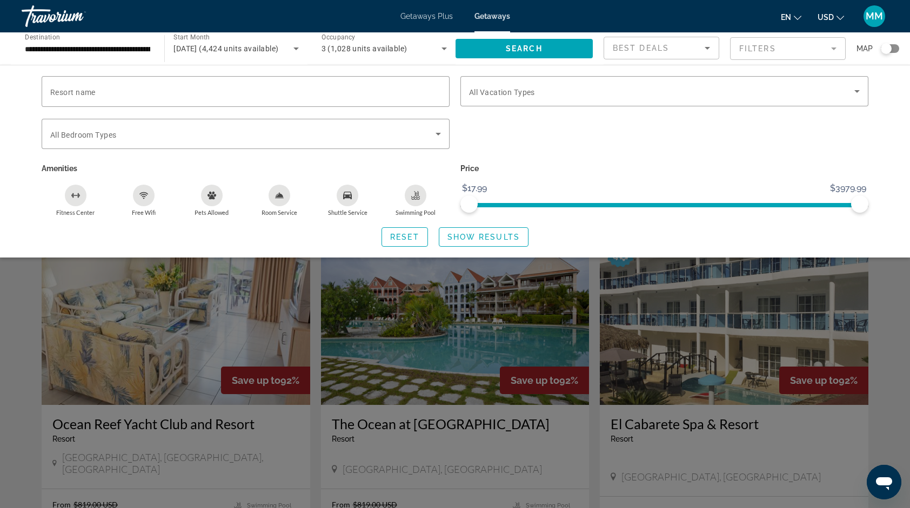
click at [648, 340] on div "Search widget" at bounding box center [455, 335] width 910 height 346
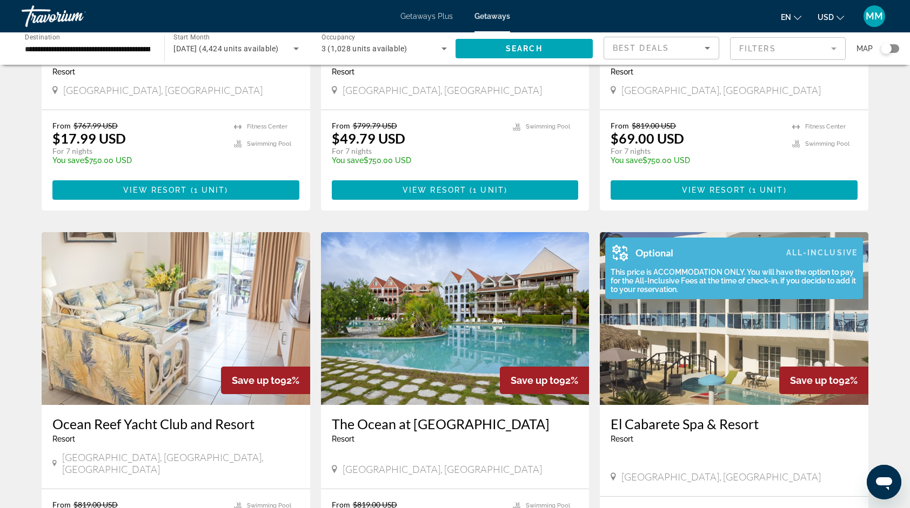
click at [623, 258] on img "Main content" at bounding box center [620, 253] width 30 height 30
click at [667, 298] on div "Optional All-Inclusive This price is ACCOMMODATION ONLY. You will have the opti…" at bounding box center [734, 269] width 258 height 62
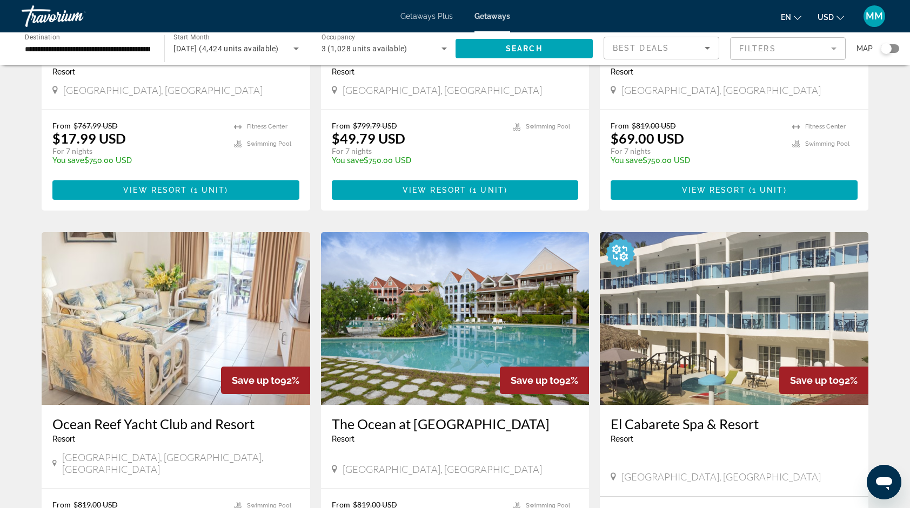
click at [766, 331] on img "Main content" at bounding box center [734, 318] width 269 height 173
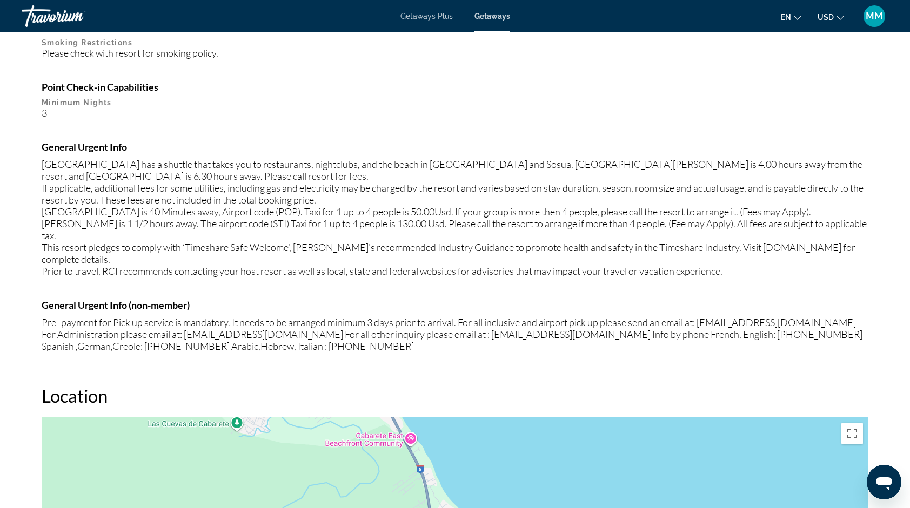
scroll to position [1225, 0]
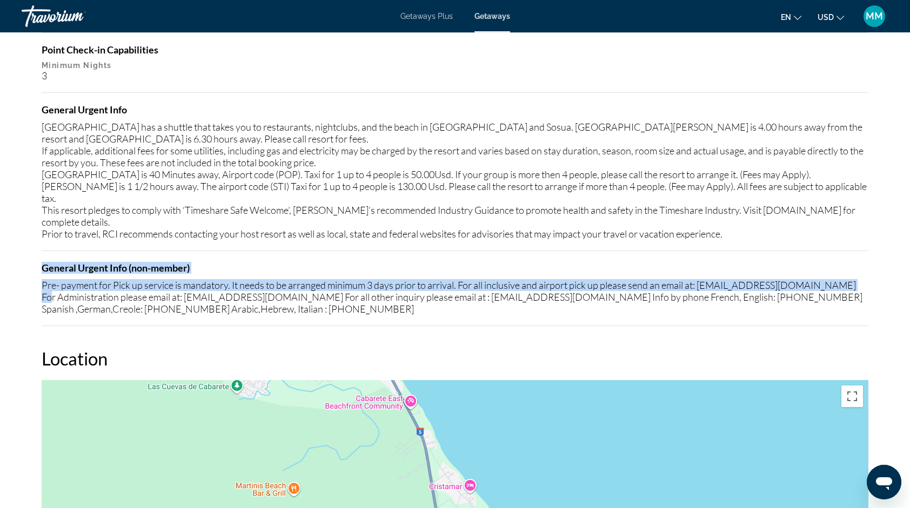
drag, startPoint x: 905, startPoint y: 222, endPoint x: 901, endPoint y: 259, distance: 37.5
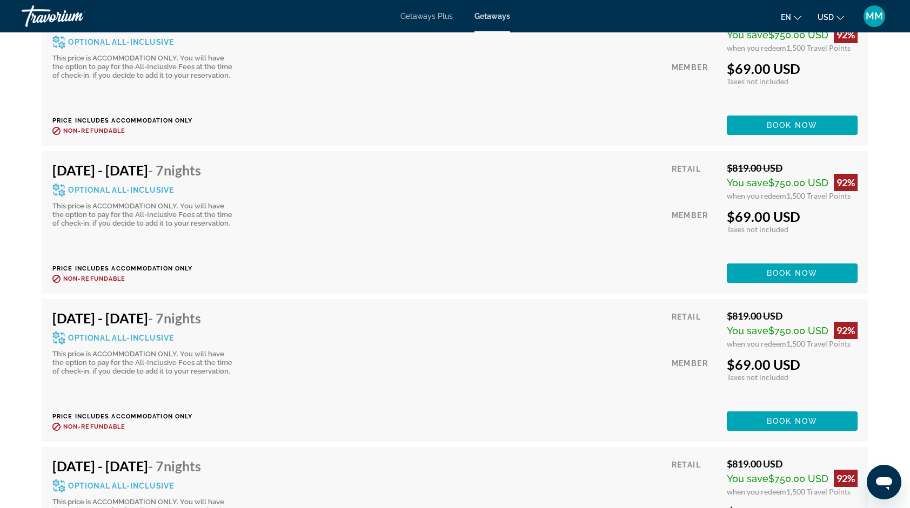
scroll to position [2722, 0]
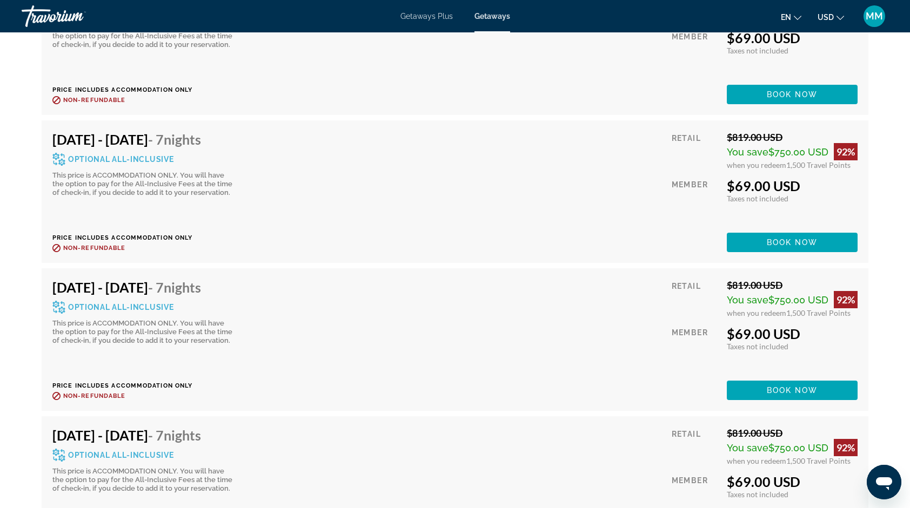
click at [140, 452] on span "Optional All-Inclusive" at bounding box center [120, 456] width 105 height 8
click at [172, 427] on h4 "Nov 22, 2025 - Nov 29, 2025 - 7 Nights" at bounding box center [144, 435] width 184 height 16
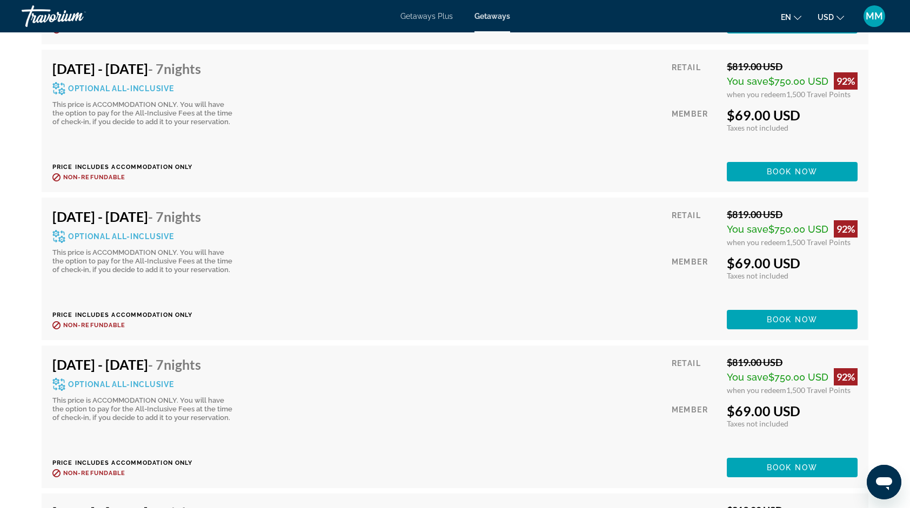
scroll to position [2947, 0]
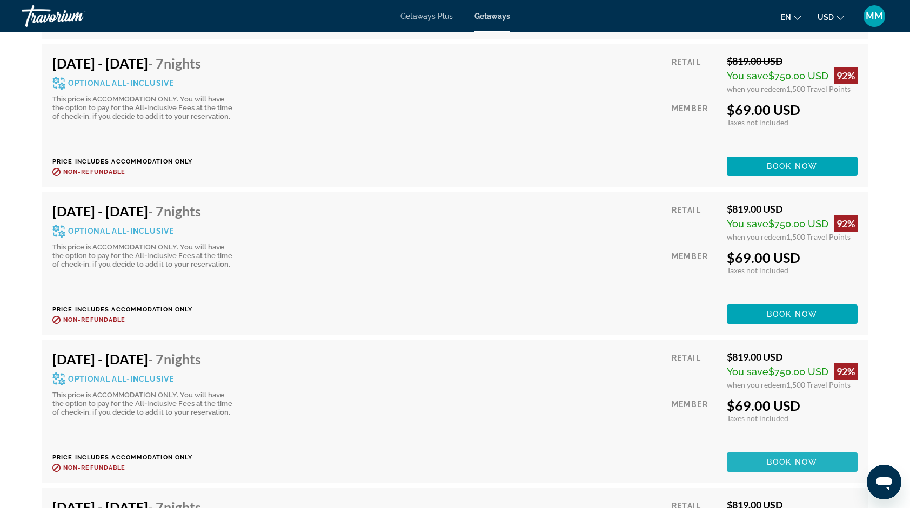
click at [782, 458] on span "Book now" at bounding box center [792, 462] width 51 height 9
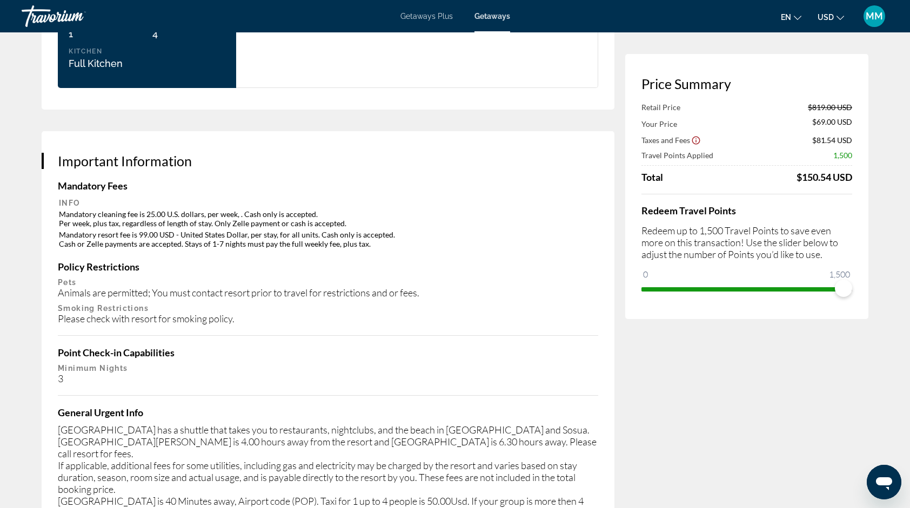
scroll to position [1492, 0]
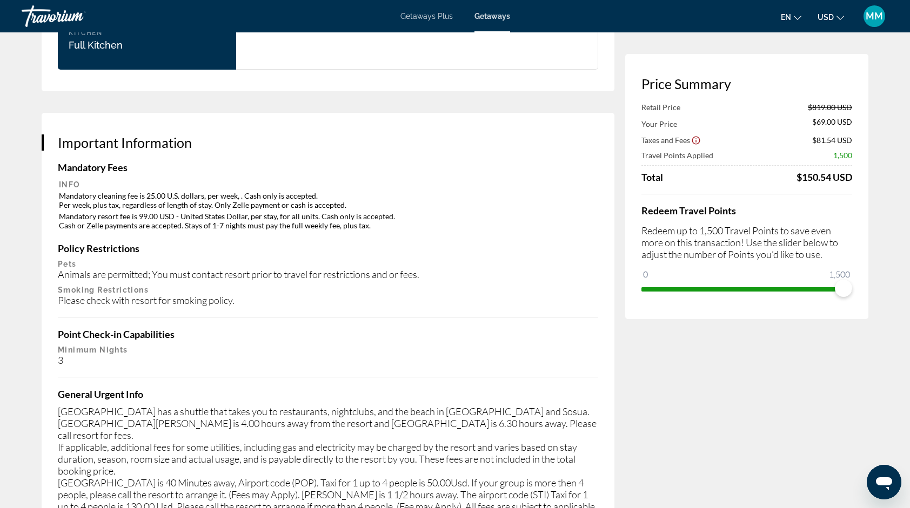
drag, startPoint x: 885, startPoint y: 399, endPoint x: 886, endPoint y: 449, distance: 50.8
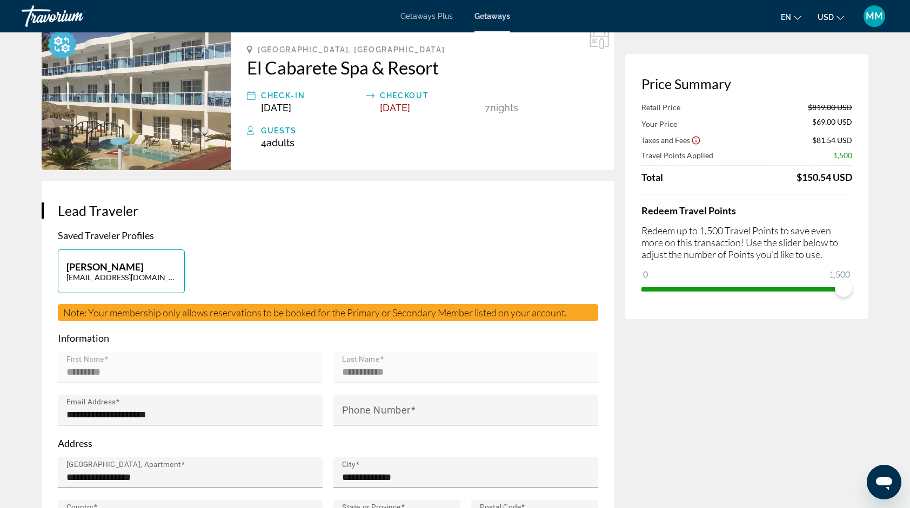
scroll to position [0, 0]
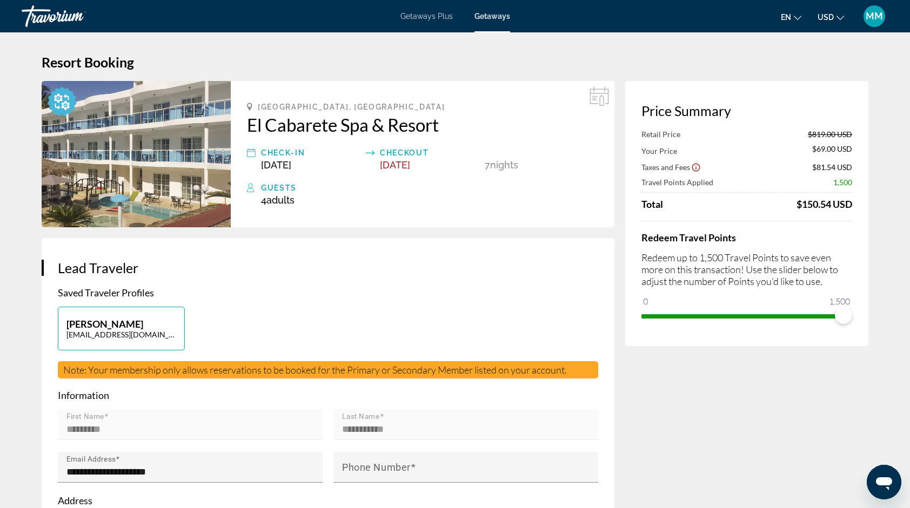
click at [178, 160] on img "Main content" at bounding box center [136, 154] width 189 height 146
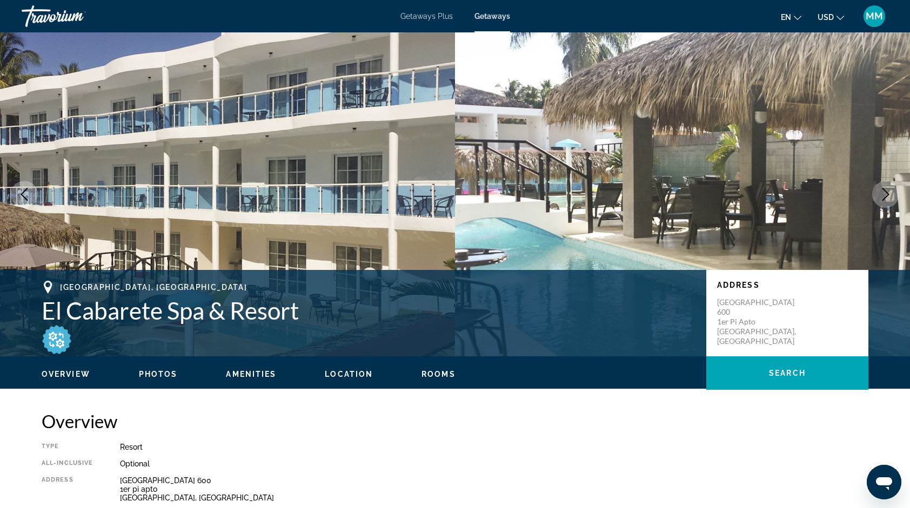
click at [153, 375] on span "Photos" at bounding box center [158, 374] width 39 height 9
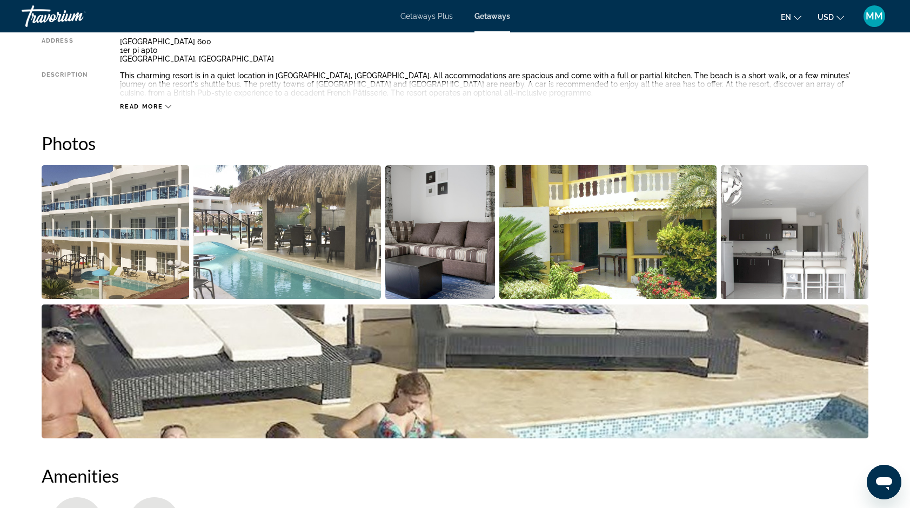
scroll to position [507, 0]
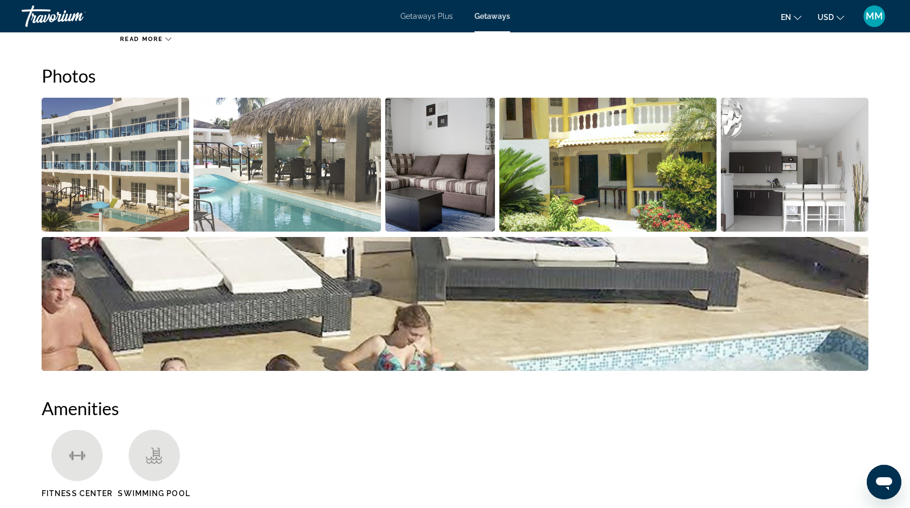
click at [224, 162] on img "Open full-screen image slider" at bounding box center [287, 165] width 188 height 134
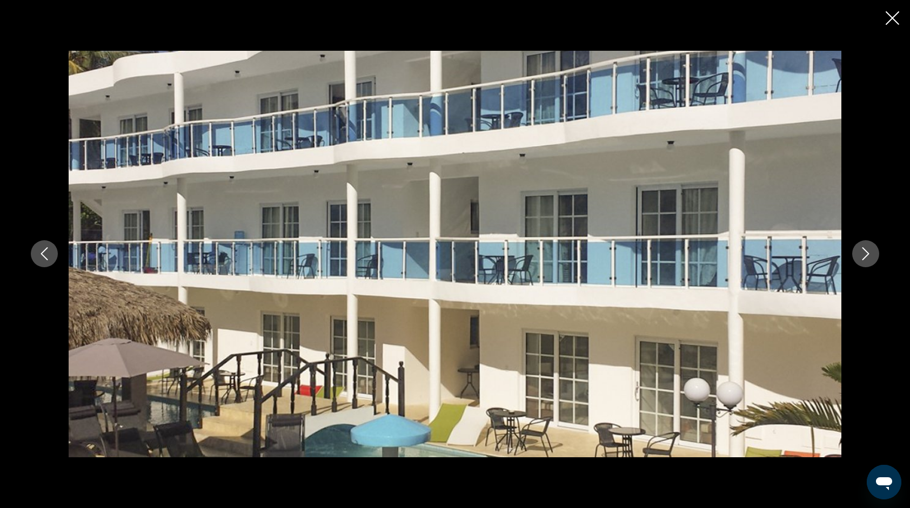
click at [869, 248] on icon "Next image" at bounding box center [865, 253] width 13 height 13
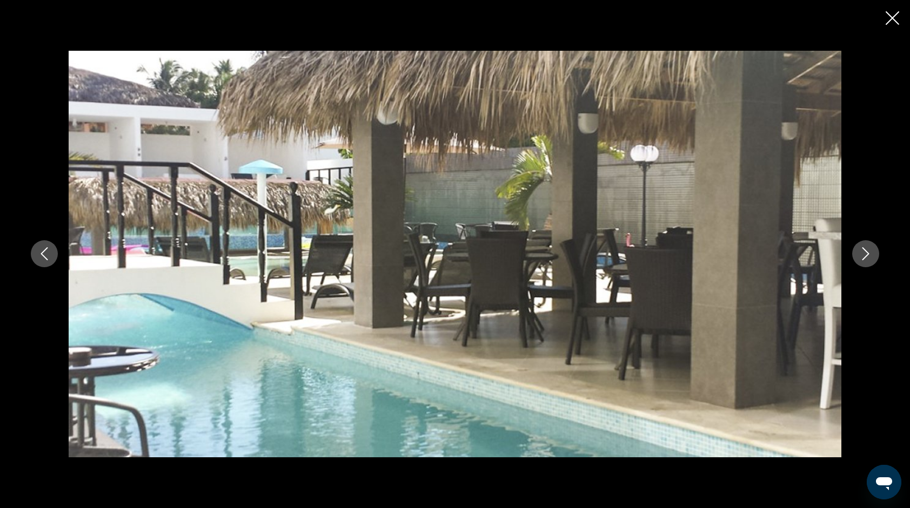
click at [869, 248] on icon "Next image" at bounding box center [865, 253] width 13 height 13
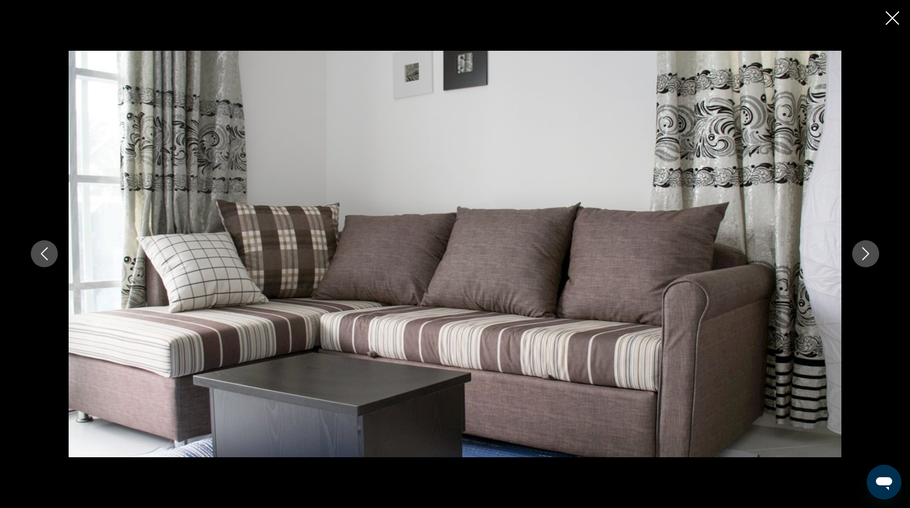
click at [869, 248] on icon "Next image" at bounding box center [865, 253] width 13 height 13
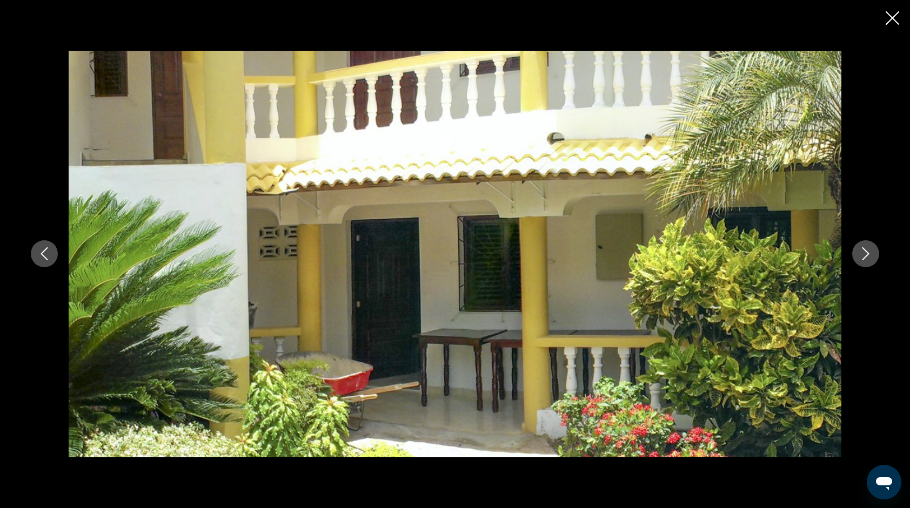
click at [869, 248] on icon "Next image" at bounding box center [865, 253] width 13 height 13
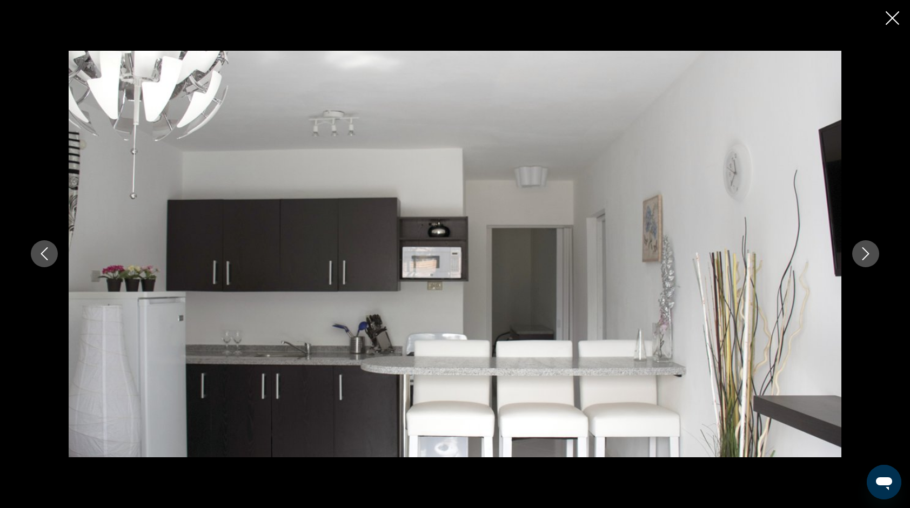
click at [869, 248] on icon "Next image" at bounding box center [865, 253] width 13 height 13
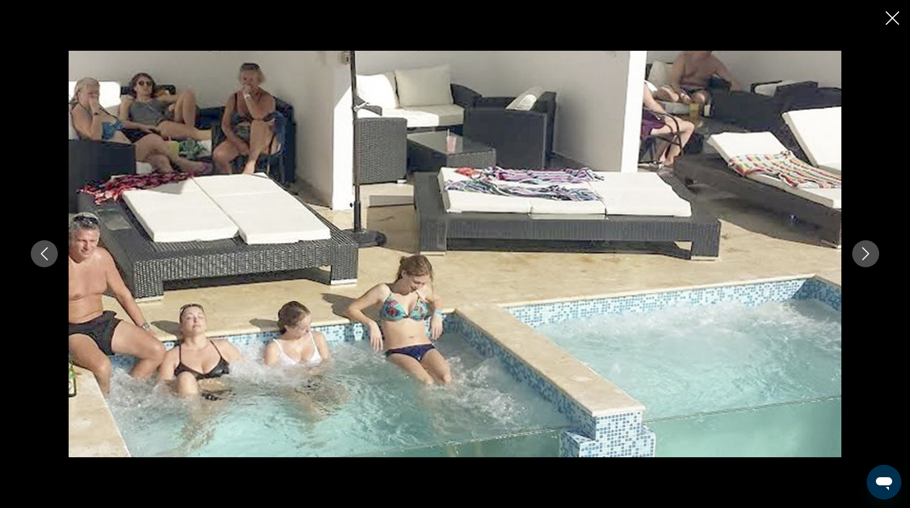
click at [869, 248] on icon "Next image" at bounding box center [865, 253] width 13 height 13
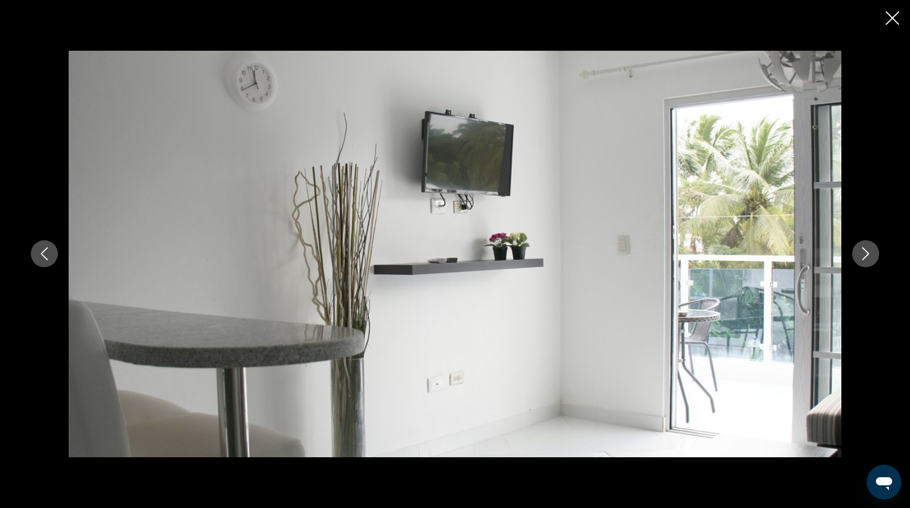
click at [869, 248] on icon "Next image" at bounding box center [865, 253] width 13 height 13
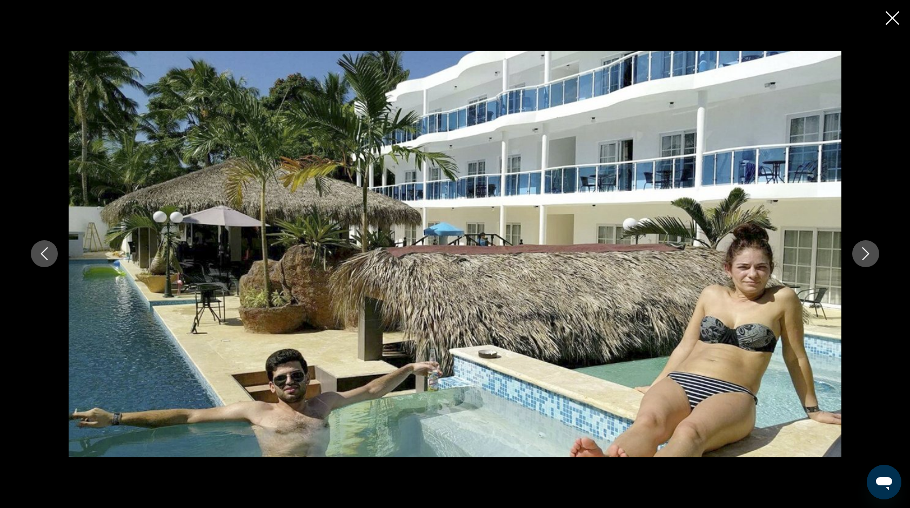
click at [869, 248] on icon "Next image" at bounding box center [865, 253] width 13 height 13
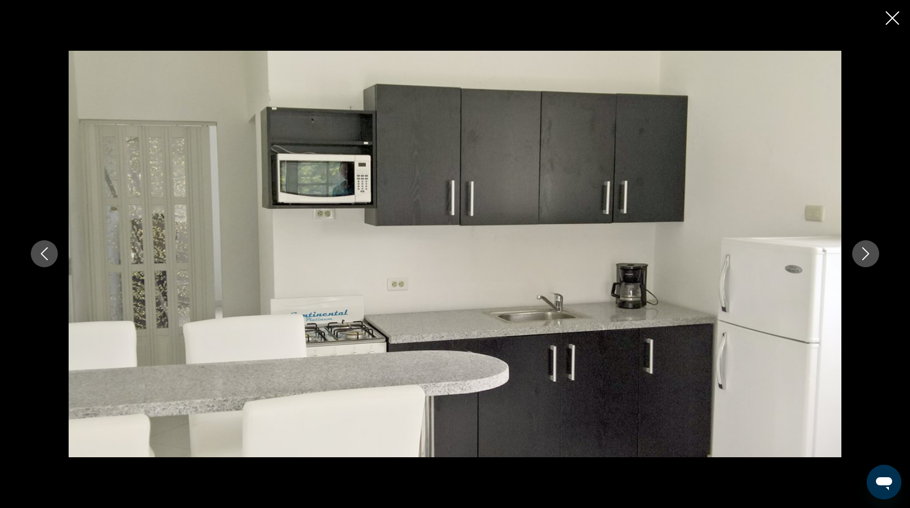
click at [869, 248] on icon "Next image" at bounding box center [865, 253] width 13 height 13
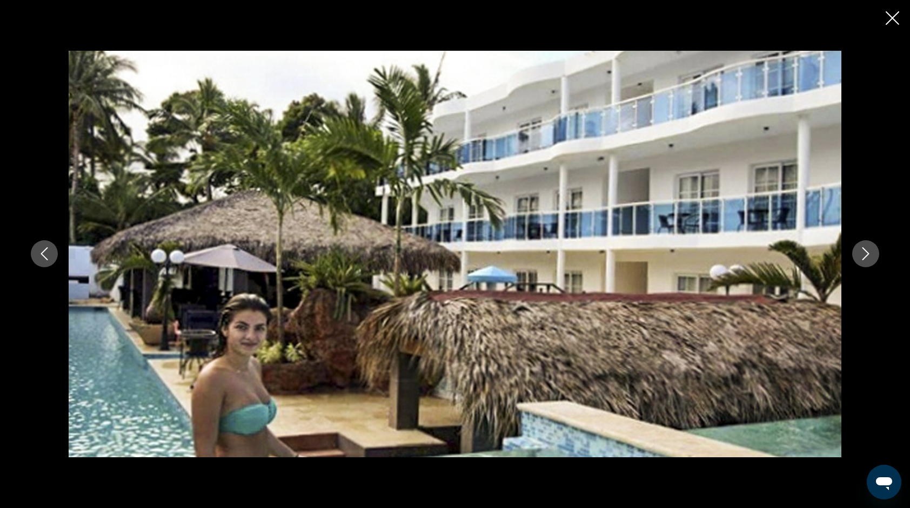
click at [869, 248] on icon "Next image" at bounding box center [865, 253] width 13 height 13
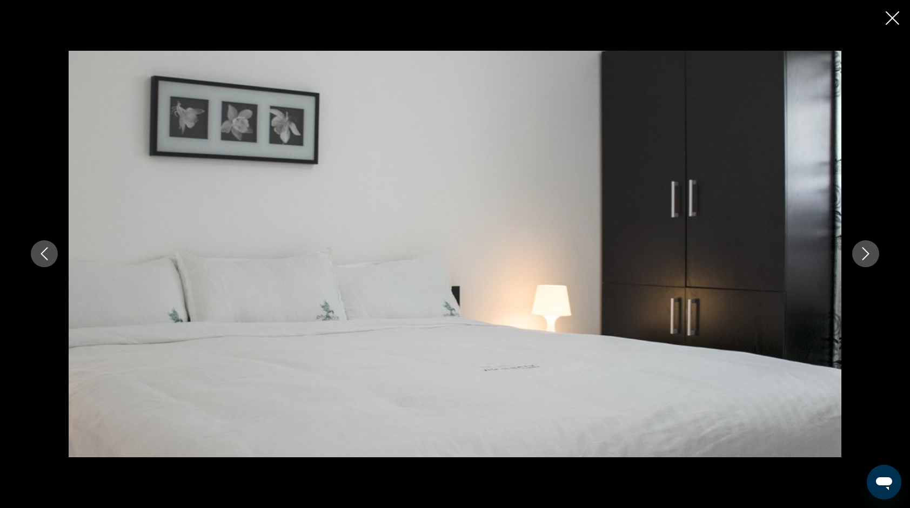
click at [890, 20] on icon "Close slideshow" at bounding box center [892, 18] width 14 height 14
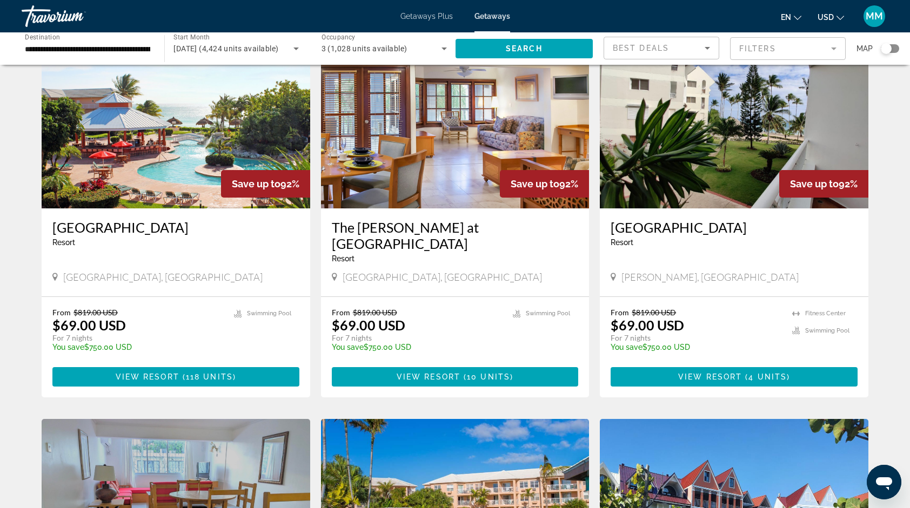
scroll to position [821, 0]
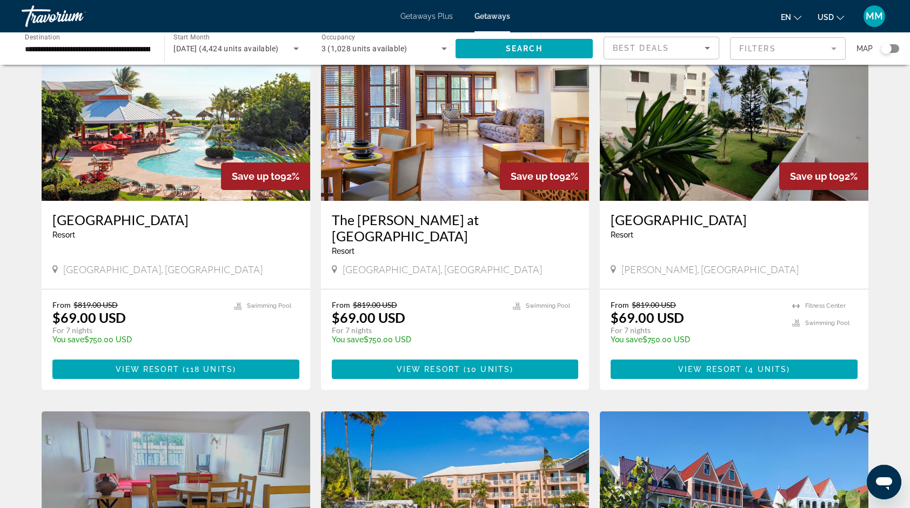
click at [220, 132] on img "Main content" at bounding box center [176, 114] width 269 height 173
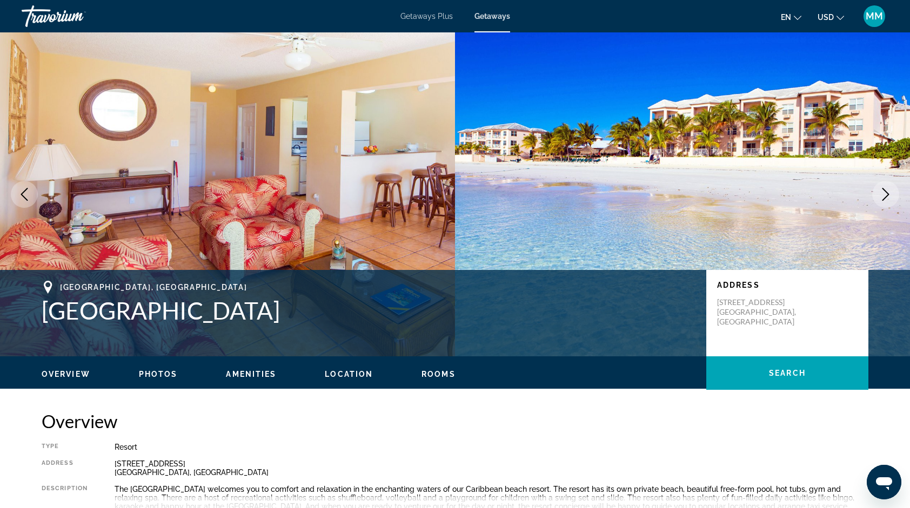
click at [153, 374] on span "Photos" at bounding box center [158, 374] width 39 height 9
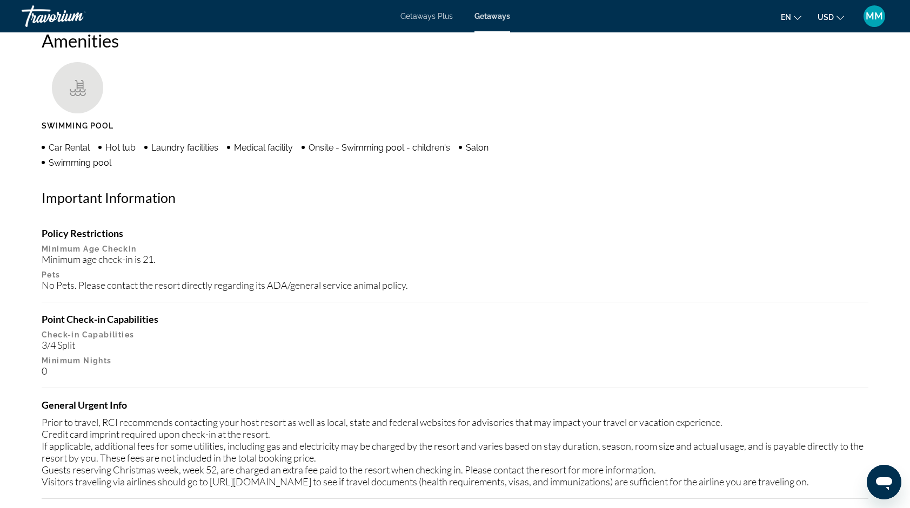
scroll to position [849, 0]
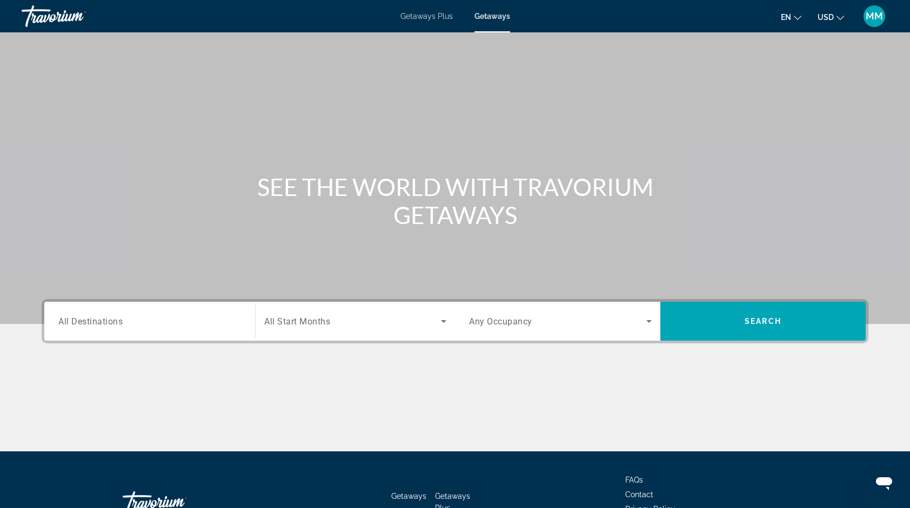
click at [111, 325] on span "All Destinations" at bounding box center [90, 321] width 64 height 10
click at [111, 325] on input "Destination All Destinations" at bounding box center [149, 322] width 183 height 13
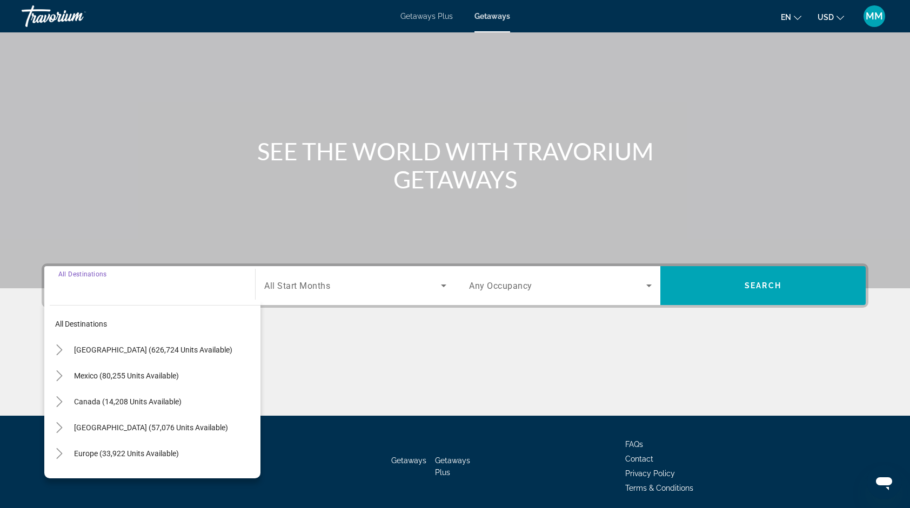
scroll to position [75, 0]
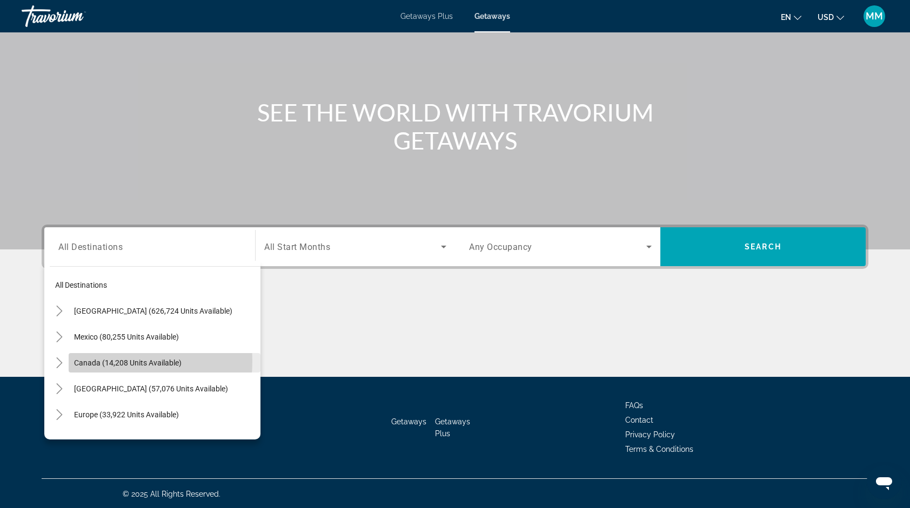
click at [96, 361] on span "Canada (14,208 units available)" at bounding box center [128, 363] width 108 height 9
type input "**********"
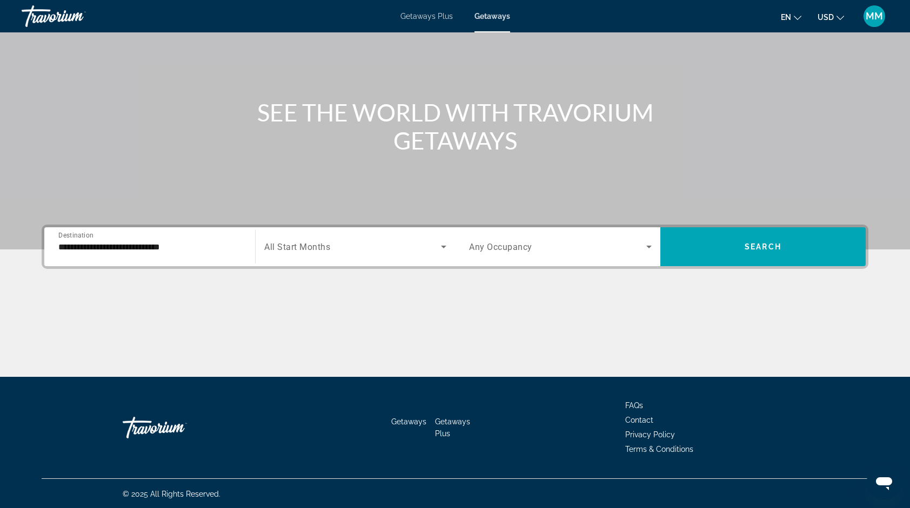
click at [380, 238] on div "Search widget" at bounding box center [355, 247] width 182 height 30
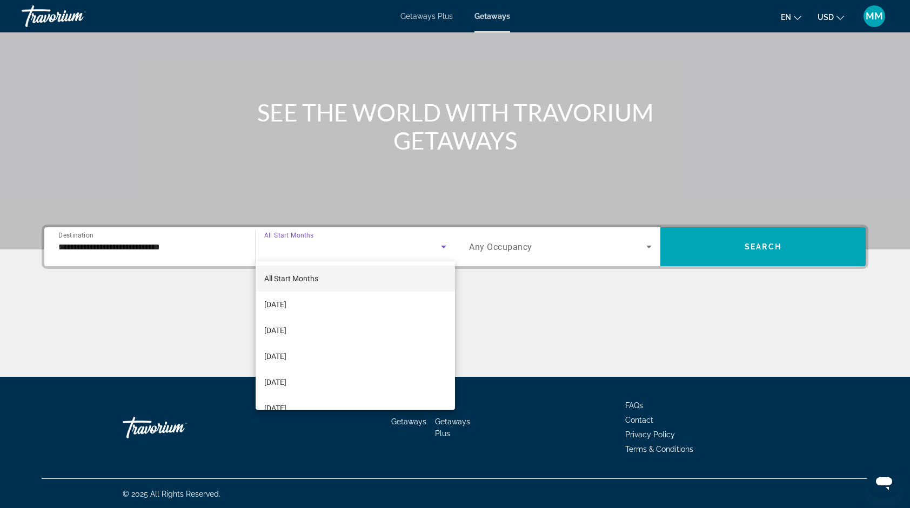
click at [199, 249] on div at bounding box center [455, 254] width 910 height 508
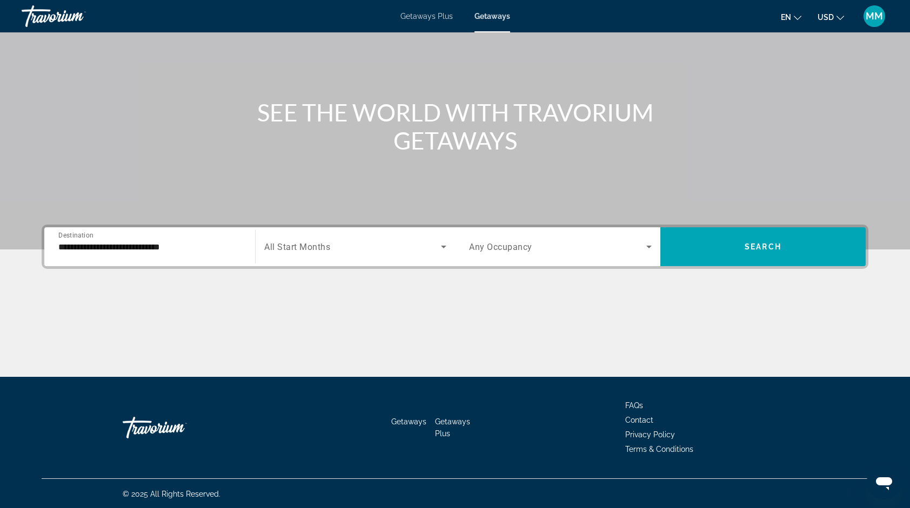
click at [345, 253] on div "Search widget" at bounding box center [355, 247] width 182 height 30
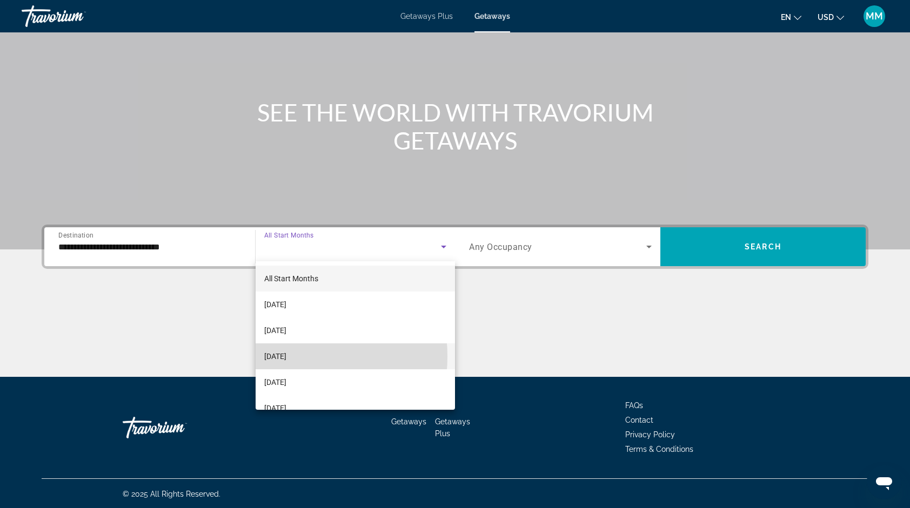
click at [281, 357] on span "[DATE]" at bounding box center [275, 356] width 22 height 13
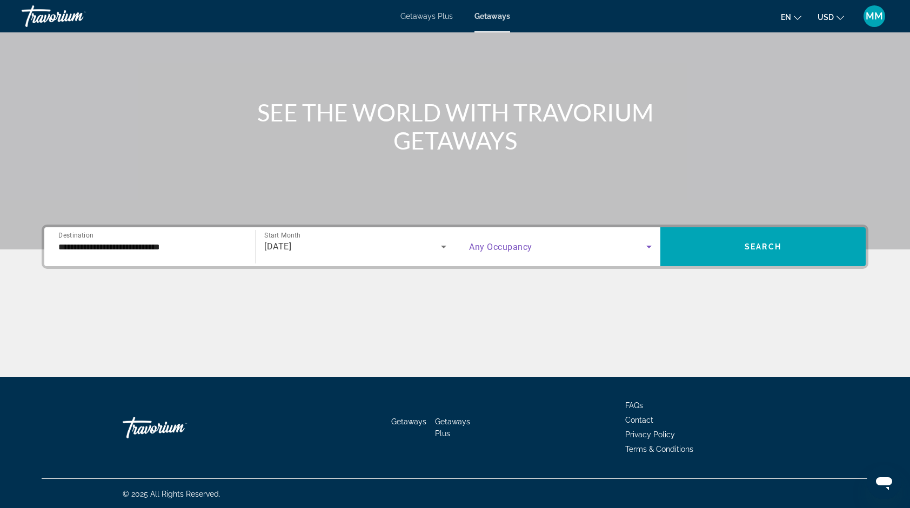
click at [553, 243] on span "Search widget" at bounding box center [557, 246] width 177 height 13
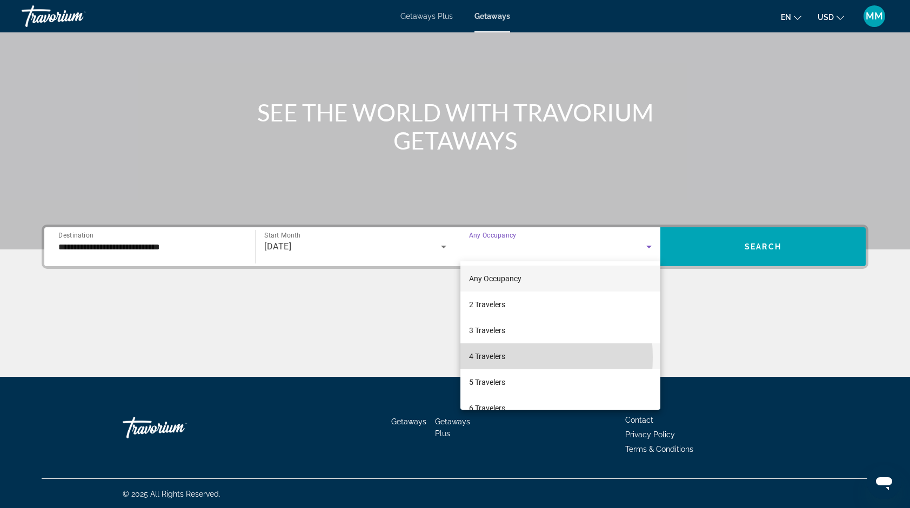
click at [480, 358] on span "4 Travelers" at bounding box center [487, 356] width 36 height 13
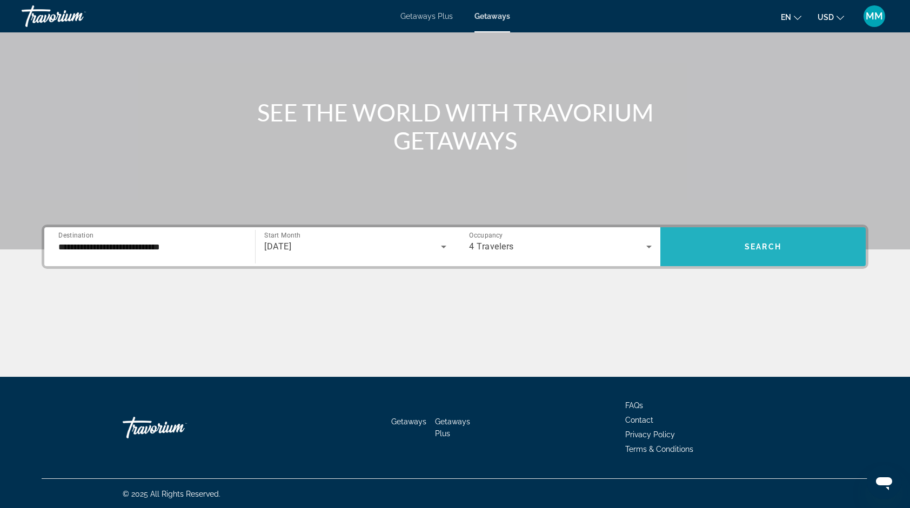
click at [730, 255] on span "Search widget" at bounding box center [762, 247] width 205 height 26
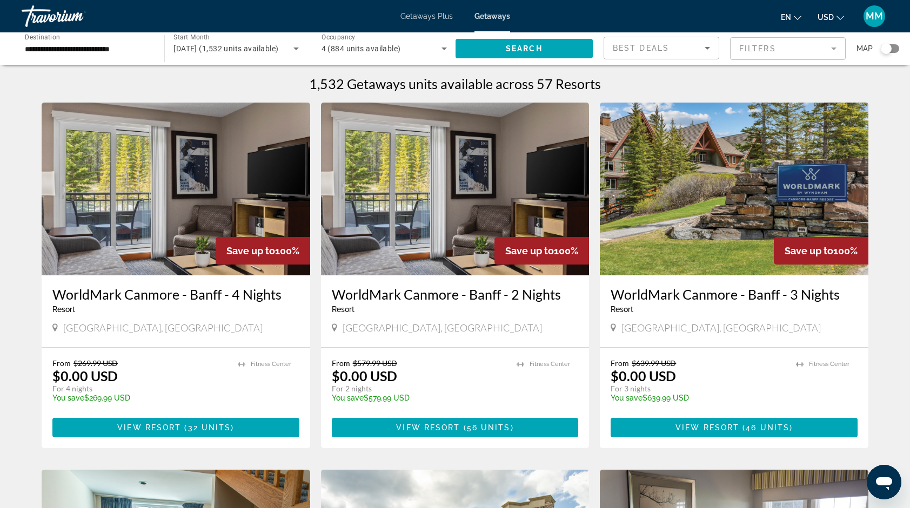
click at [730, 255] on img "Main content" at bounding box center [734, 189] width 269 height 173
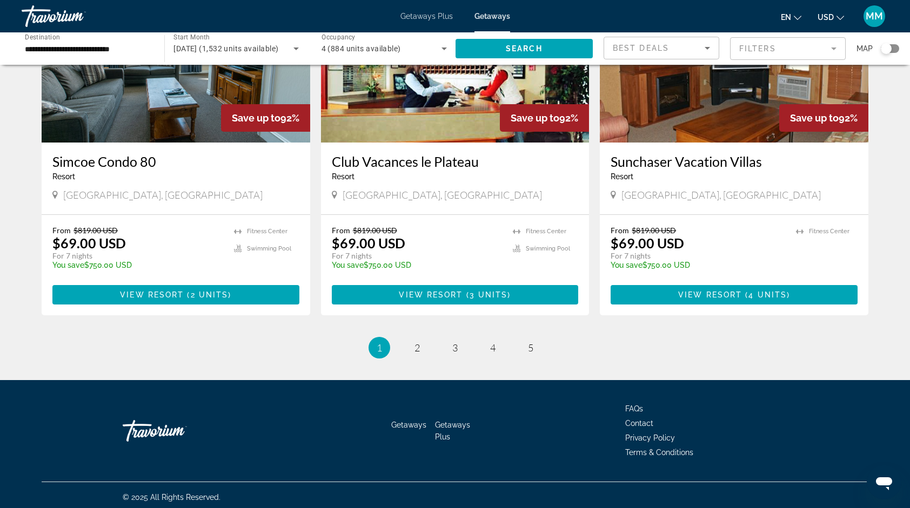
scroll to position [1254, 0]
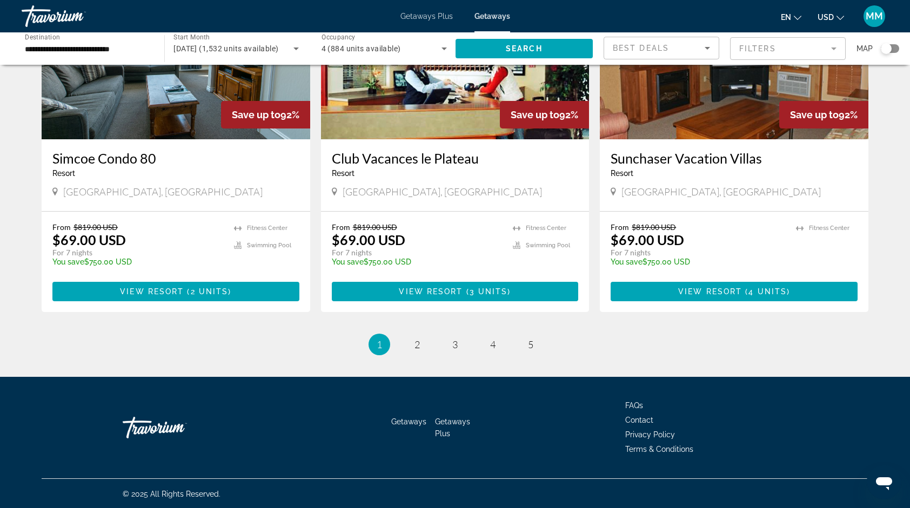
click at [10, 3] on div "Getaways Plus Getaways en English Español Français Italiano Português русский U…" at bounding box center [455, 16] width 910 height 28
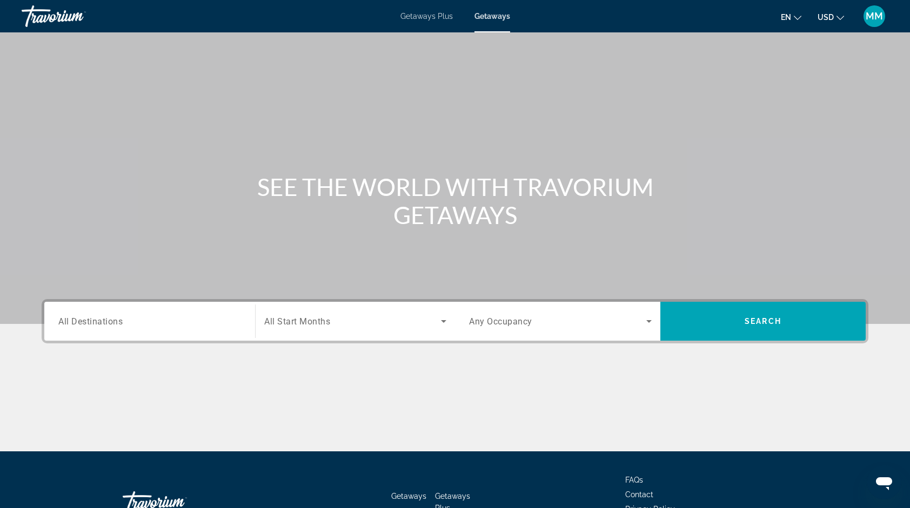
click at [99, 319] on span "All Destinations" at bounding box center [90, 321] width 64 height 10
click at [99, 319] on input "Destination All Destinations" at bounding box center [149, 322] width 183 height 13
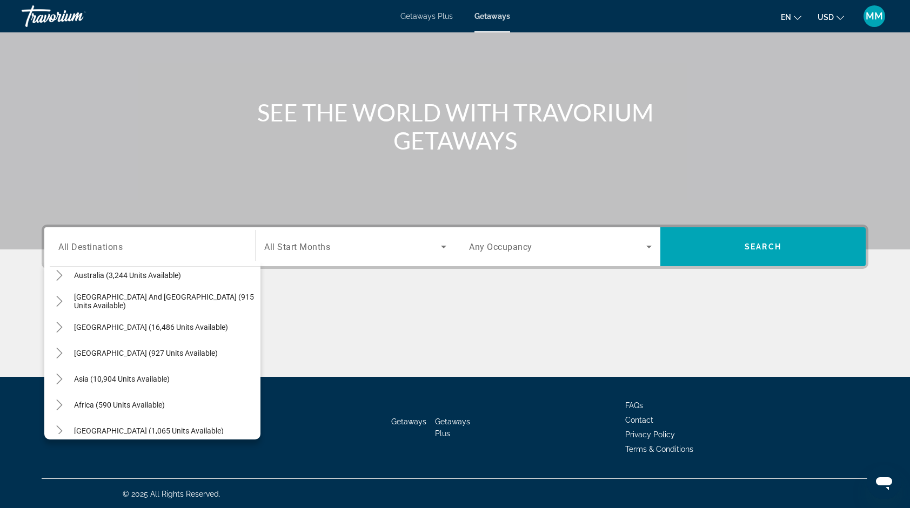
scroll to position [175, 0]
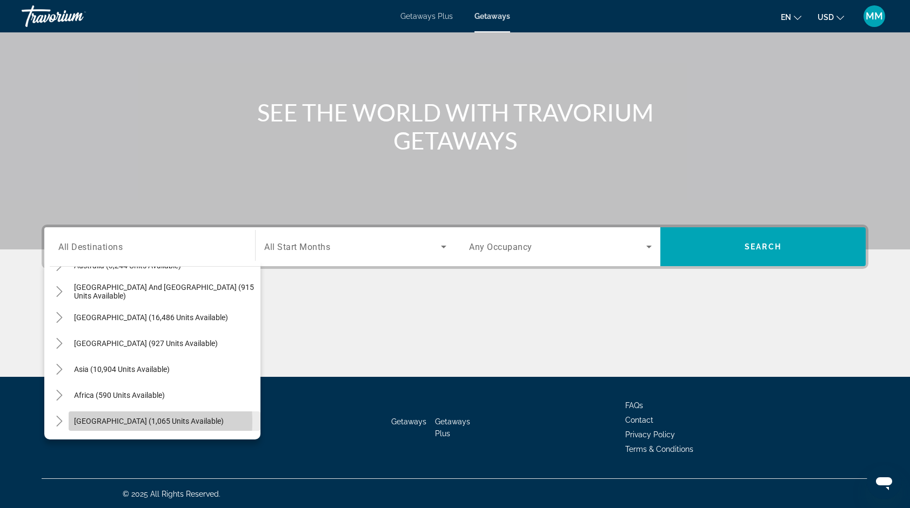
click at [108, 421] on span "[GEOGRAPHIC_DATA] (1,065 units available)" at bounding box center [149, 421] width 150 height 9
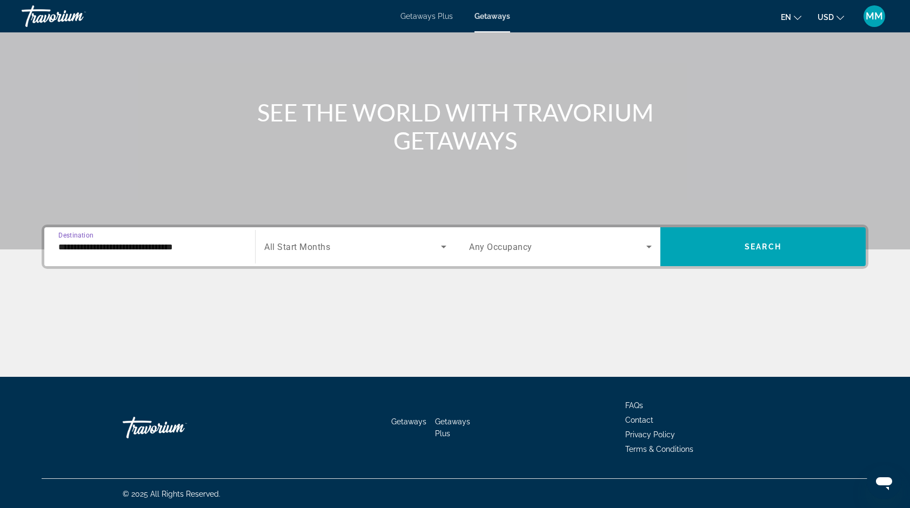
click at [187, 248] on input "**********" at bounding box center [149, 247] width 183 height 13
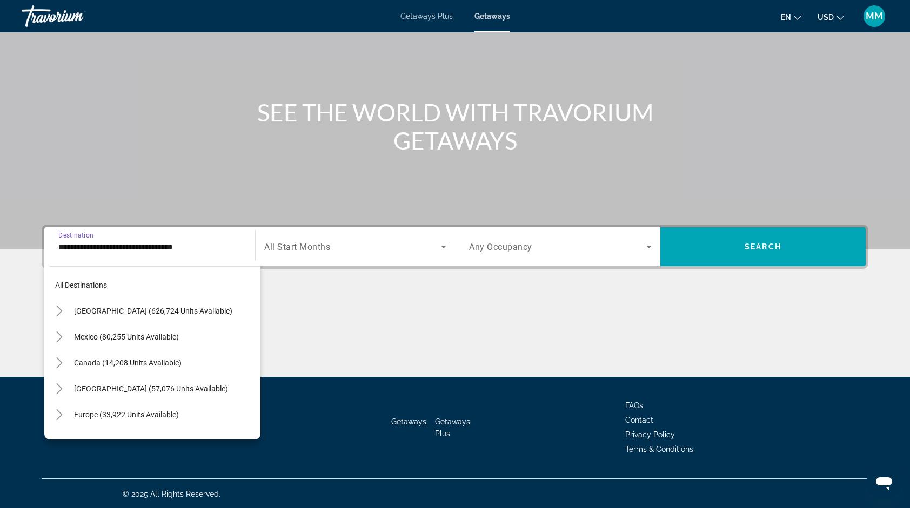
scroll to position [246, 0]
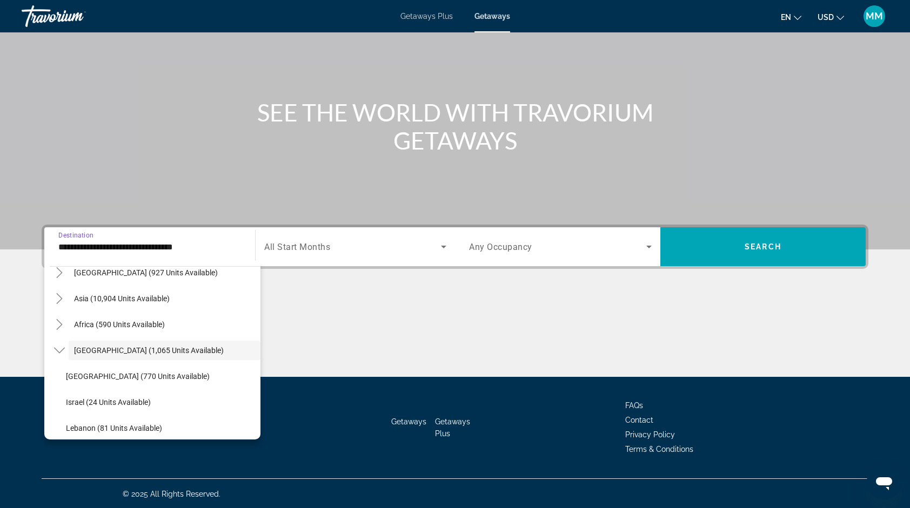
click at [187, 248] on input "**********" at bounding box center [149, 247] width 183 height 13
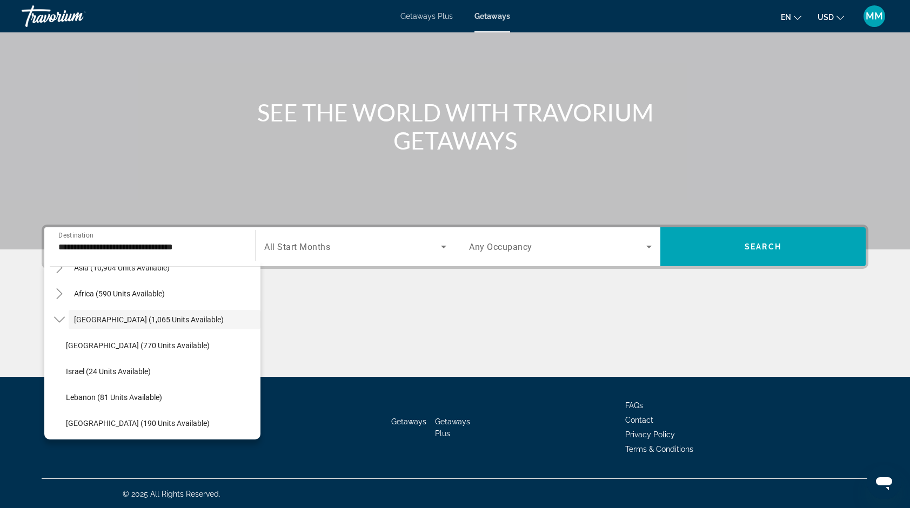
scroll to position [279, 0]
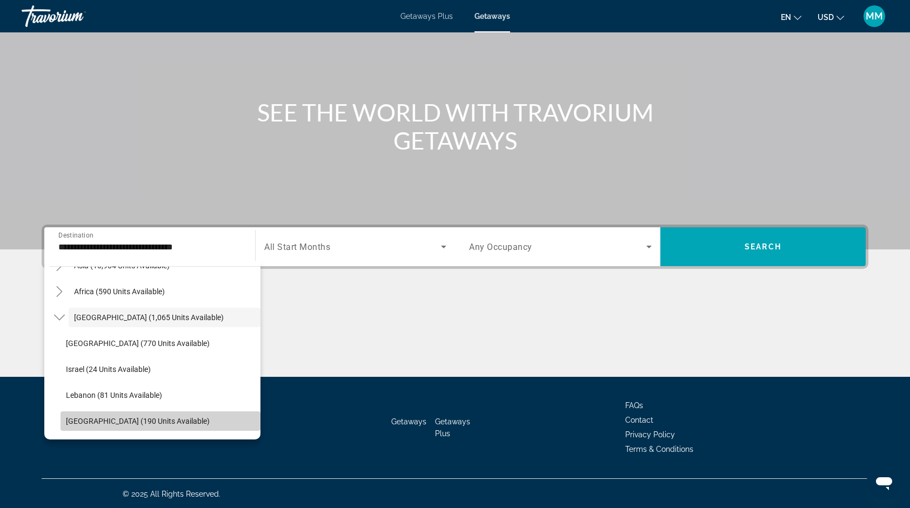
click at [203, 422] on span "United Arab Emirates (190 units available)" at bounding box center [138, 421] width 144 height 9
type input "**********"
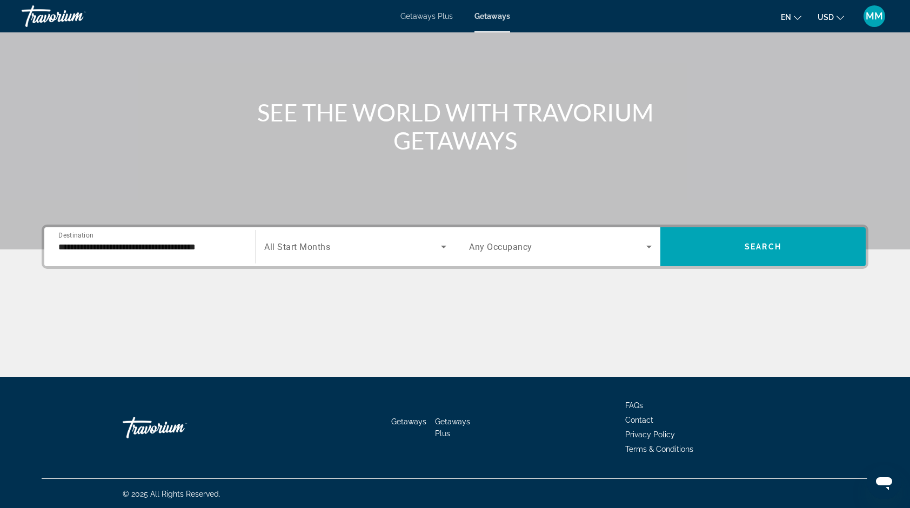
click at [233, 239] on div "**********" at bounding box center [149, 247] width 183 height 31
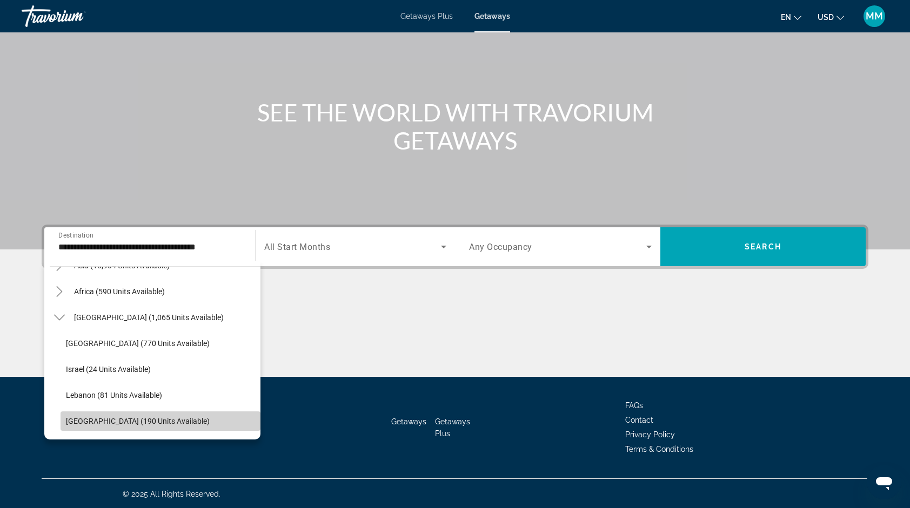
click at [190, 423] on span "United Arab Emirates (190 units available)" at bounding box center [138, 421] width 144 height 9
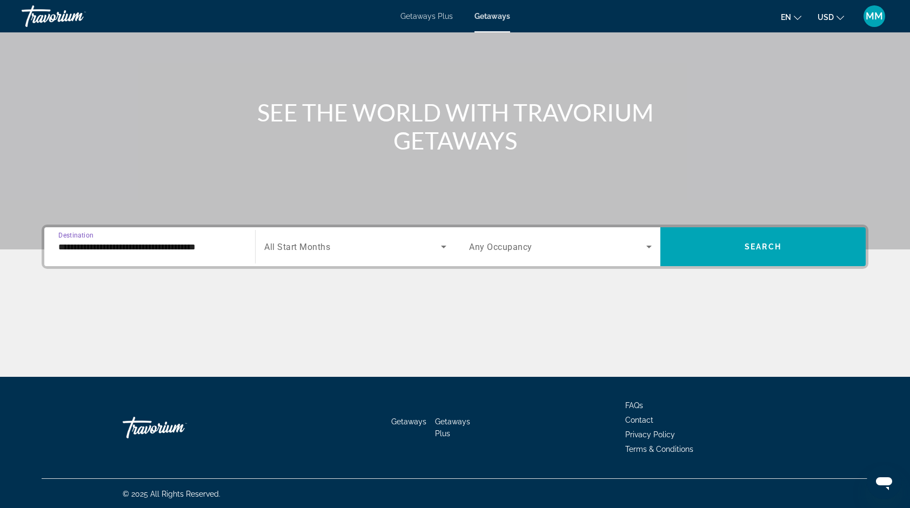
click at [233, 245] on input "**********" at bounding box center [149, 247] width 183 height 13
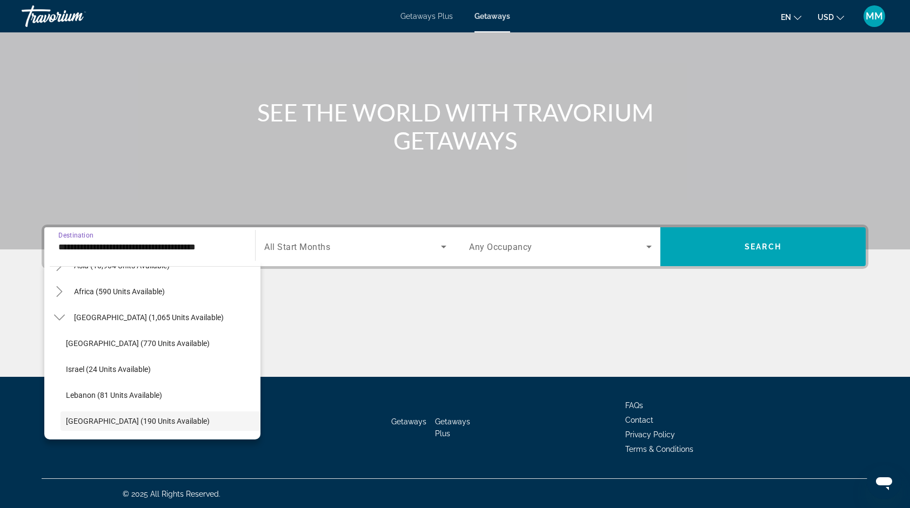
click at [233, 245] on input "**********" at bounding box center [149, 247] width 183 height 13
click at [361, 249] on span "Search widget" at bounding box center [352, 246] width 177 height 13
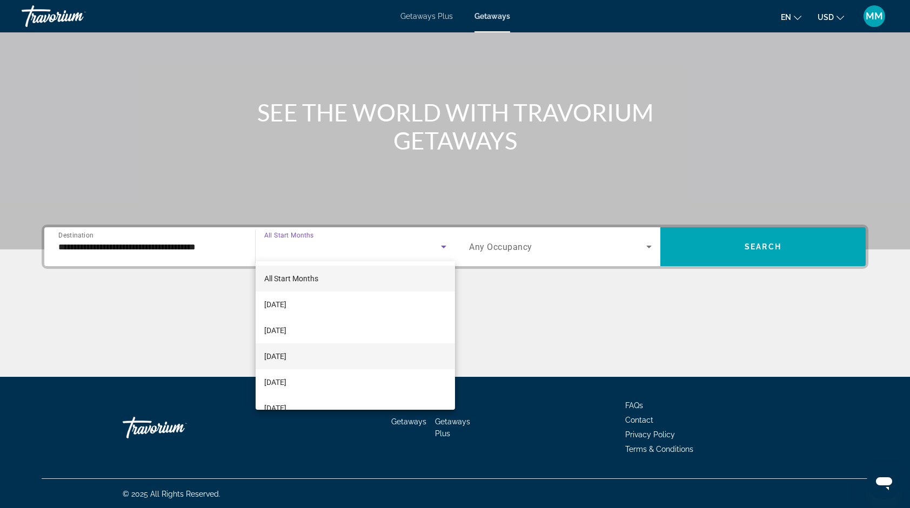
click at [291, 363] on mat-option "[DATE]" at bounding box center [356, 357] width 200 height 26
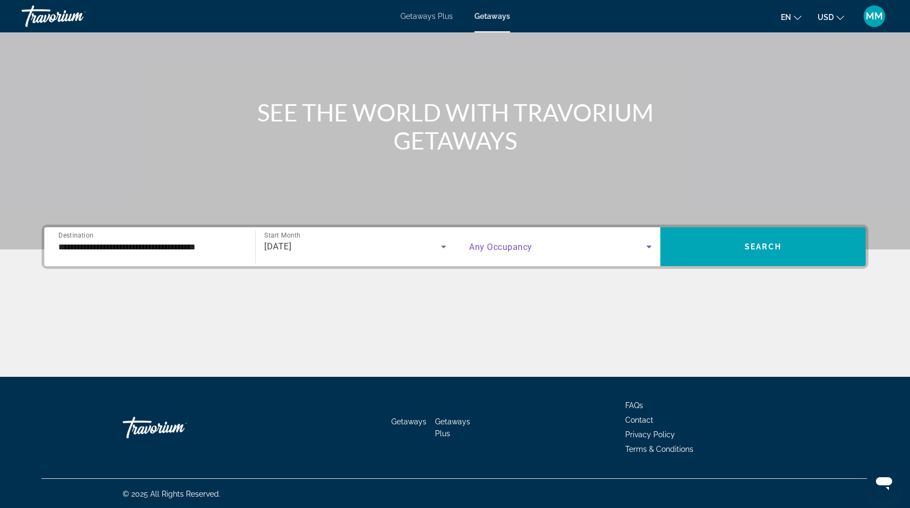
click at [600, 246] on span "Search widget" at bounding box center [557, 246] width 177 height 13
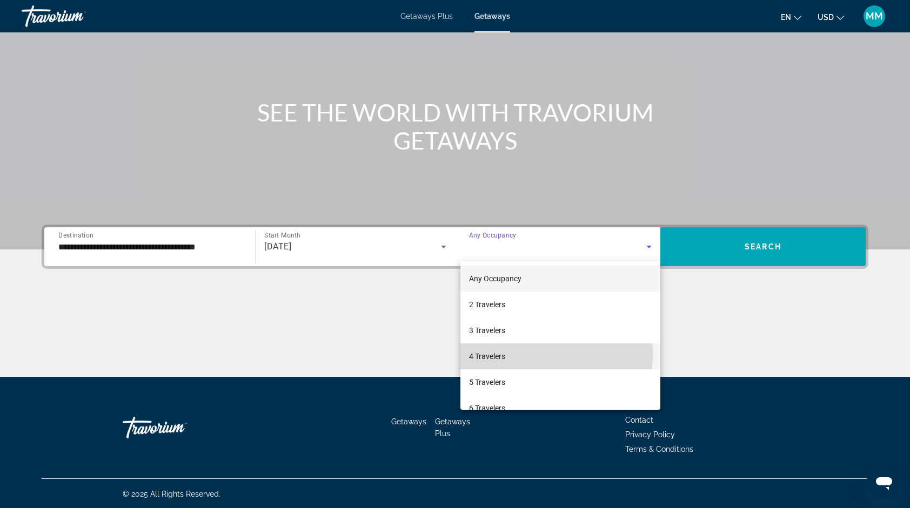
click at [506, 354] on mat-option "4 Travelers" at bounding box center [560, 357] width 200 height 26
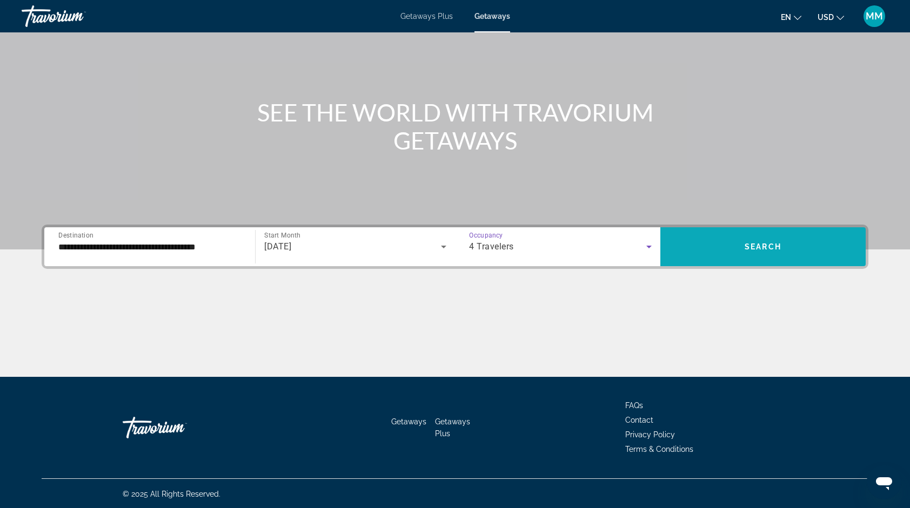
click at [692, 252] on span "Search widget" at bounding box center [762, 247] width 205 height 26
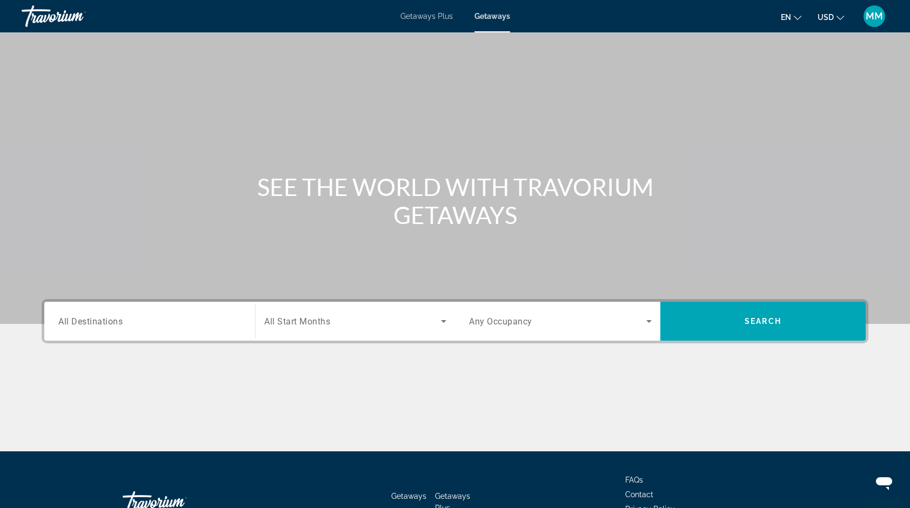
click at [418, 19] on span "Getaways Plus" at bounding box center [426, 16] width 52 height 9
click at [164, 321] on input "Destination All Destinations" at bounding box center [149, 322] width 183 height 13
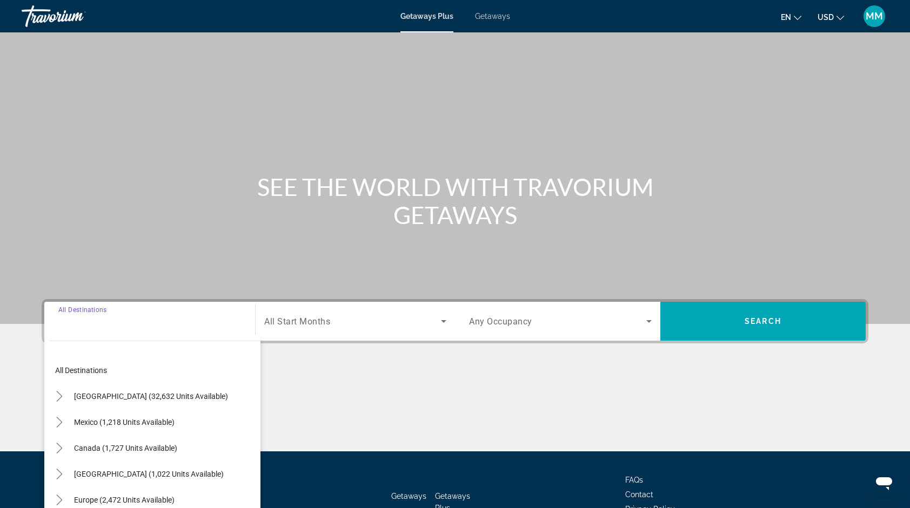
scroll to position [75, 0]
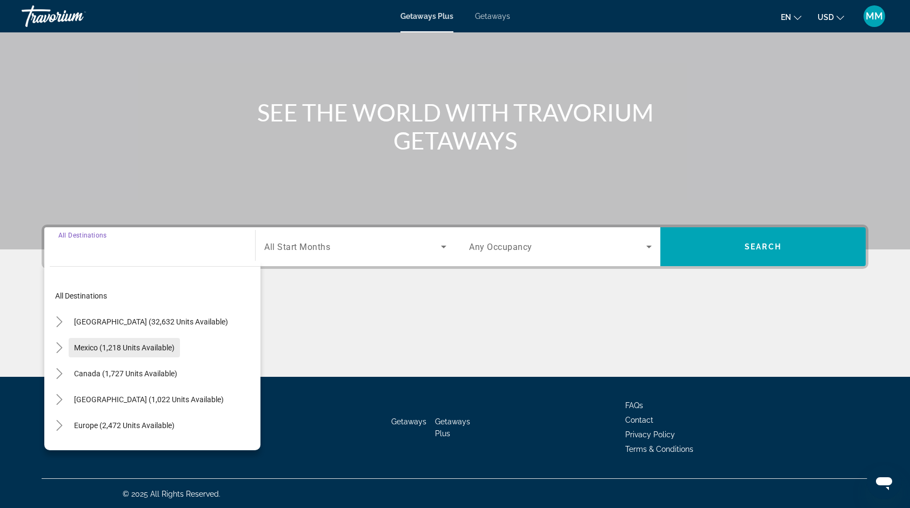
click at [173, 346] on span "Mexico (1,218 units available)" at bounding box center [124, 348] width 100 height 9
type input "**********"
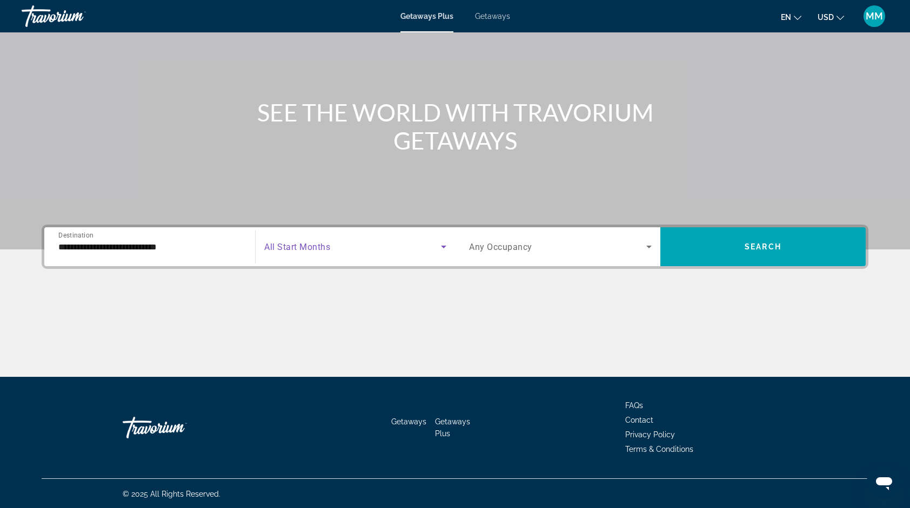
click at [408, 245] on span "Search widget" at bounding box center [352, 246] width 177 height 13
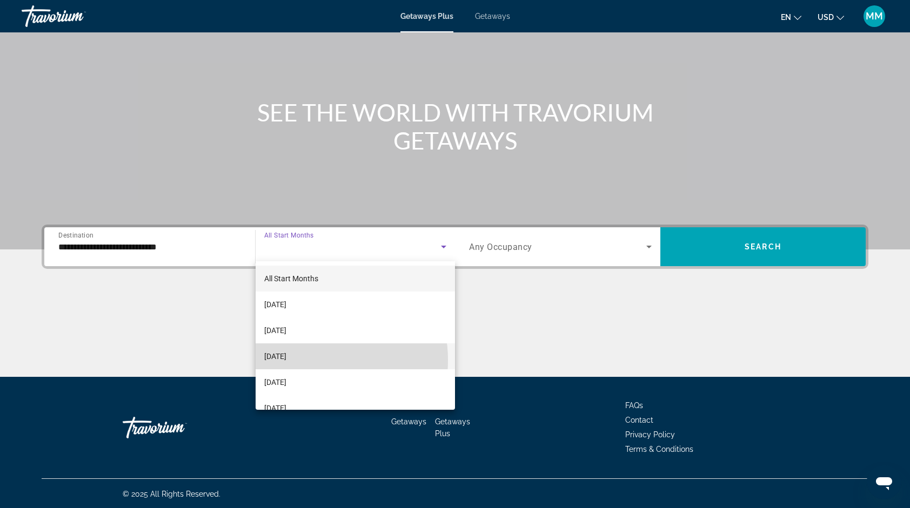
click at [286, 360] on span "[DATE]" at bounding box center [275, 356] width 22 height 13
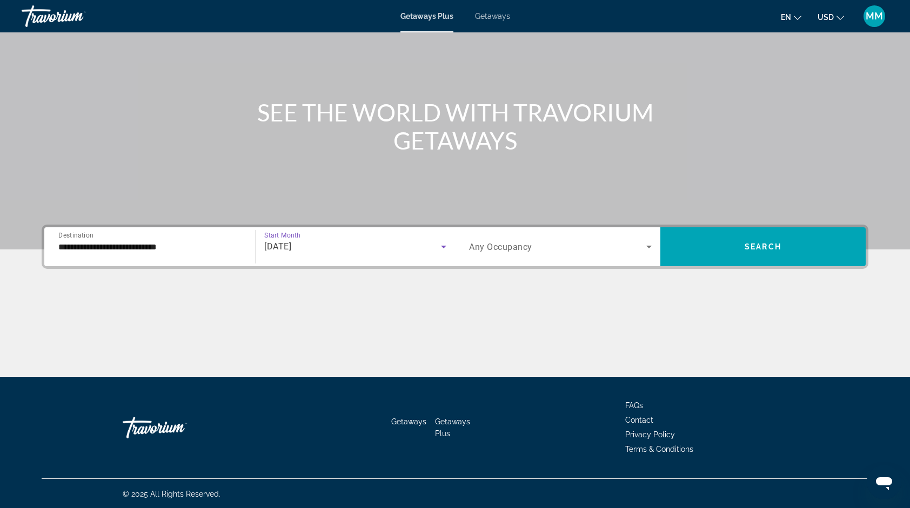
click at [579, 244] on span "Search widget" at bounding box center [557, 246] width 177 height 13
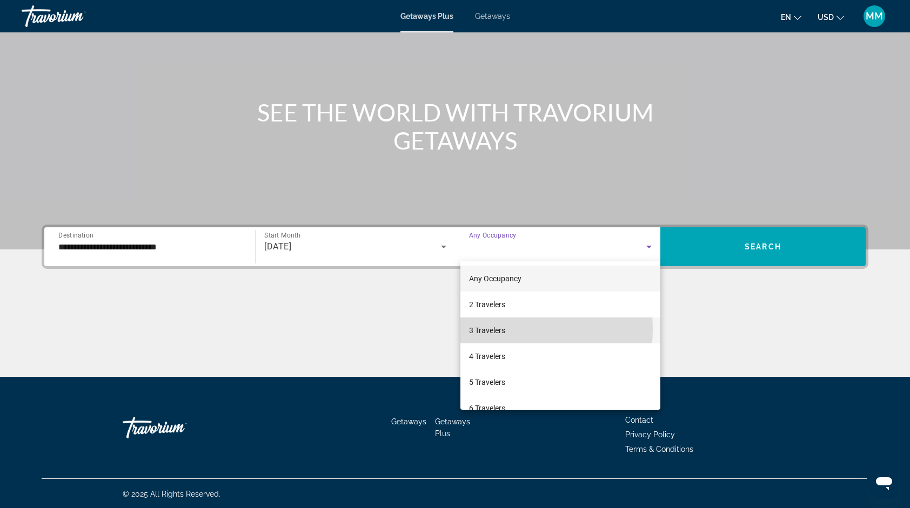
click at [505, 330] on span "3 Travelers" at bounding box center [487, 330] width 36 height 13
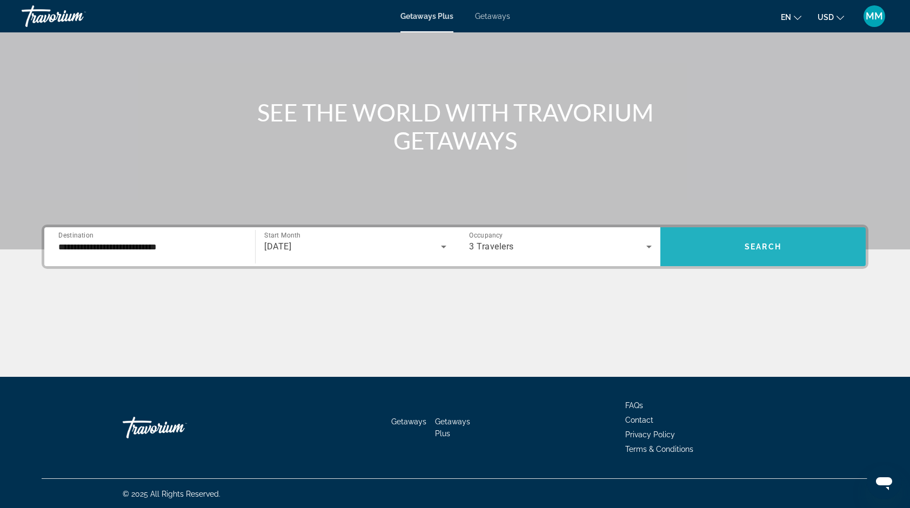
click at [722, 243] on span "Search widget" at bounding box center [762, 247] width 205 height 26
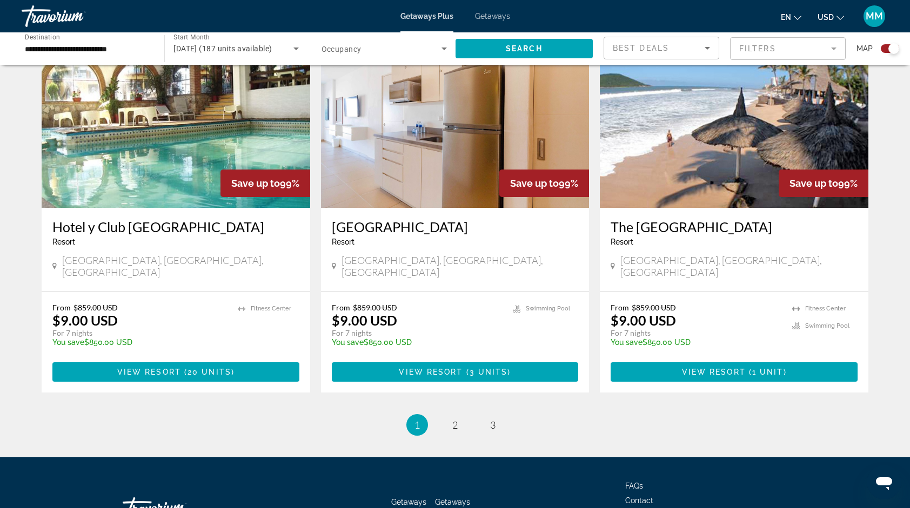
scroll to position [1589, 0]
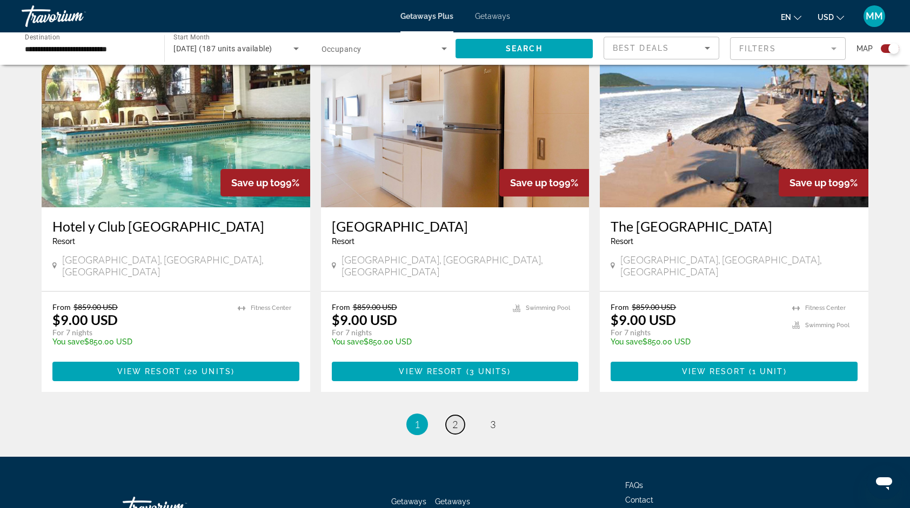
click at [456, 419] on span "2" at bounding box center [454, 425] width 5 height 12
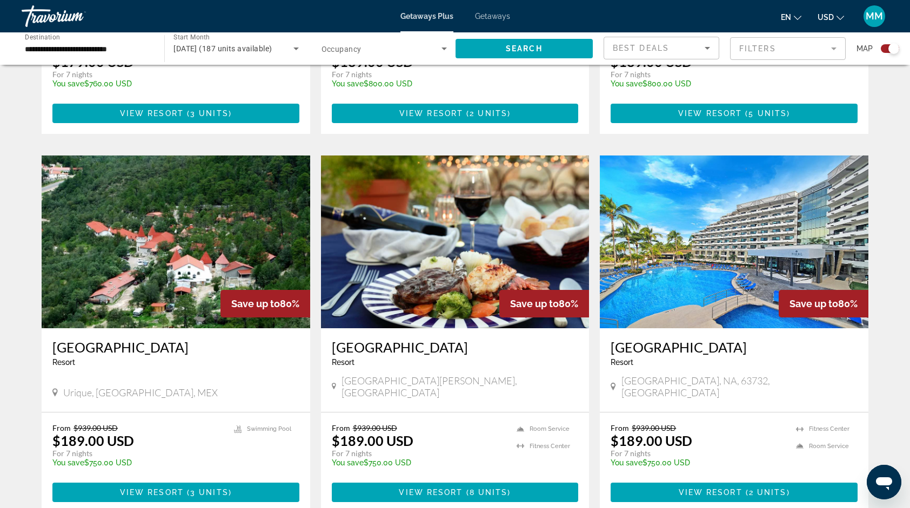
scroll to position [1059, 0]
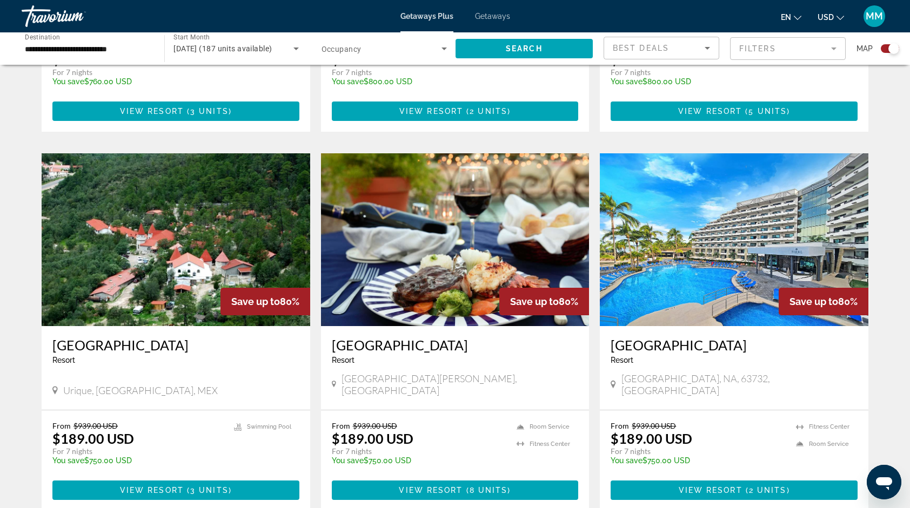
click at [741, 241] on img "Main content" at bounding box center [734, 239] width 269 height 173
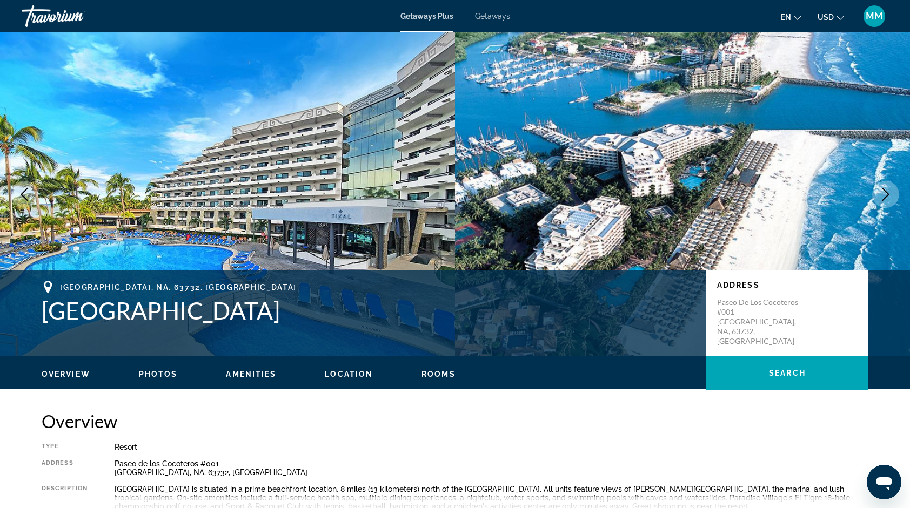
click at [152, 373] on span "Photos" at bounding box center [158, 374] width 39 height 9
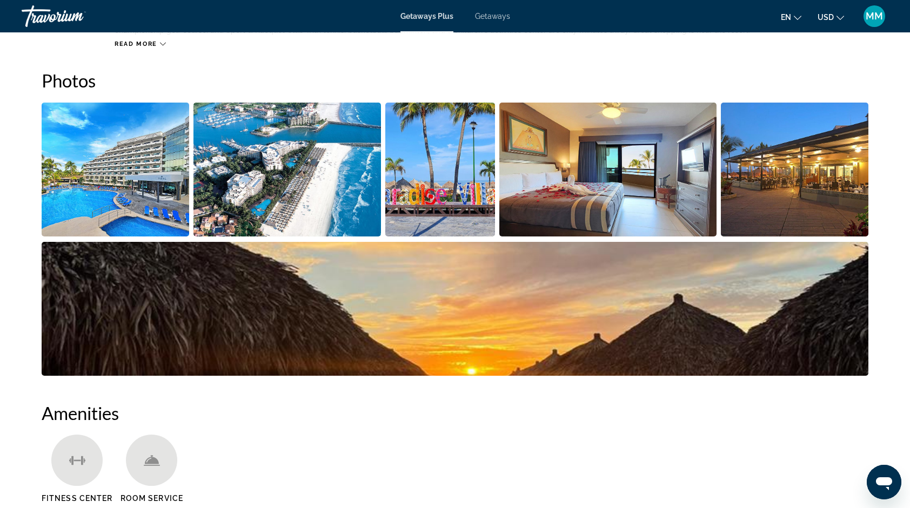
scroll to position [481, 0]
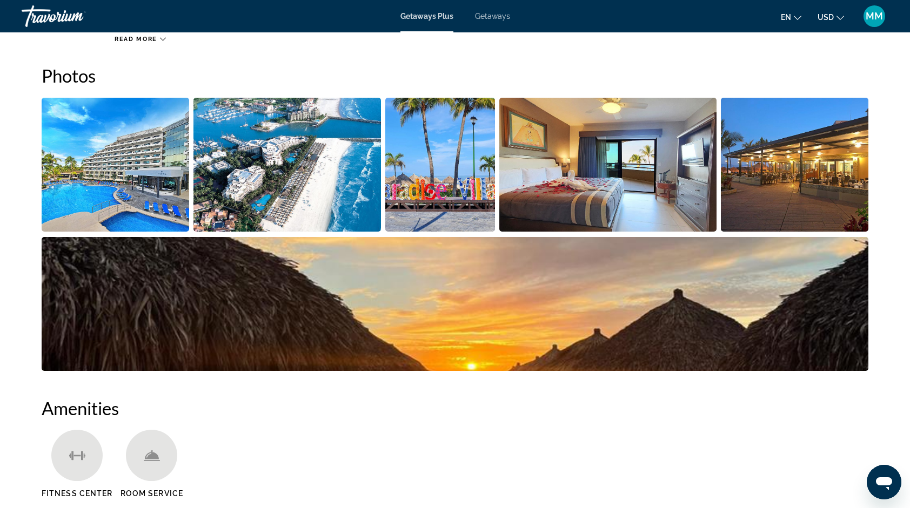
click at [237, 232] on li "Main content" at bounding box center [289, 166] width 192 height 139
click at [241, 165] on img "Open full-screen image slider" at bounding box center [287, 165] width 188 height 134
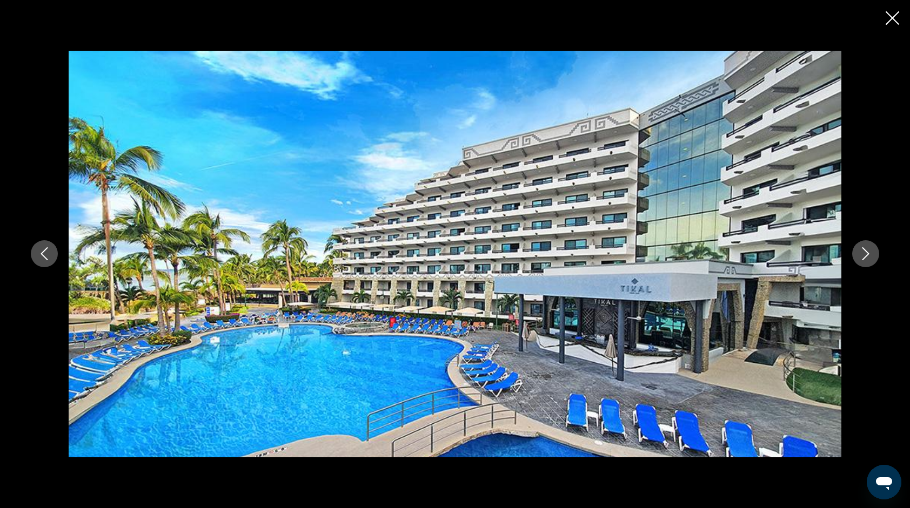
click at [868, 250] on icon "Next image" at bounding box center [865, 253] width 13 height 13
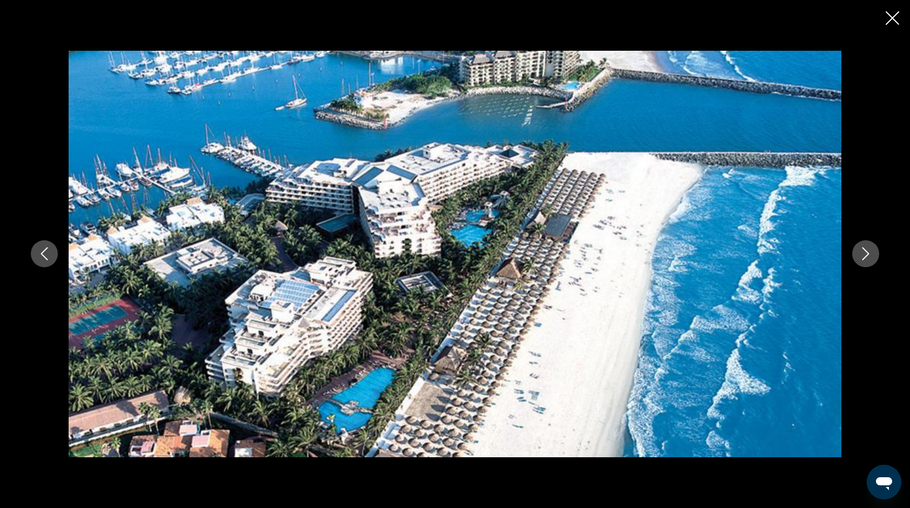
click at [868, 250] on icon "Next image" at bounding box center [865, 253] width 13 height 13
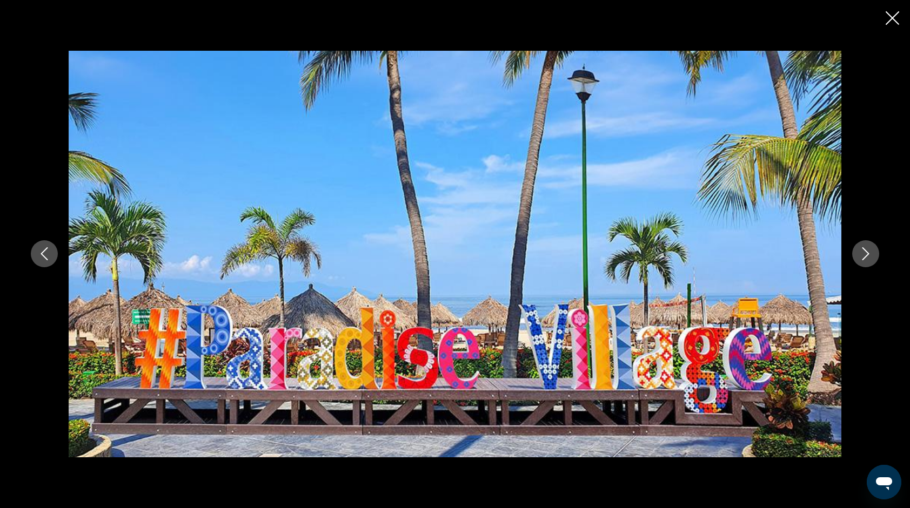
click at [868, 250] on icon "Next image" at bounding box center [865, 253] width 13 height 13
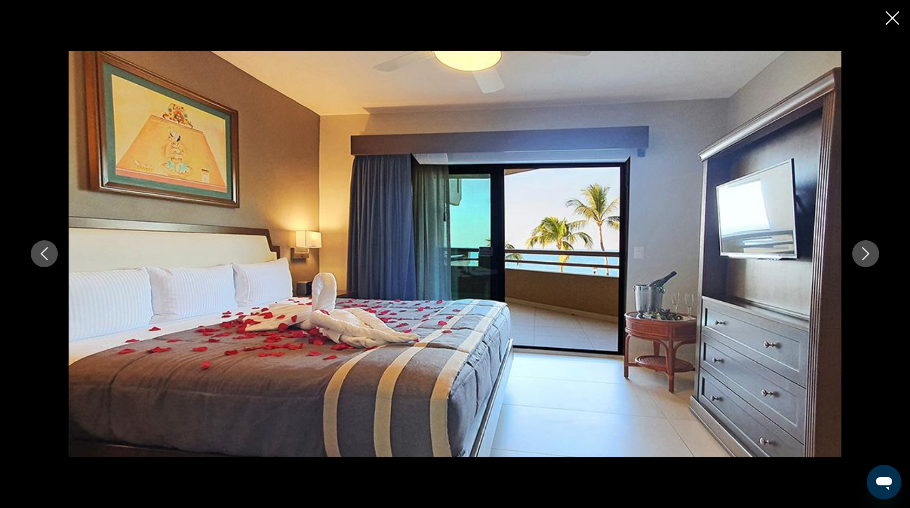
click at [868, 250] on icon "Next image" at bounding box center [865, 253] width 13 height 13
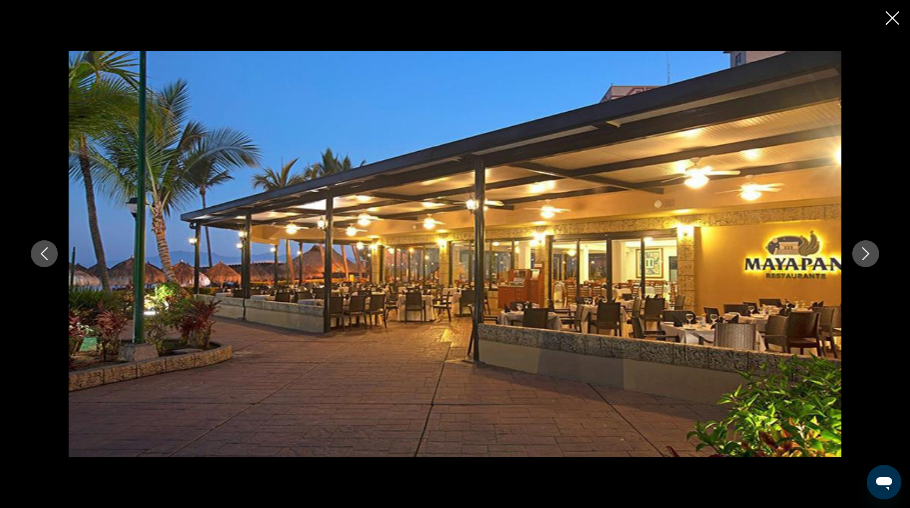
click at [868, 250] on icon "Next image" at bounding box center [865, 253] width 13 height 13
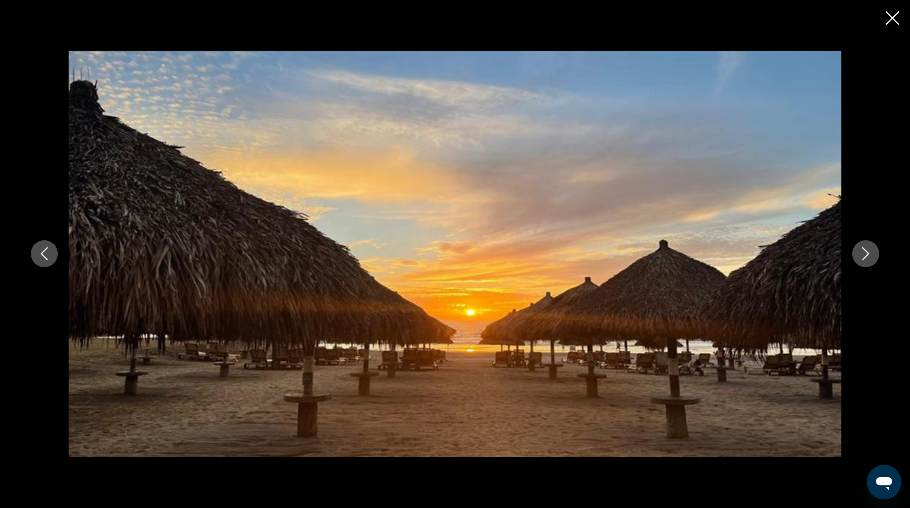
click at [868, 250] on icon "Next image" at bounding box center [865, 253] width 13 height 13
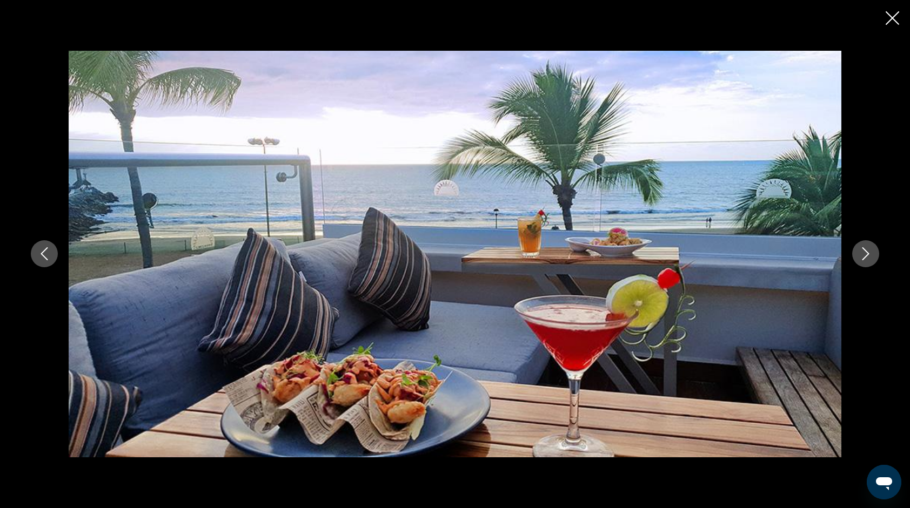
click at [868, 250] on icon "Next image" at bounding box center [865, 253] width 13 height 13
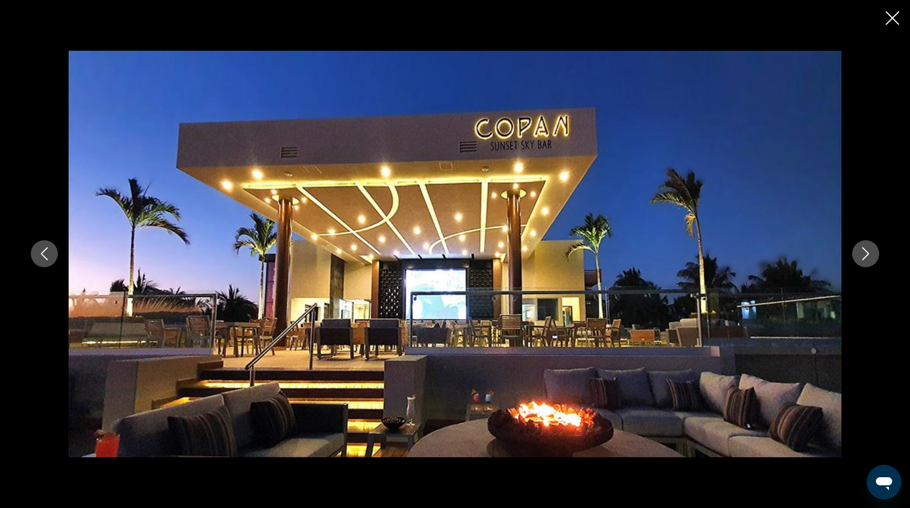
scroll to position [511, 0]
click at [867, 255] on icon "Next image" at bounding box center [865, 253] width 13 height 13
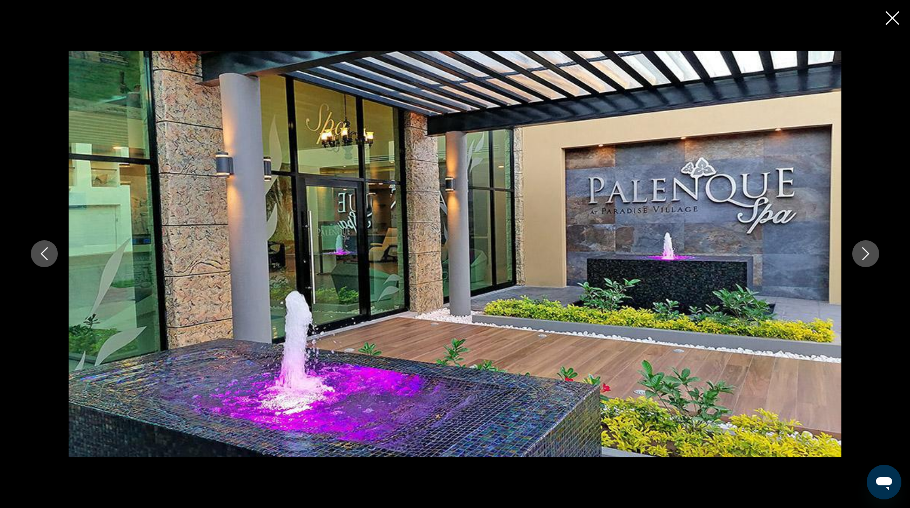
click at [867, 255] on icon "Next image" at bounding box center [865, 254] width 7 height 13
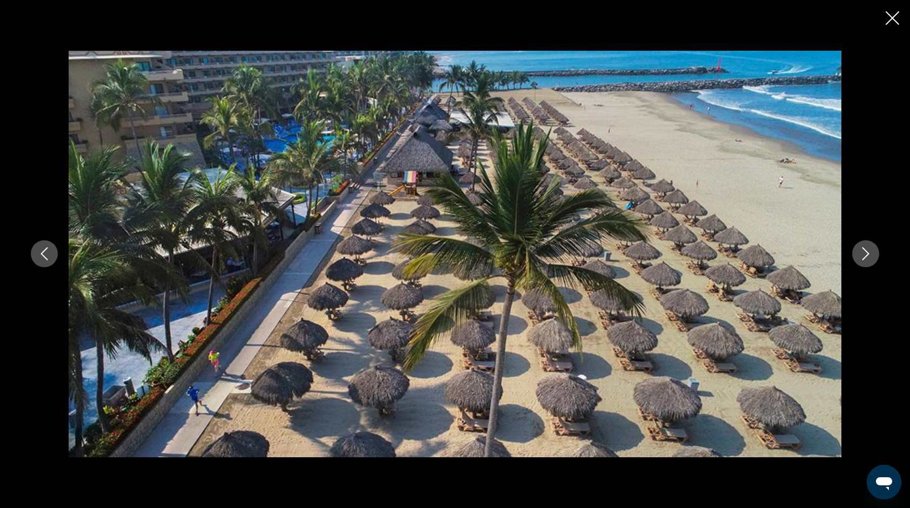
click at [867, 255] on icon "Next image" at bounding box center [865, 254] width 7 height 13
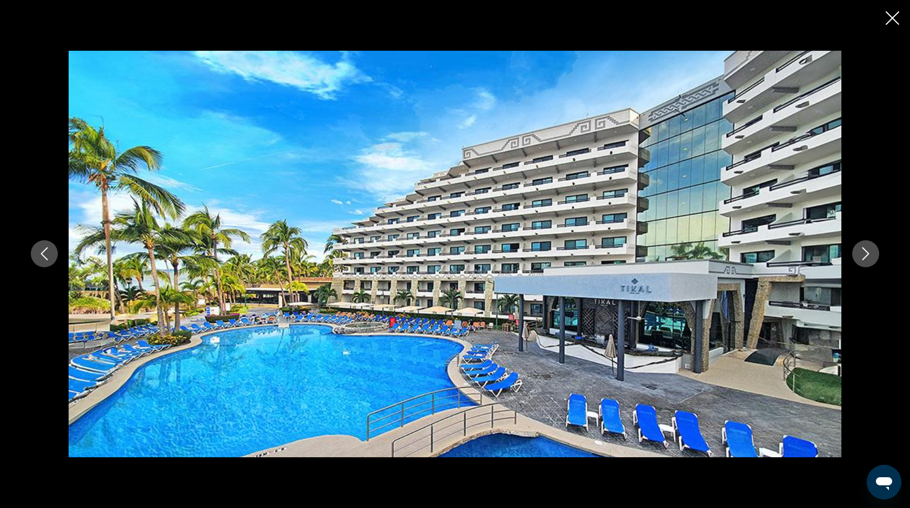
click at [42, 259] on icon "Previous image" at bounding box center [44, 253] width 13 height 13
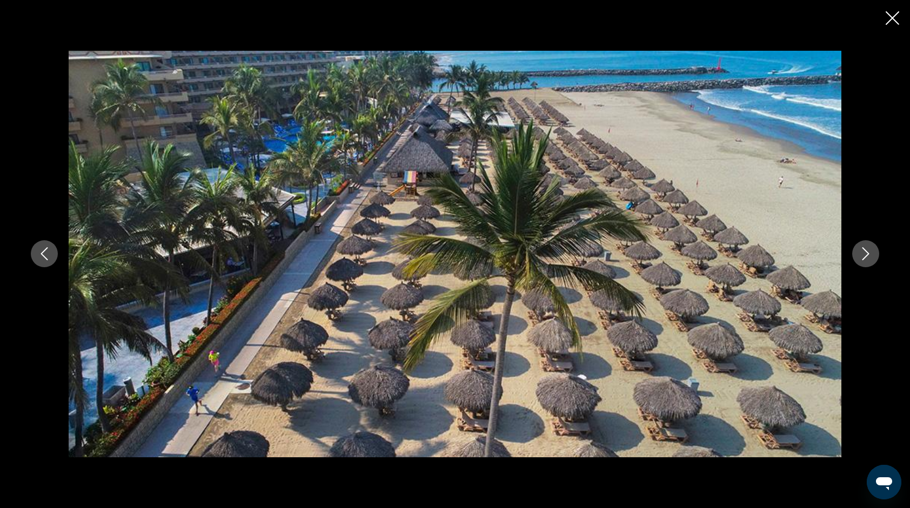
click at [900, 18] on div "prev next" at bounding box center [455, 254] width 910 height 508
click at [890, 20] on icon "Close slideshow" at bounding box center [892, 18] width 14 height 14
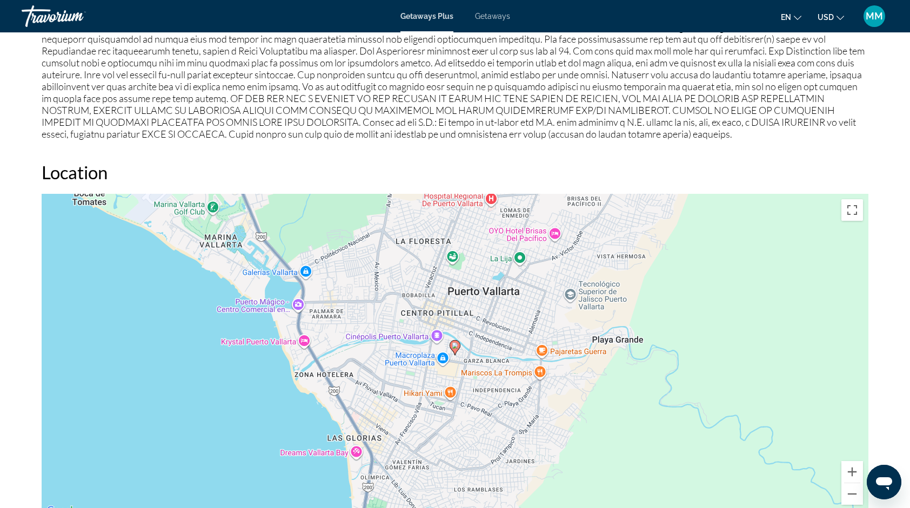
scroll to position [1210, 0]
